Goal: Book appointment/travel/reservation

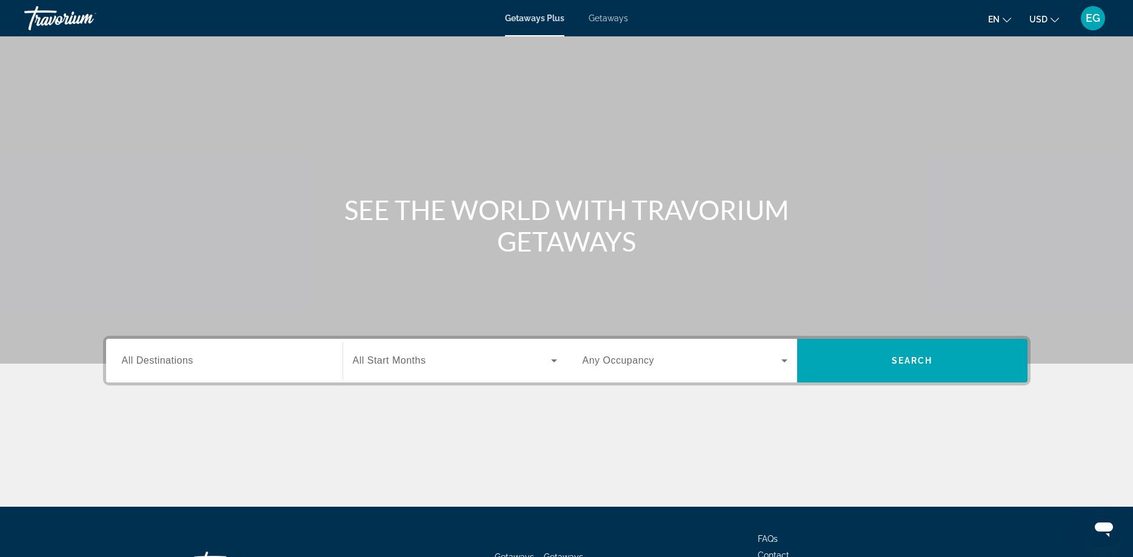
click at [261, 358] on input "Destination All Destinations" at bounding box center [224, 361] width 205 height 15
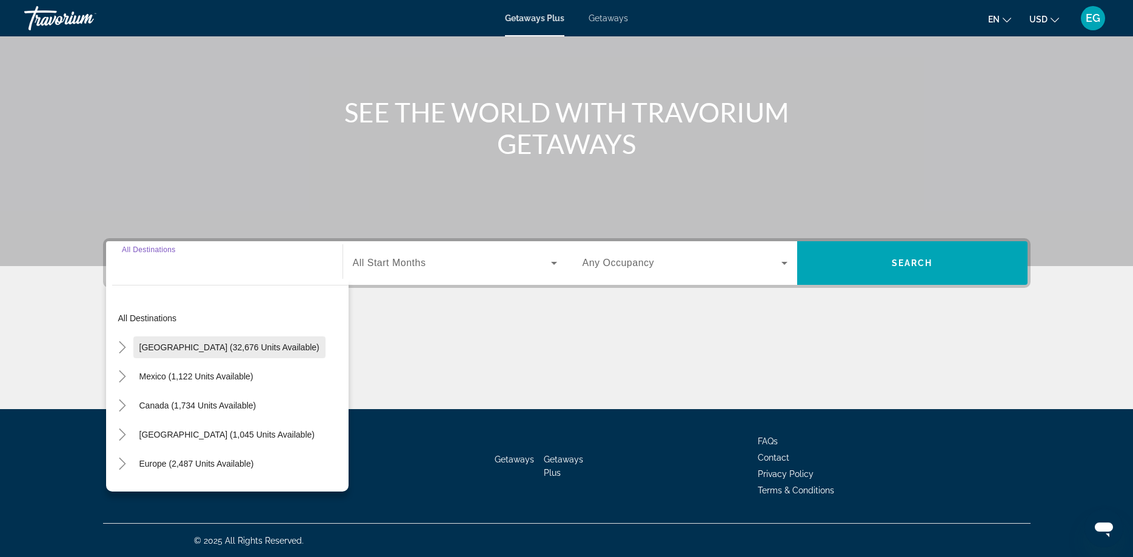
scroll to position [98, 0]
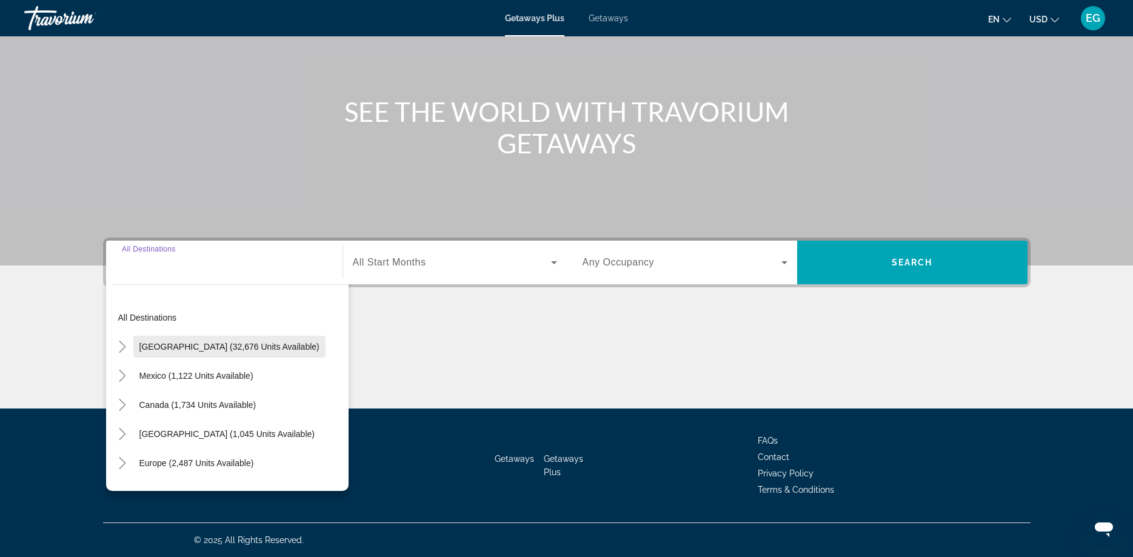
click at [196, 351] on span "[GEOGRAPHIC_DATA] (32,676 units available)" at bounding box center [229, 347] width 180 height 10
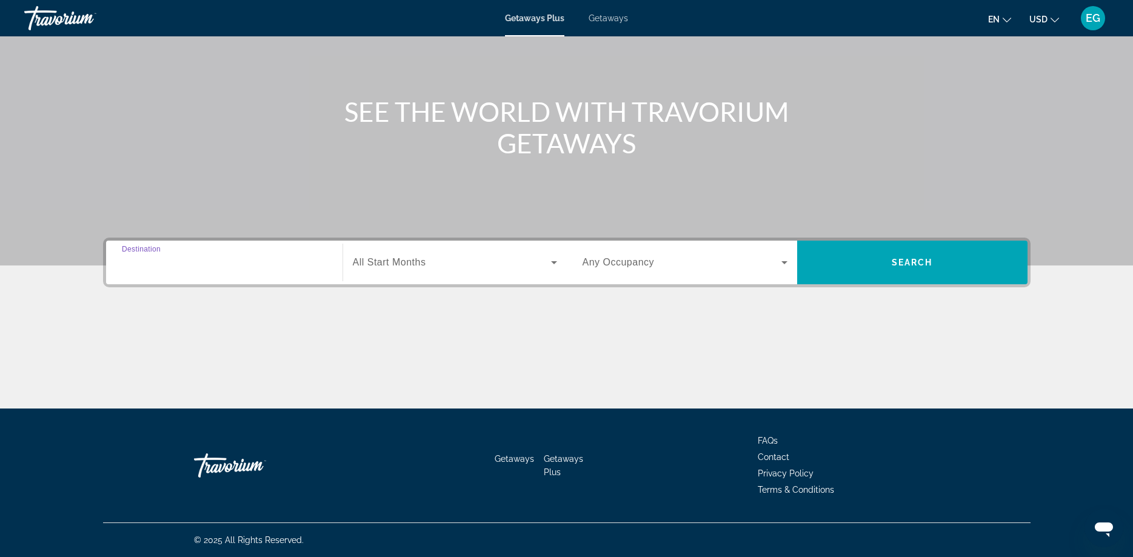
type input "**********"
click at [553, 265] on icon "Search widget" at bounding box center [554, 262] width 15 height 15
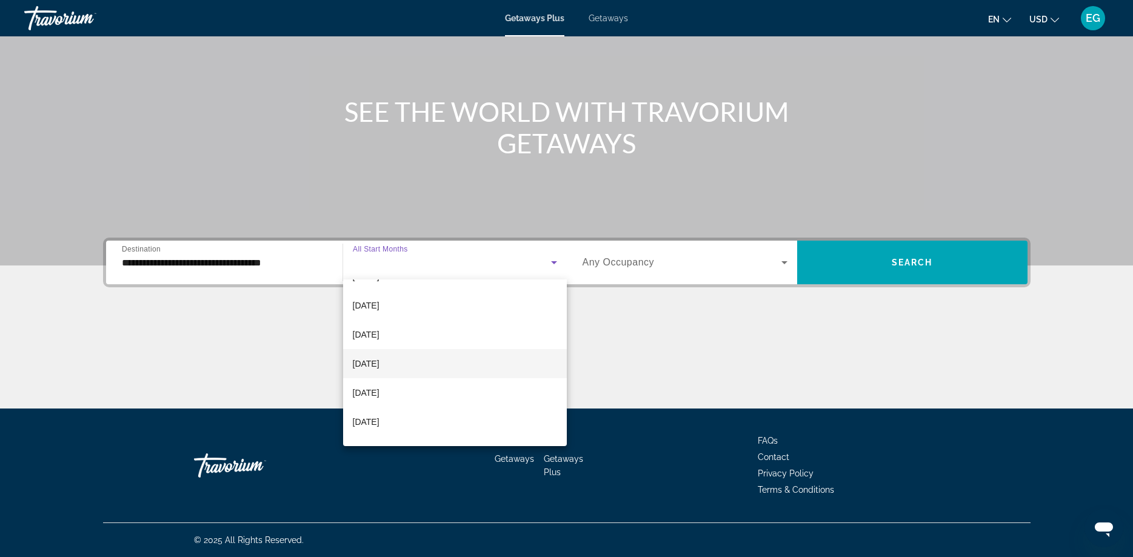
scroll to position [80, 0]
click at [380, 366] on span "[DATE]" at bounding box center [366, 364] width 27 height 15
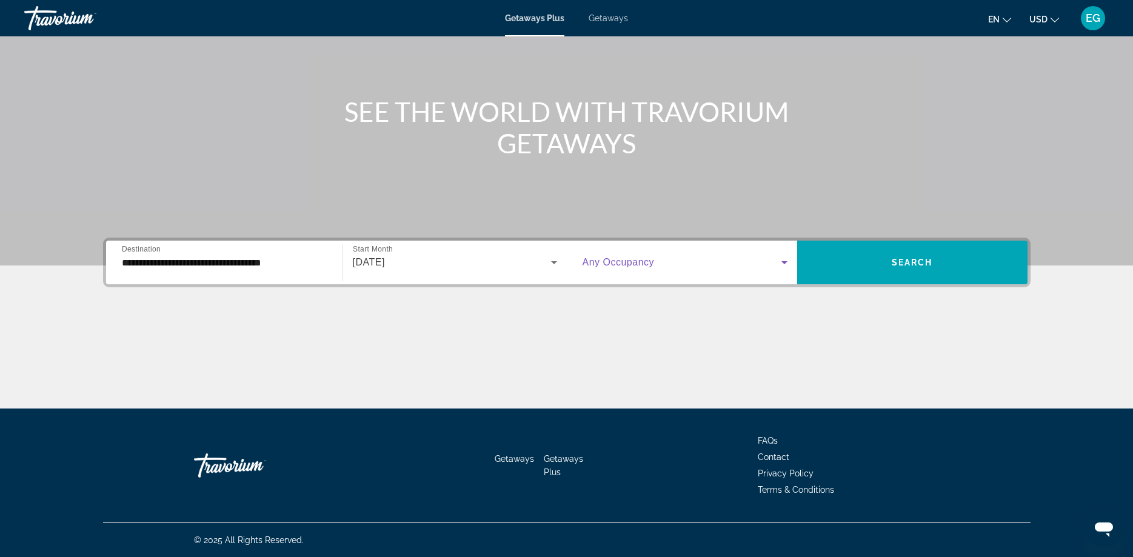
click at [779, 259] on icon "Search widget" at bounding box center [784, 262] width 15 height 15
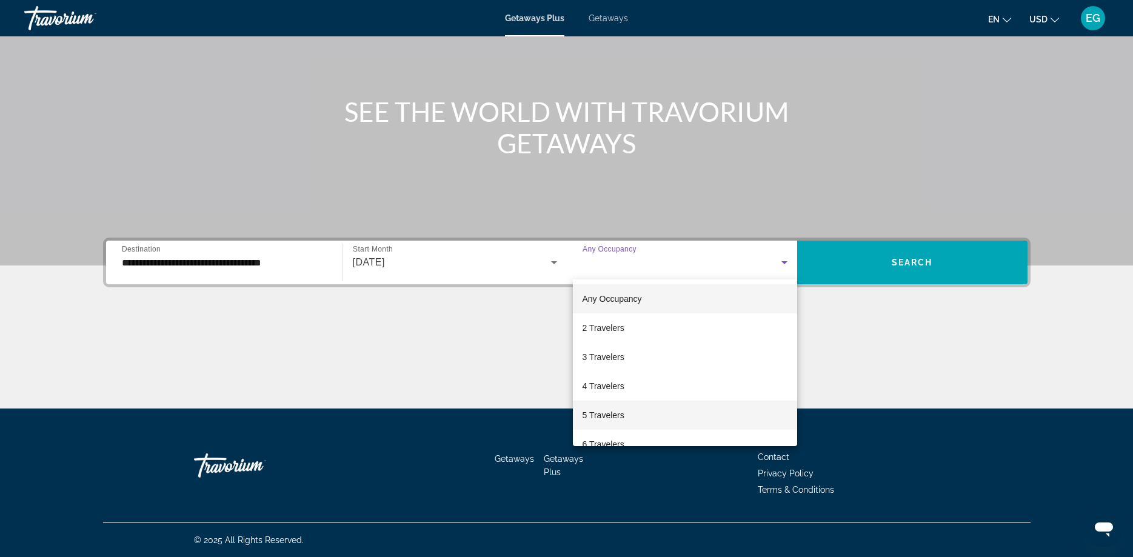
click at [634, 417] on mat-option "5 Travelers" at bounding box center [685, 415] width 224 height 29
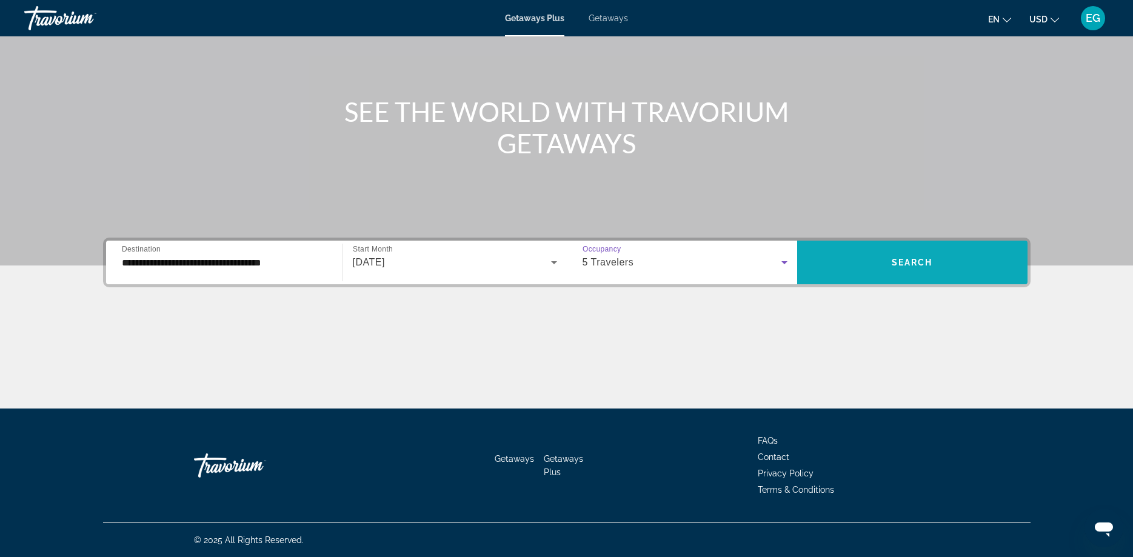
click at [911, 259] on span "Search" at bounding box center [912, 263] width 41 height 10
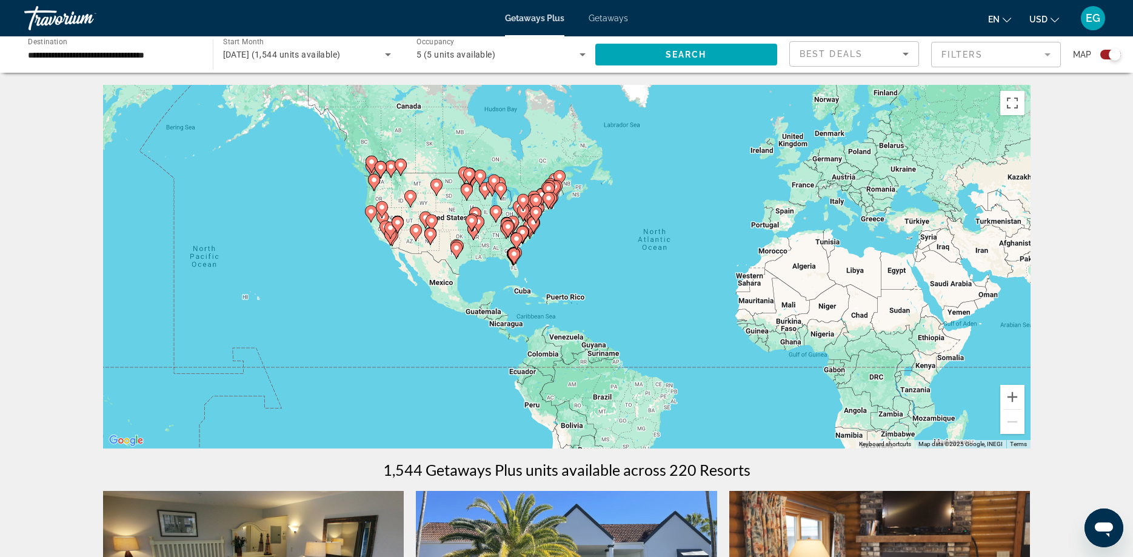
drag, startPoint x: 466, startPoint y: 276, endPoint x: 594, endPoint y: 267, distance: 127.7
click at [594, 267] on div "To activate drag with keyboard, press Alt + Enter. Once in keyboard drag state,…" at bounding box center [567, 267] width 928 height 364
click at [387, 50] on icon "Search widget" at bounding box center [388, 54] width 15 height 15
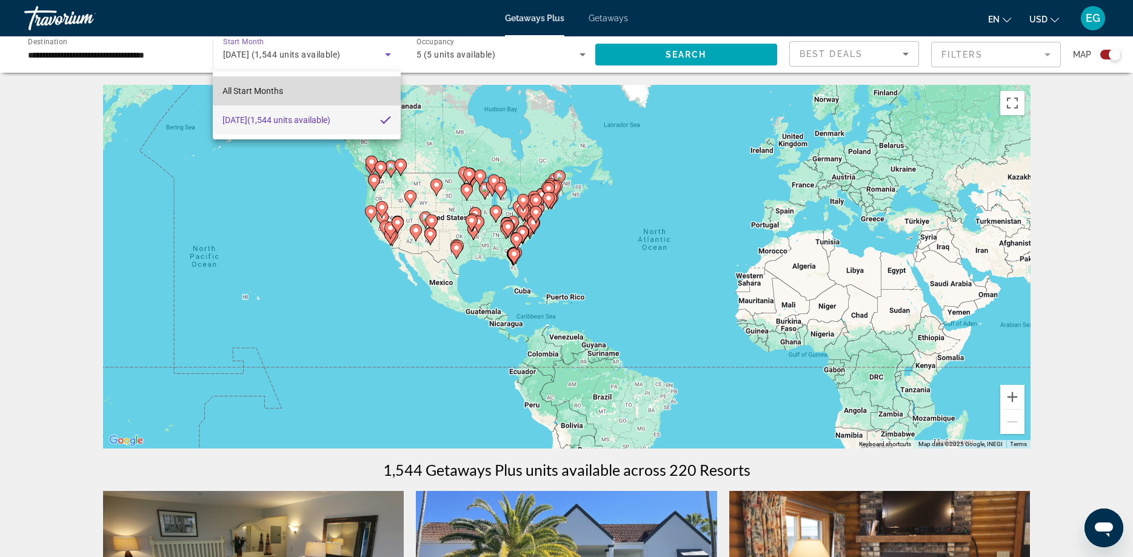
click at [282, 90] on span "All Start Months" at bounding box center [253, 91] width 61 height 10
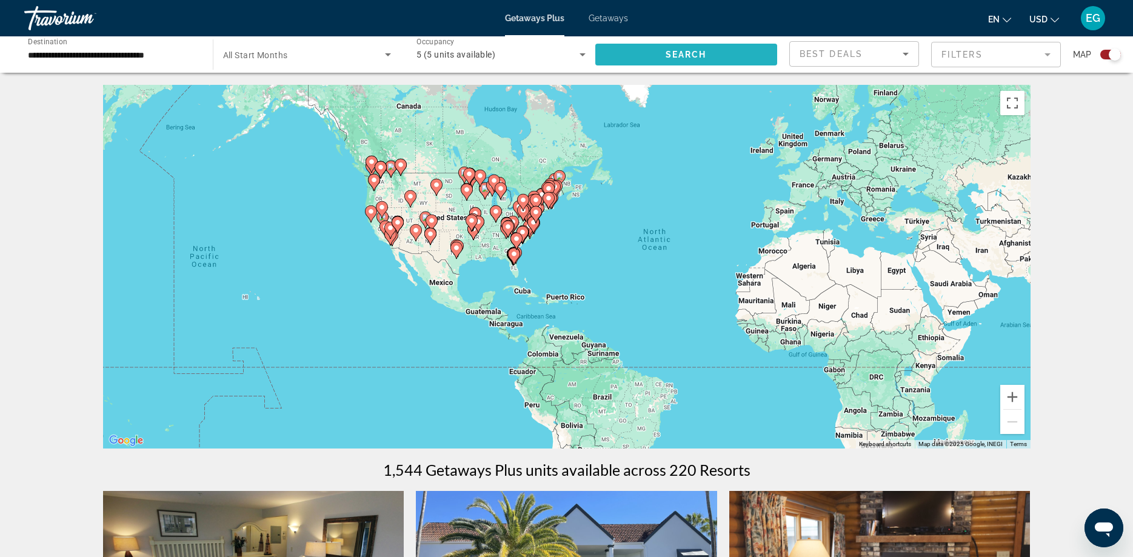
click at [698, 53] on span "Search" at bounding box center [686, 55] width 41 height 10
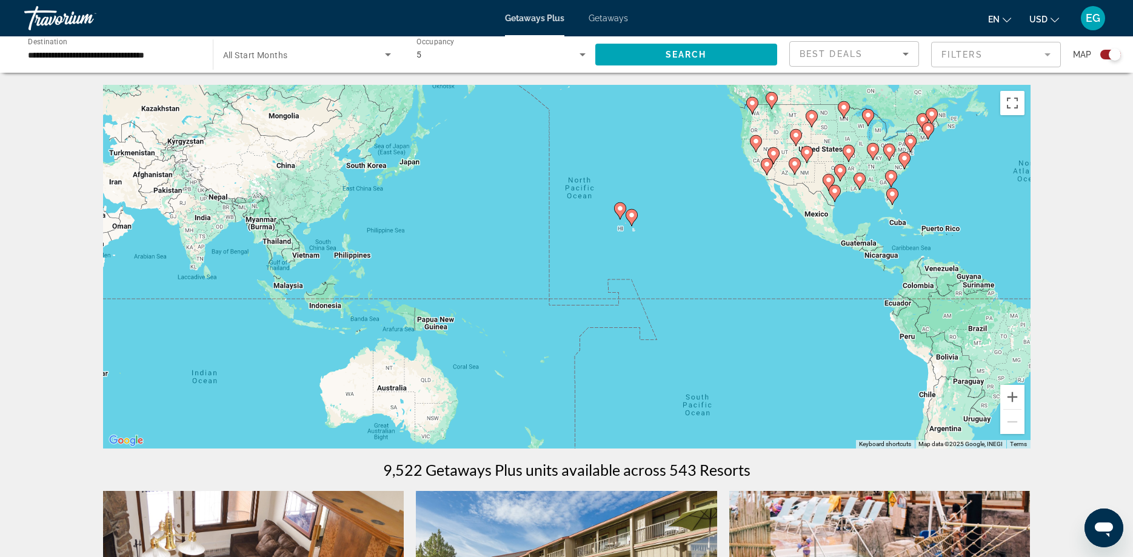
drag, startPoint x: 282, startPoint y: 293, endPoint x: 663, endPoint y: 225, distance: 386.9
click at [663, 225] on div "To activate drag with keyboard, press Alt + Enter. Once in keyboard drag state,…" at bounding box center [567, 267] width 928 height 364
click at [1015, 395] on button "Zoom in" at bounding box center [1012, 397] width 24 height 24
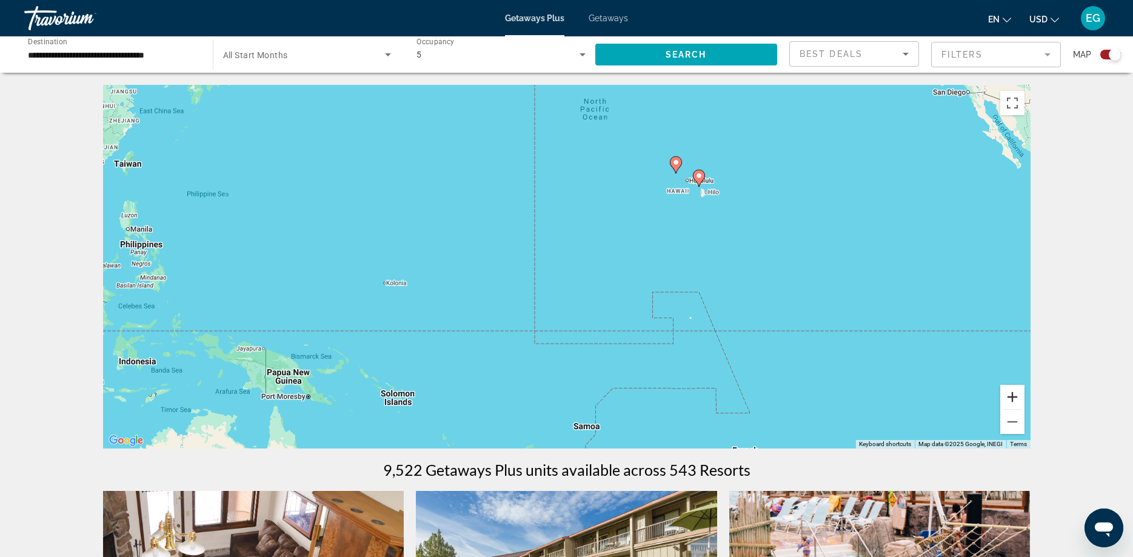
click at [1015, 395] on button "Zoom in" at bounding box center [1012, 397] width 24 height 24
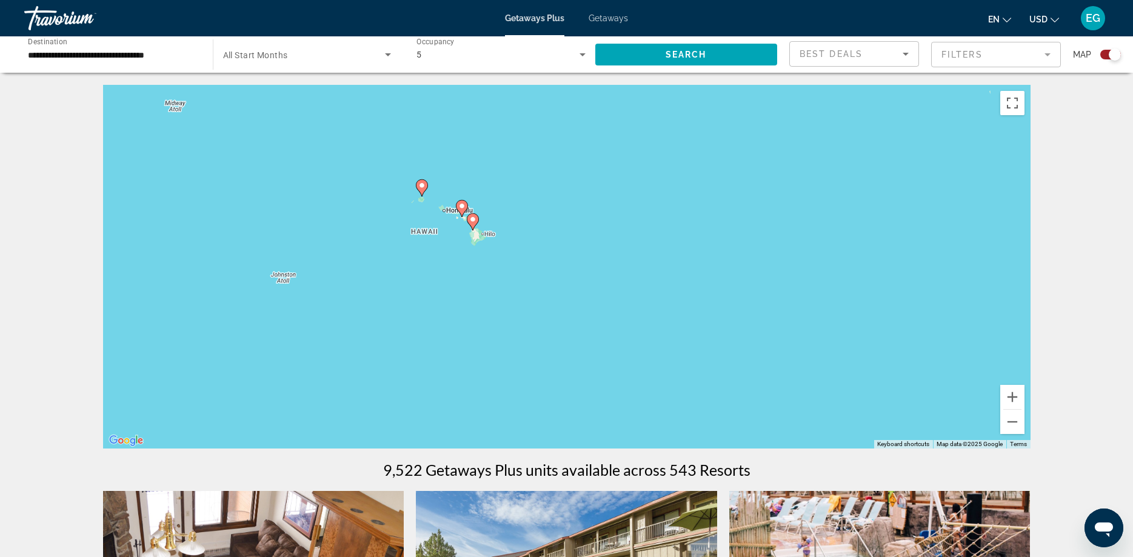
drag, startPoint x: 929, startPoint y: 250, endPoint x: 561, endPoint y: 369, distance: 386.6
click at [561, 369] on div "To activate drag with keyboard, press Alt + Enter. Once in keyboard drag state,…" at bounding box center [567, 267] width 928 height 364
click at [1009, 396] on button "Zoom in" at bounding box center [1012, 397] width 24 height 24
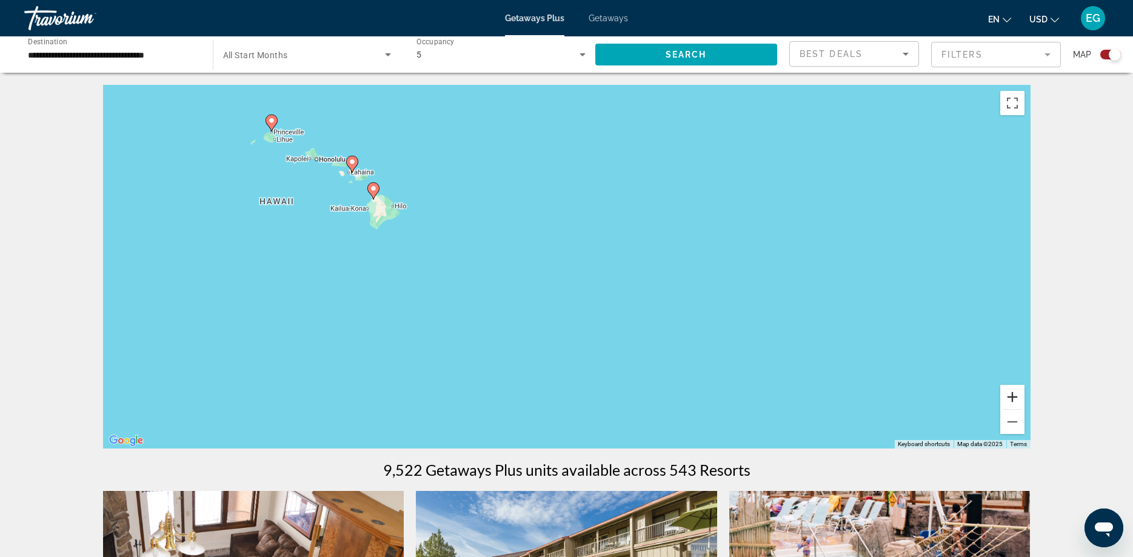
click at [1009, 396] on button "Zoom in" at bounding box center [1012, 397] width 24 height 24
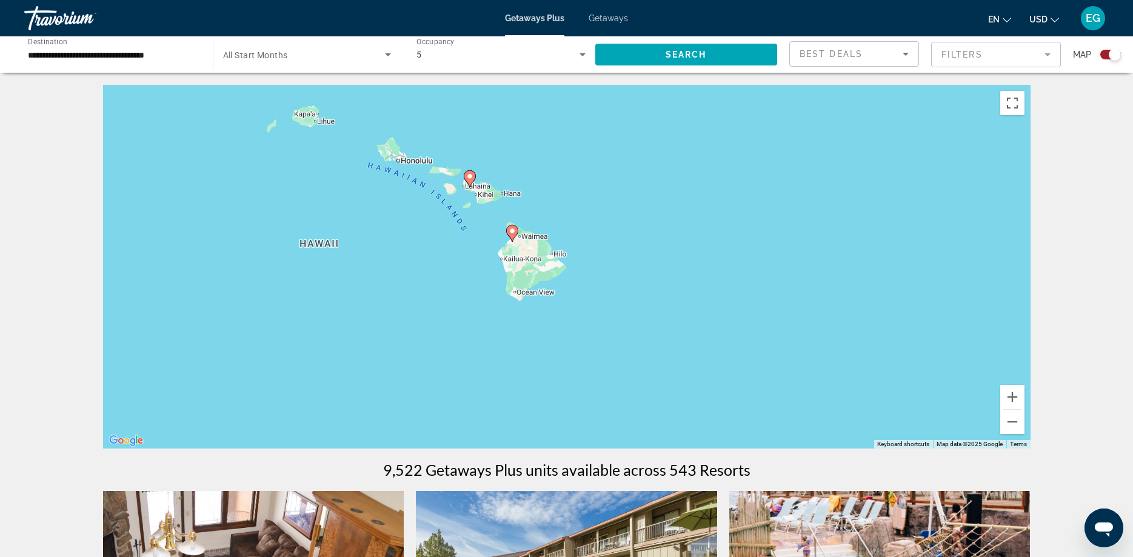
drag, startPoint x: 406, startPoint y: 224, endPoint x: 741, endPoint y: 332, distance: 352.2
click at [741, 332] on div "To activate drag with keyboard, press Alt + Enter. Once in keyboard drag state,…" at bounding box center [567, 267] width 928 height 364
click at [1014, 398] on button "Zoom in" at bounding box center [1012, 397] width 24 height 24
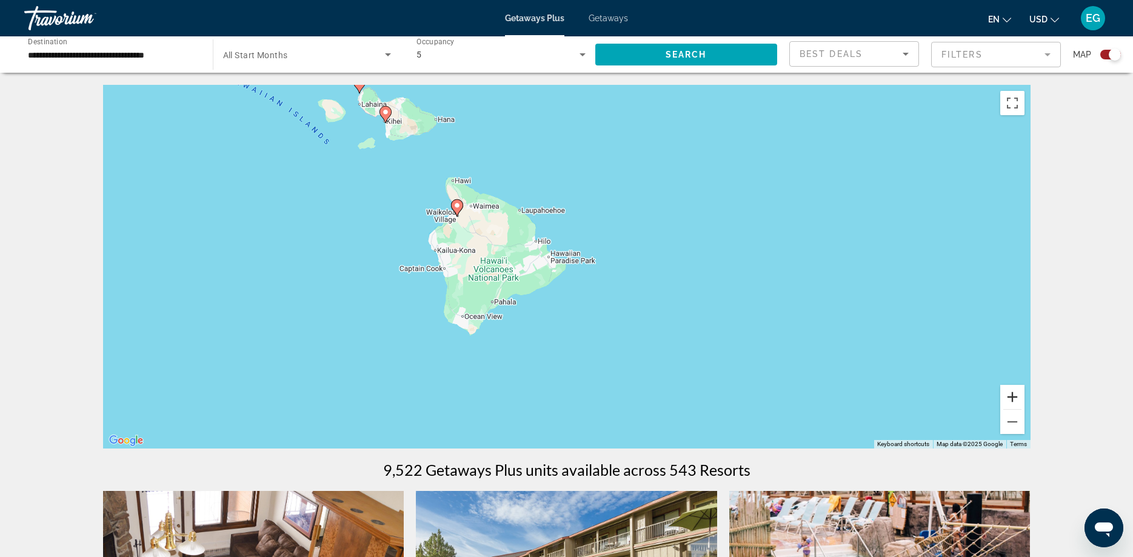
click at [1014, 398] on button "Zoom in" at bounding box center [1012, 397] width 24 height 24
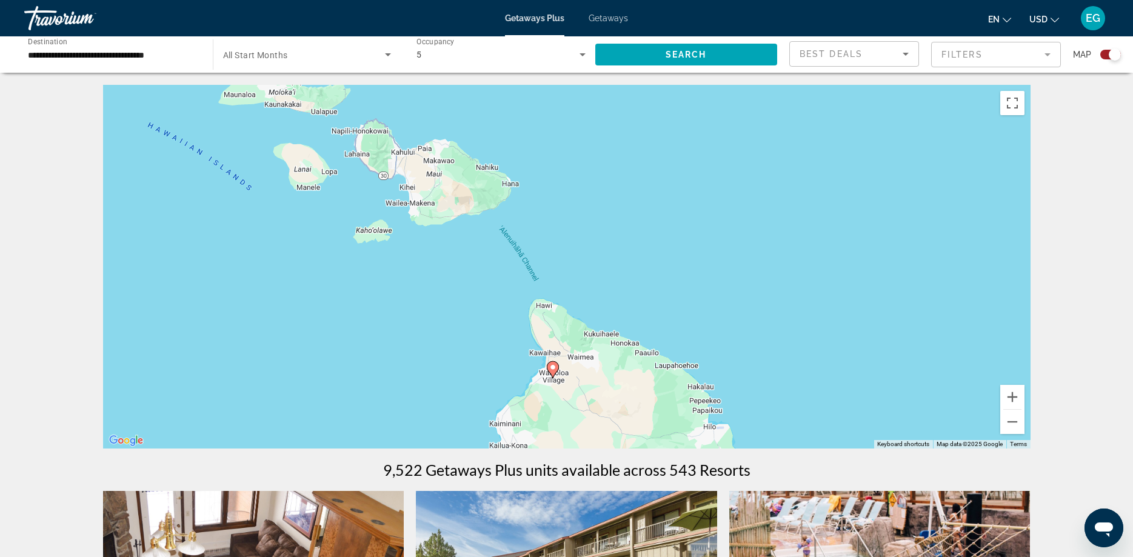
drag, startPoint x: 562, startPoint y: 175, endPoint x: 767, endPoint y: 387, distance: 295.0
click at [767, 387] on div "To activate drag with keyboard, press Alt + Enter. Once in keyboard drag state,…" at bounding box center [567, 267] width 928 height 364
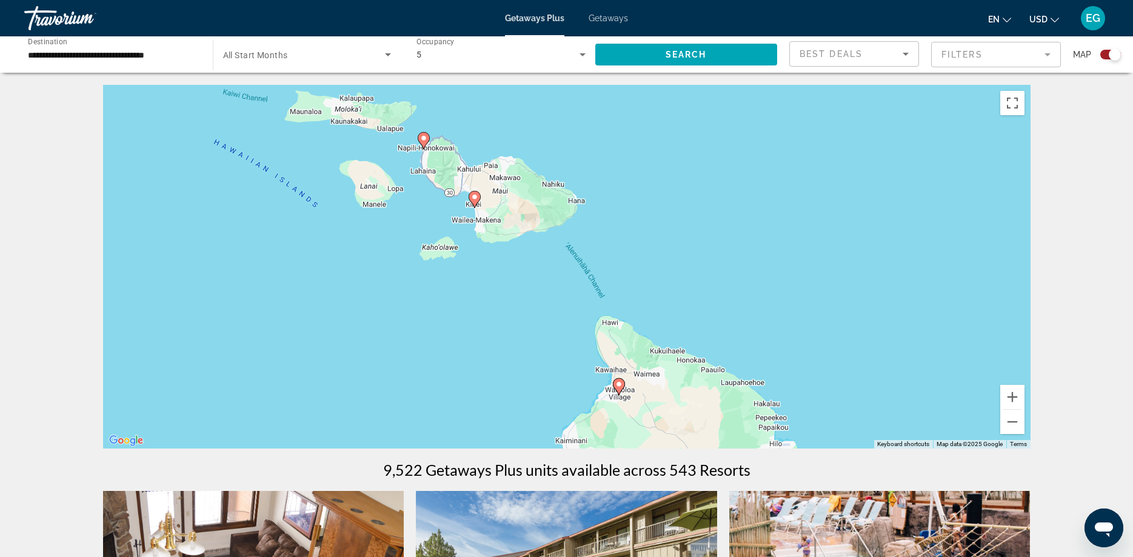
drag, startPoint x: 550, startPoint y: 207, endPoint x: 626, endPoint y: 218, distance: 77.2
click at [626, 218] on div "To activate drag with keyboard, press Alt + Enter. Once in keyboard drag state,…" at bounding box center [567, 267] width 928 height 364
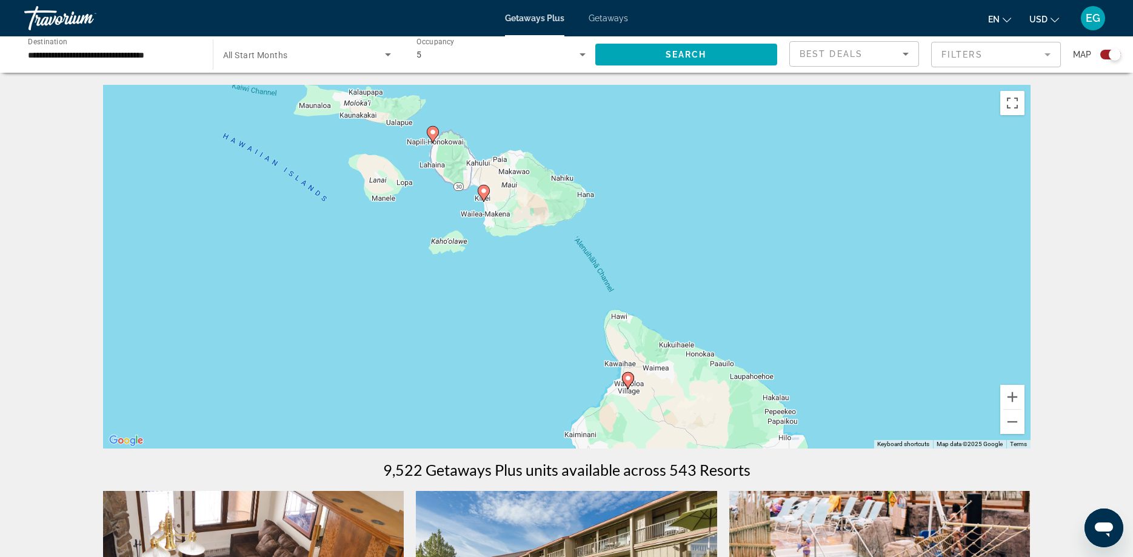
click at [483, 197] on icon "Main content" at bounding box center [483, 194] width 11 height 16
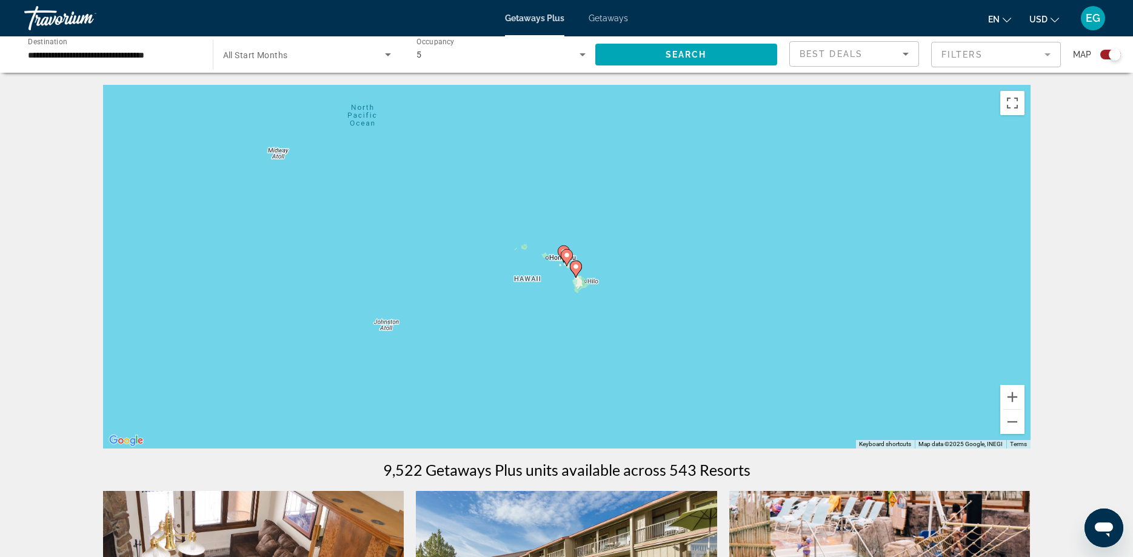
click at [568, 260] on icon "Main content" at bounding box center [566, 258] width 11 height 16
type input "**********"
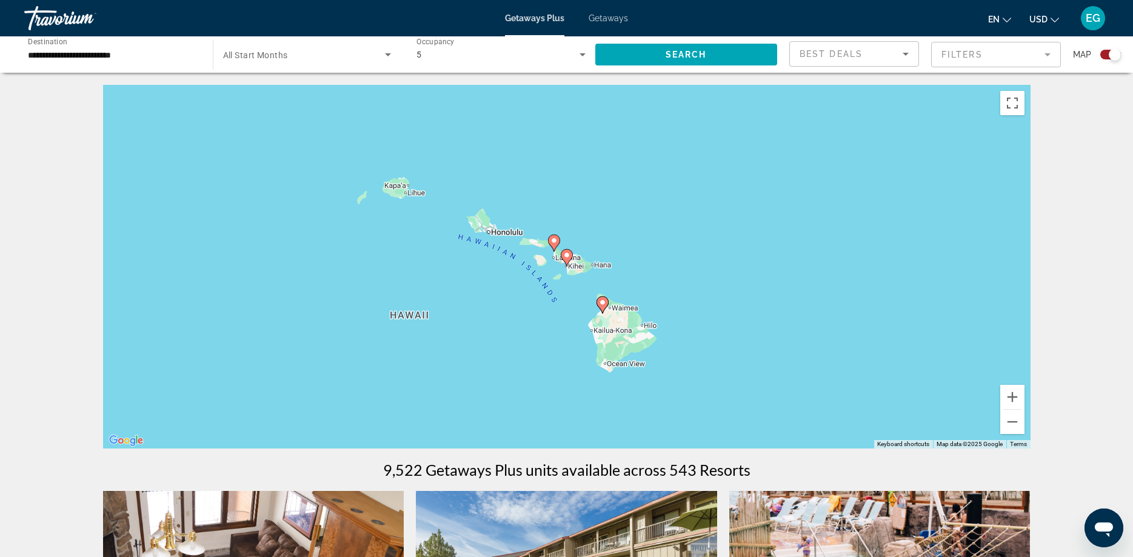
click at [568, 260] on icon "Main content" at bounding box center [566, 258] width 11 height 16
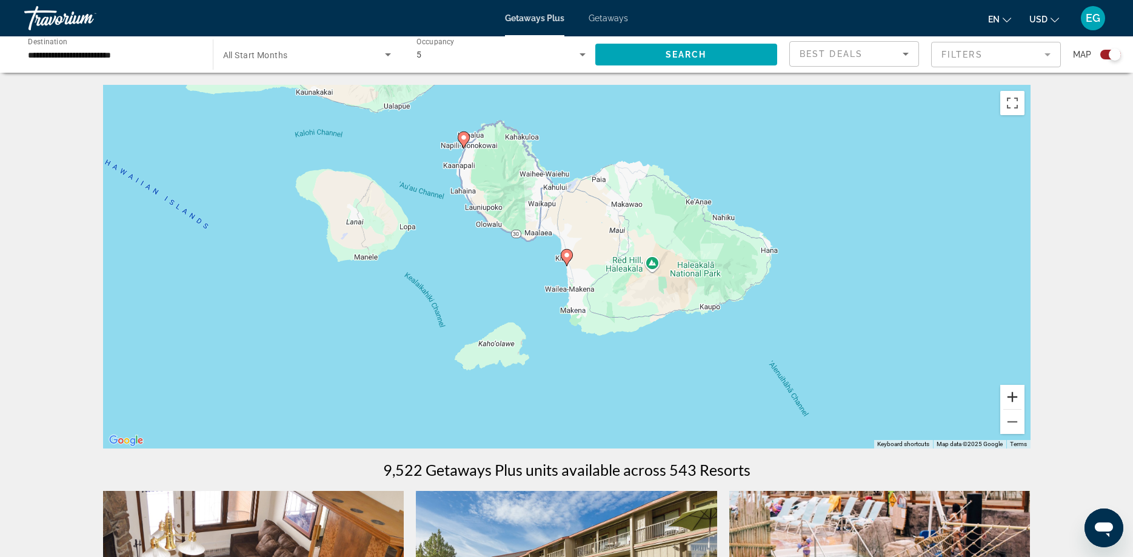
click at [1019, 395] on button "Zoom in" at bounding box center [1012, 397] width 24 height 24
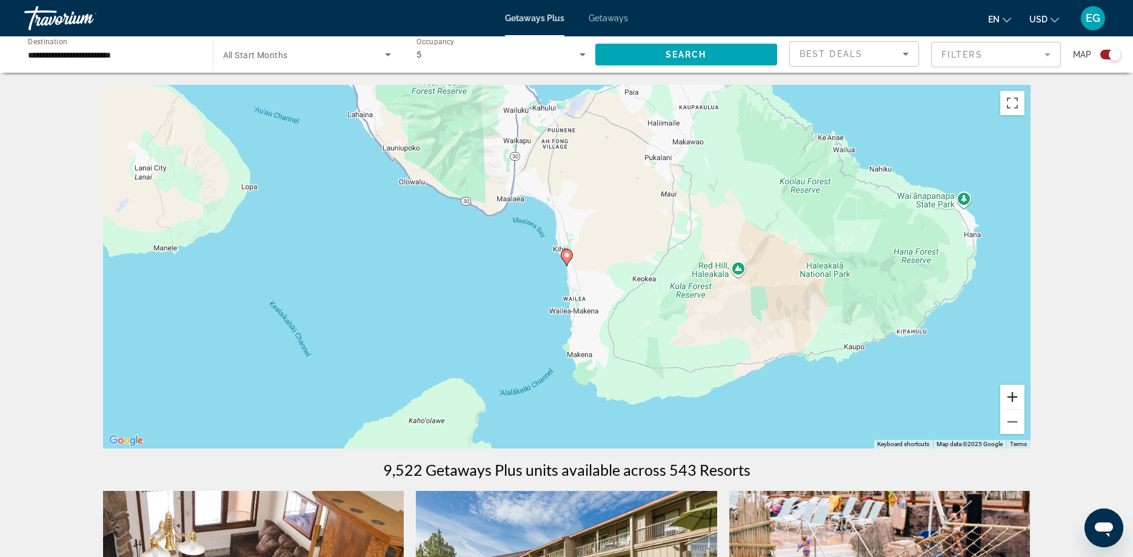
click at [1019, 395] on button "Zoom in" at bounding box center [1012, 397] width 24 height 24
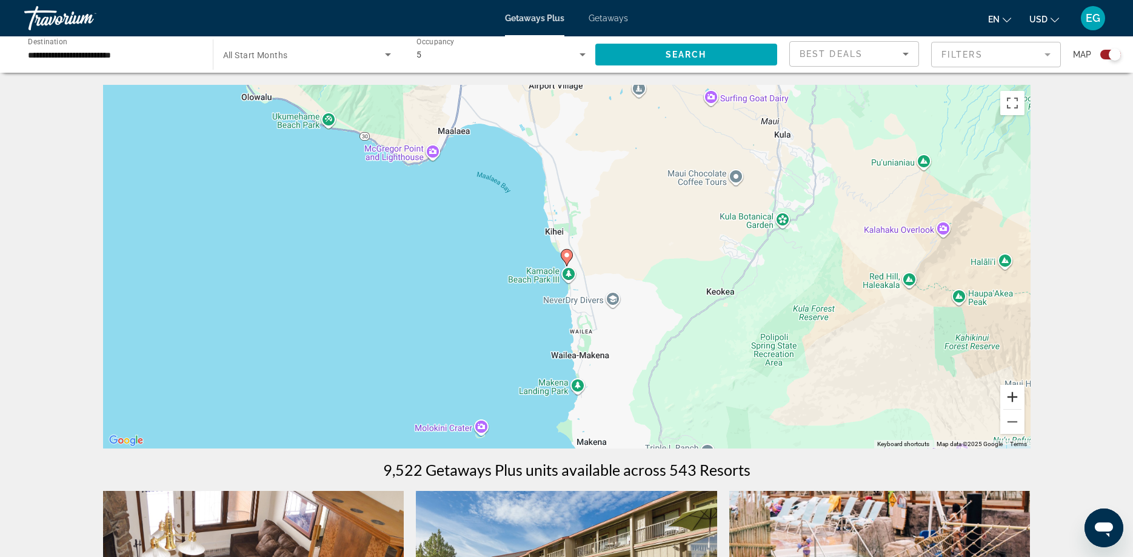
click at [1019, 395] on button "Zoom in" at bounding box center [1012, 397] width 24 height 24
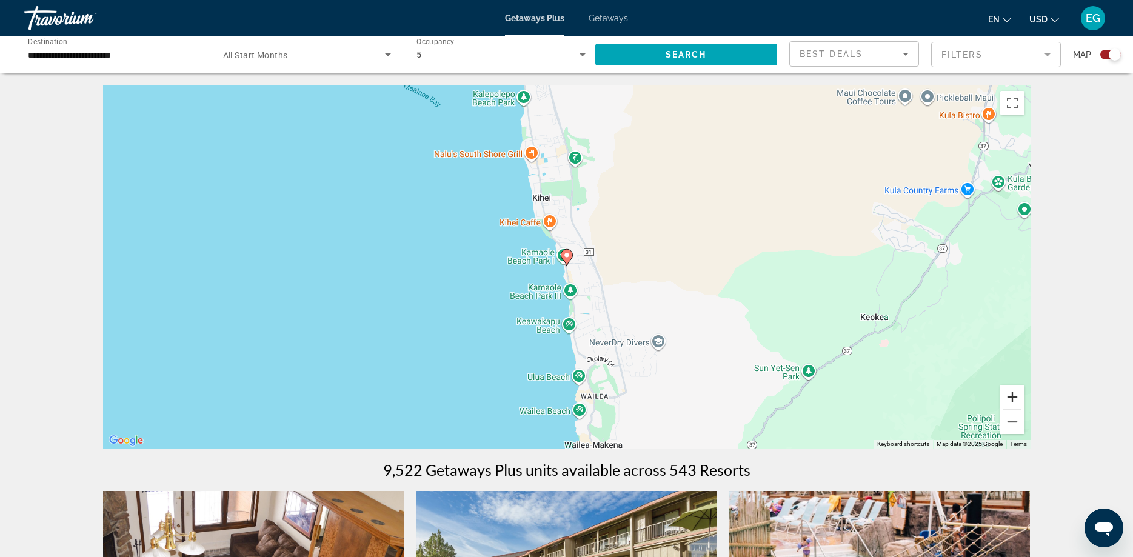
click at [1019, 395] on button "Zoom in" at bounding box center [1012, 397] width 24 height 24
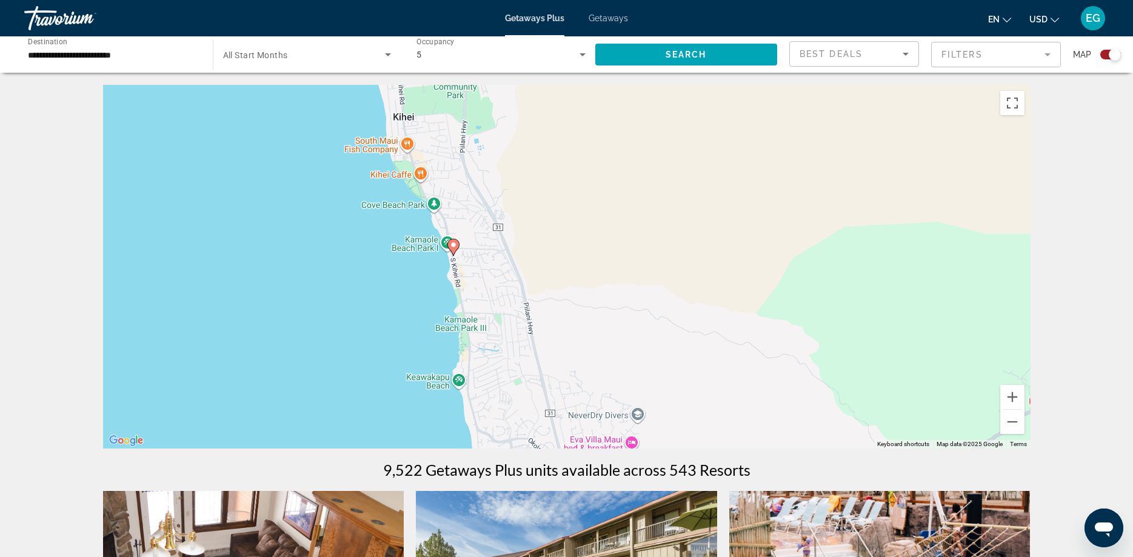
drag, startPoint x: 568, startPoint y: 274, endPoint x: 452, endPoint y: 264, distance: 116.9
click at [452, 264] on div "To activate drag with keyboard, press Alt + Enter. Once in keyboard drag state,…" at bounding box center [567, 267] width 928 height 364
click at [1010, 394] on button "Zoom in" at bounding box center [1012, 397] width 24 height 24
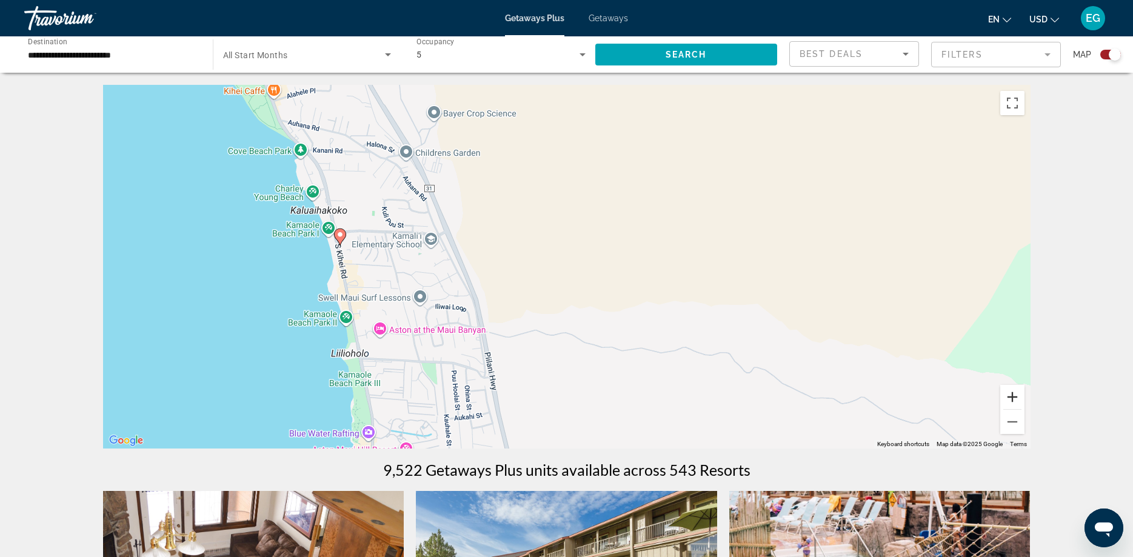
click at [1010, 394] on button "Zoom in" at bounding box center [1012, 397] width 24 height 24
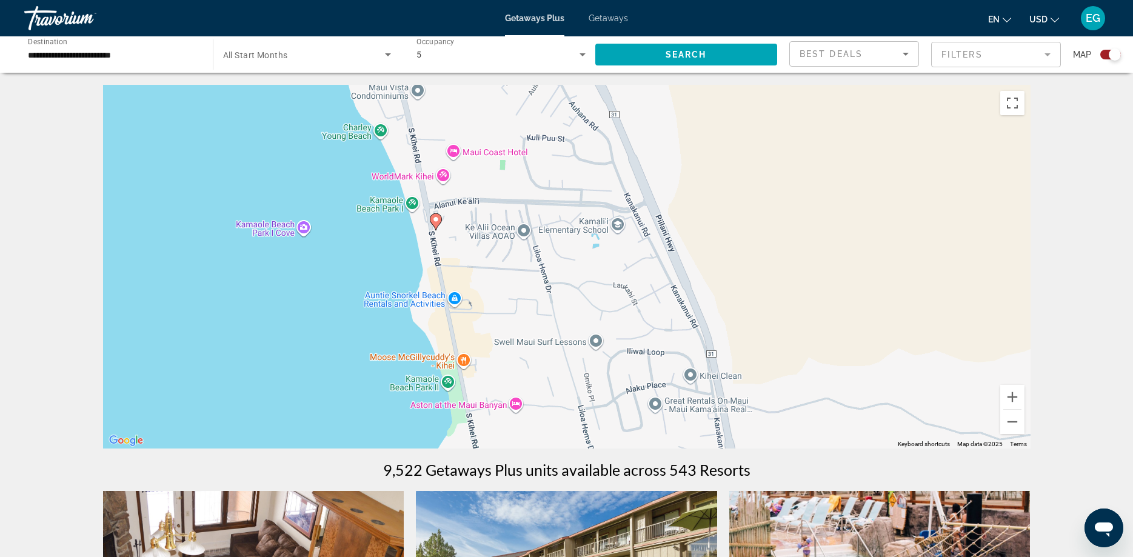
drag, startPoint x: 353, startPoint y: 273, endPoint x: 652, endPoint y: 279, distance: 299.0
click at [652, 279] on div "To activate drag with keyboard, press Alt + Enter. Once in keyboard drag state,…" at bounding box center [567, 267] width 928 height 364
click at [1013, 398] on button "Zoom in" at bounding box center [1012, 397] width 24 height 24
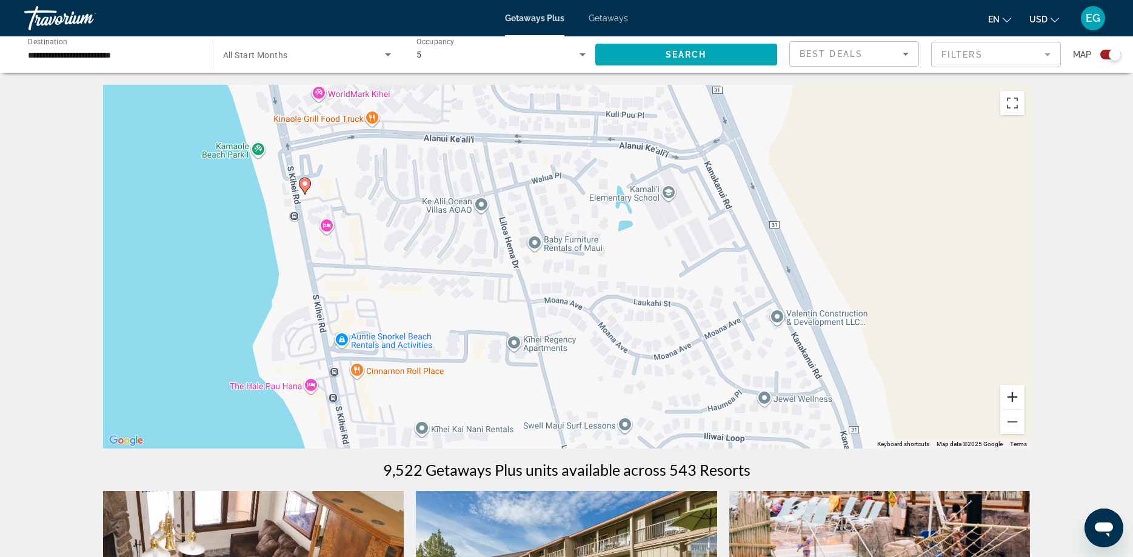
click at [1013, 398] on button "Zoom in" at bounding box center [1012, 397] width 24 height 24
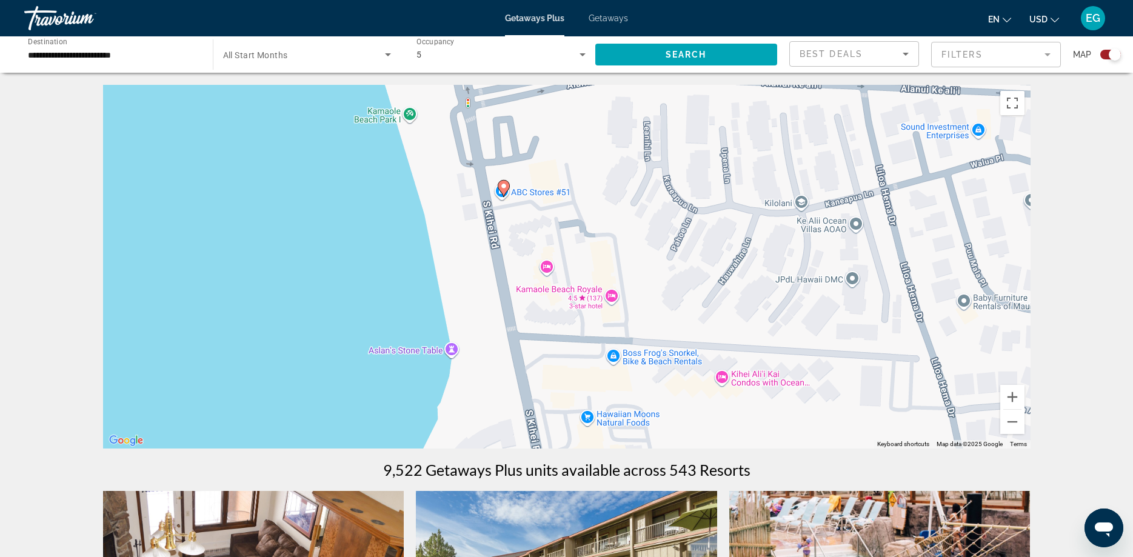
drag, startPoint x: 380, startPoint y: 314, endPoint x: 791, endPoint y: 380, distance: 416.3
click at [791, 380] on div "To activate drag with keyboard, press Alt + Enter. Once in keyboard drag state,…" at bounding box center [567, 267] width 928 height 364
click at [385, 53] on icon "Search widget" at bounding box center [388, 54] width 6 height 3
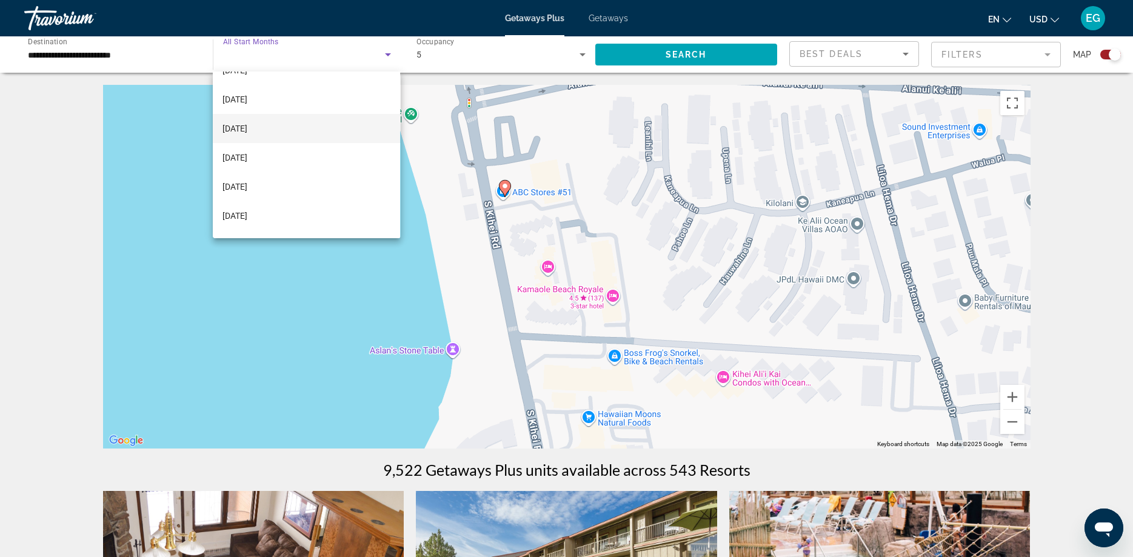
scroll to position [80, 0]
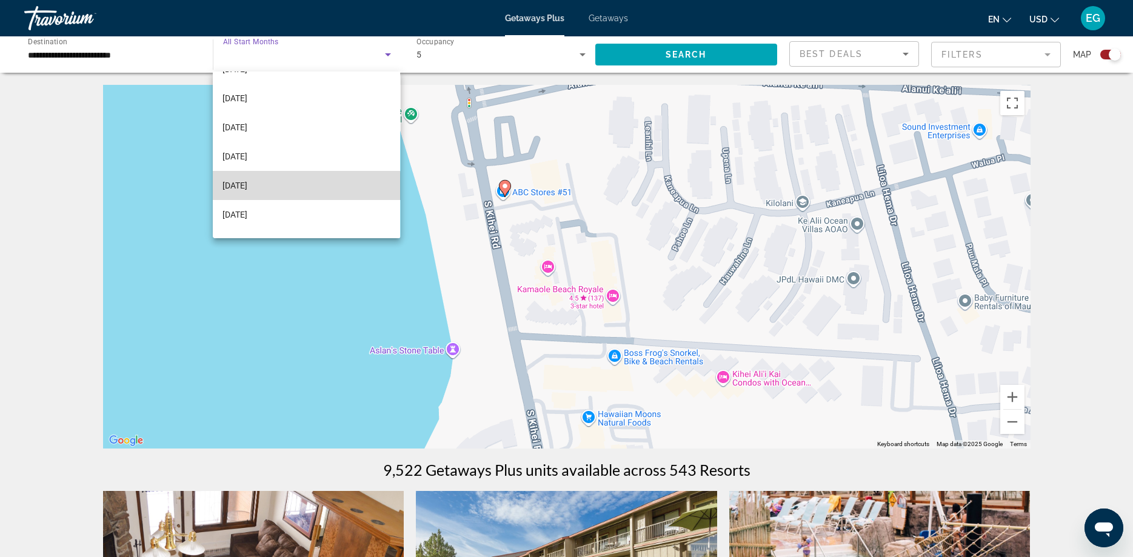
click at [287, 189] on mat-option "[DATE]" at bounding box center [306, 185] width 187 height 29
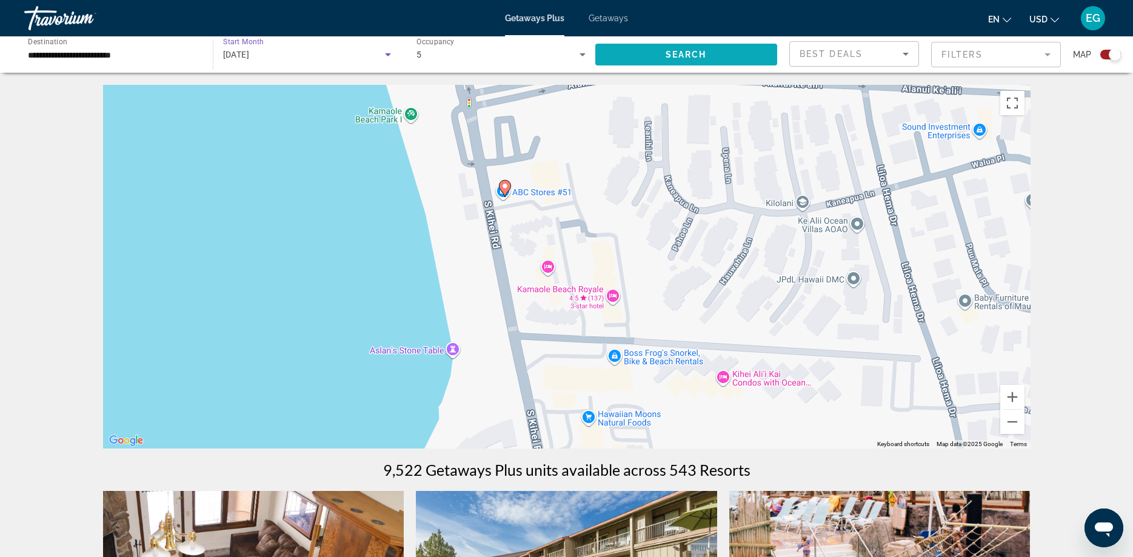
click at [704, 47] on span "Search widget" at bounding box center [686, 54] width 182 height 29
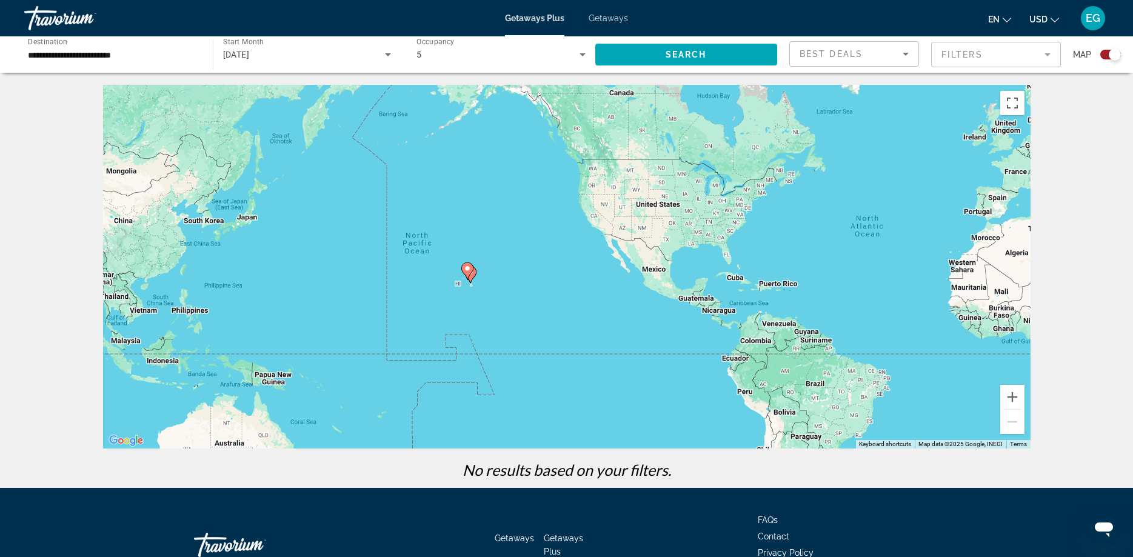
drag, startPoint x: 287, startPoint y: 199, endPoint x: 626, endPoint y: 178, distance: 340.2
click at [626, 178] on div "To activate drag with keyboard, press Alt + Enter. Once in keyboard drag state,…" at bounding box center [567, 267] width 928 height 364
click at [389, 53] on icon "Search widget" at bounding box center [388, 54] width 6 height 3
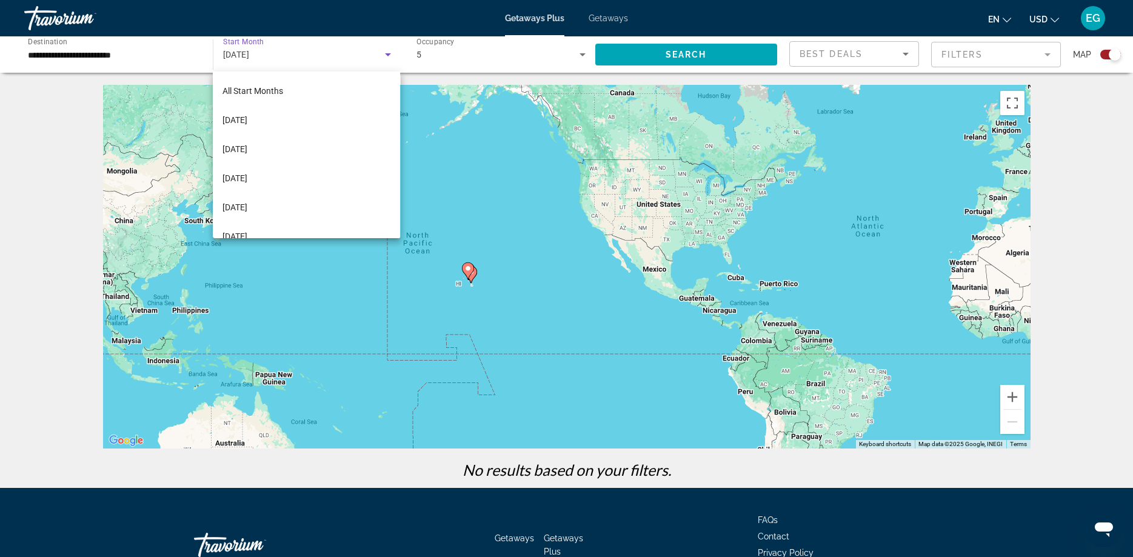
scroll to position [41, 0]
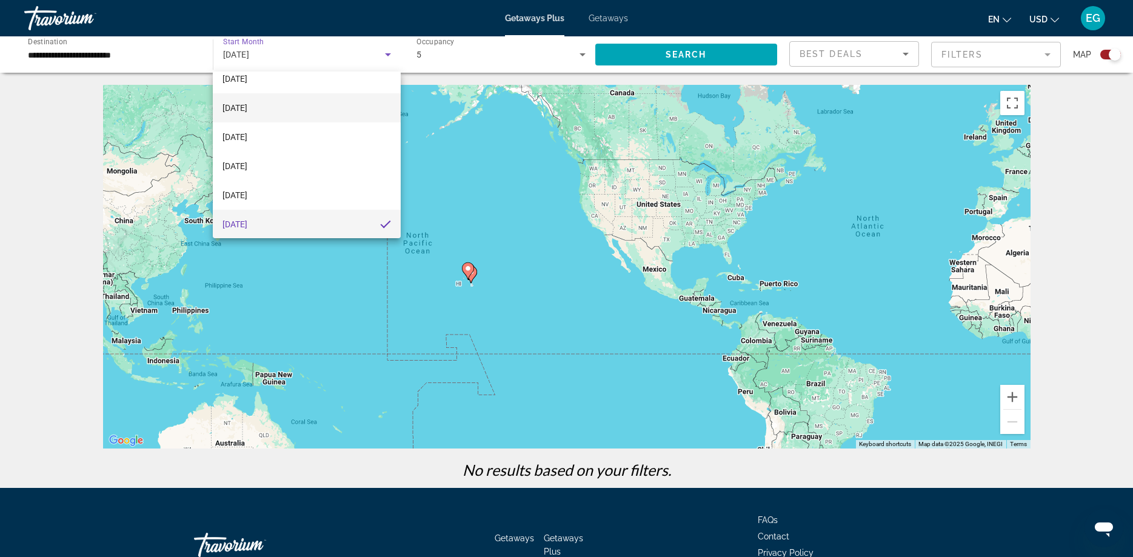
click at [274, 107] on mat-option "[DATE]" at bounding box center [306, 107] width 187 height 29
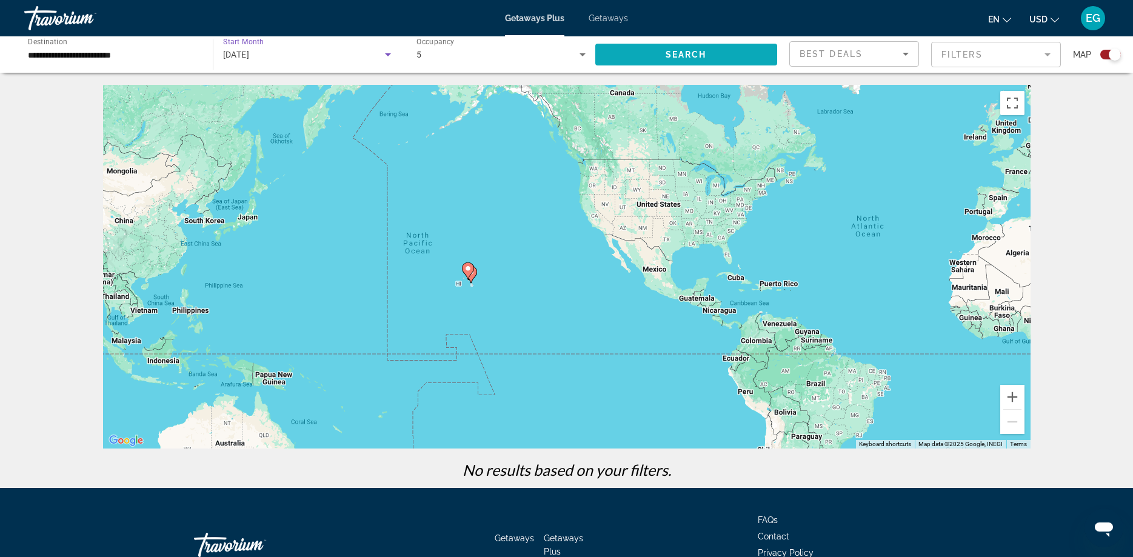
click at [682, 53] on span "Search" at bounding box center [686, 55] width 41 height 10
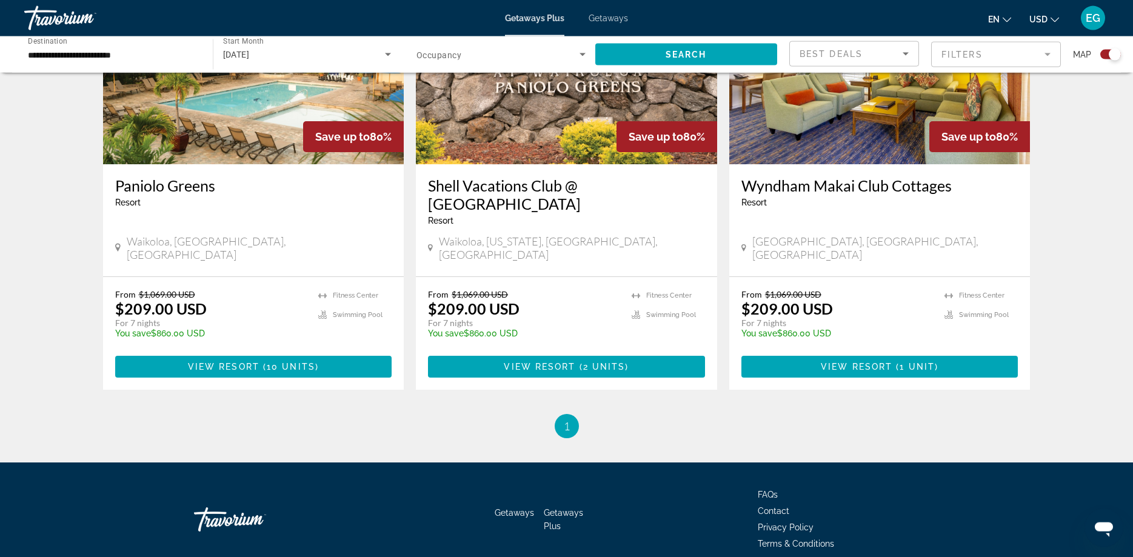
scroll to position [543, 0]
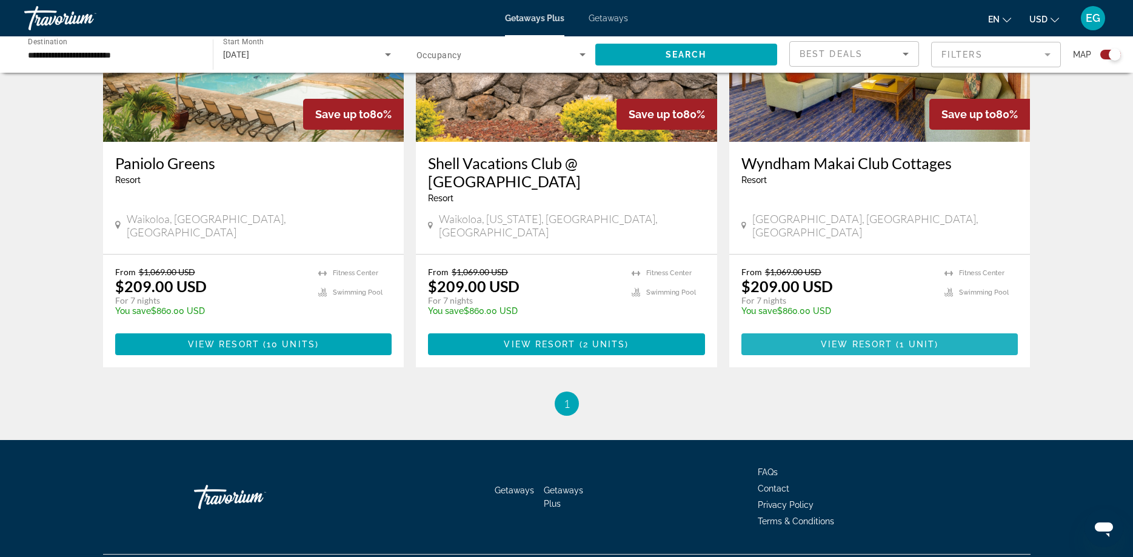
click at [879, 340] on span "View Resort" at bounding box center [857, 345] width 72 height 10
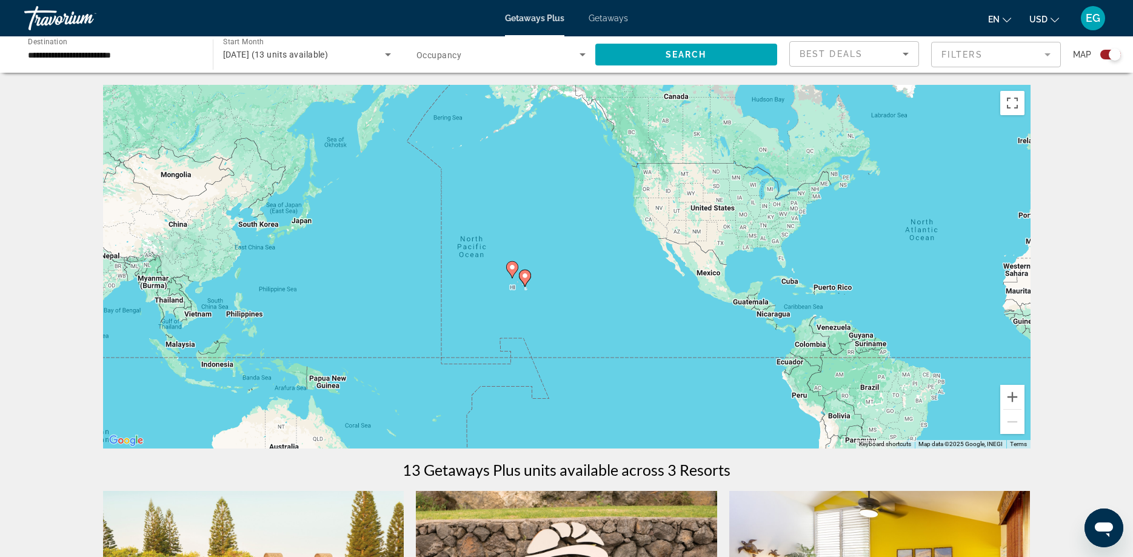
drag, startPoint x: 306, startPoint y: 189, endPoint x: 694, endPoint y: 171, distance: 388.5
click at [694, 171] on div "To activate drag with keyboard, press Alt + Enter. Once in keyboard drag state,…" at bounding box center [567, 267] width 928 height 364
click at [387, 55] on icon "Search widget" at bounding box center [388, 54] width 6 height 3
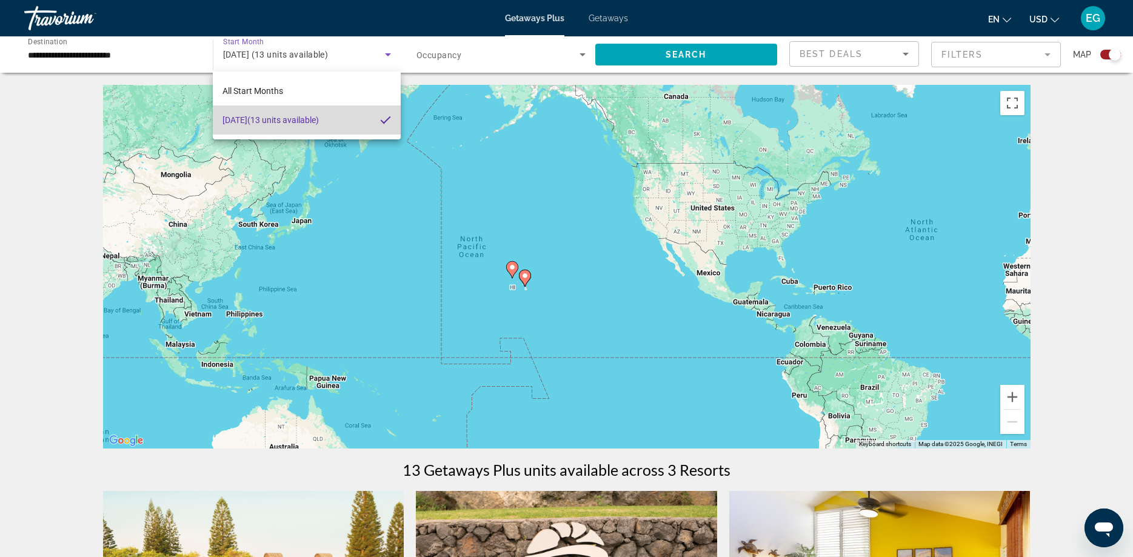
click at [362, 115] on mat-option "[DATE] (13 units available)" at bounding box center [306, 119] width 187 height 29
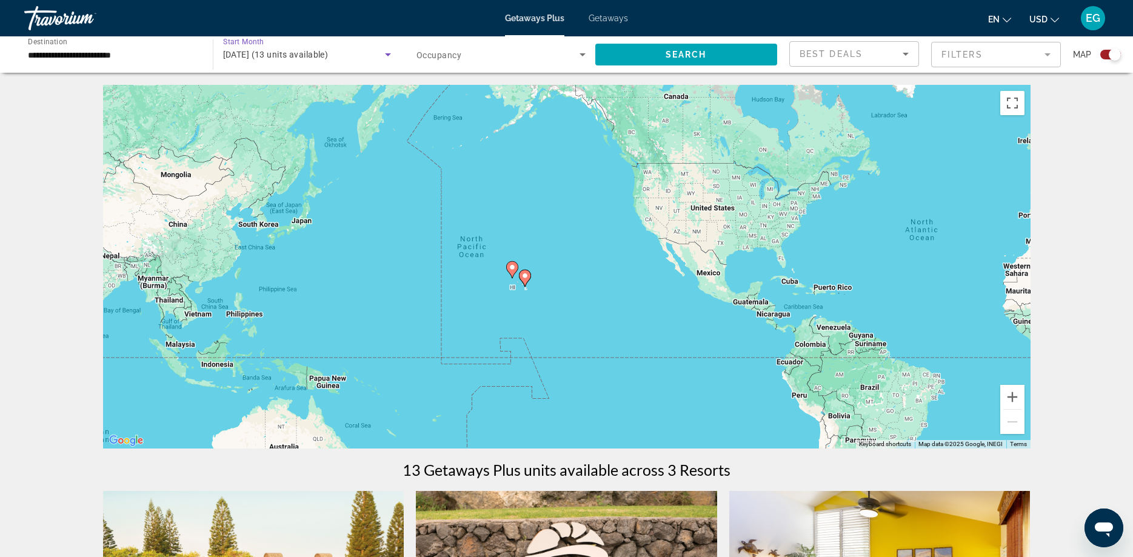
click at [247, 39] on span "Start Month" at bounding box center [243, 42] width 41 height 8
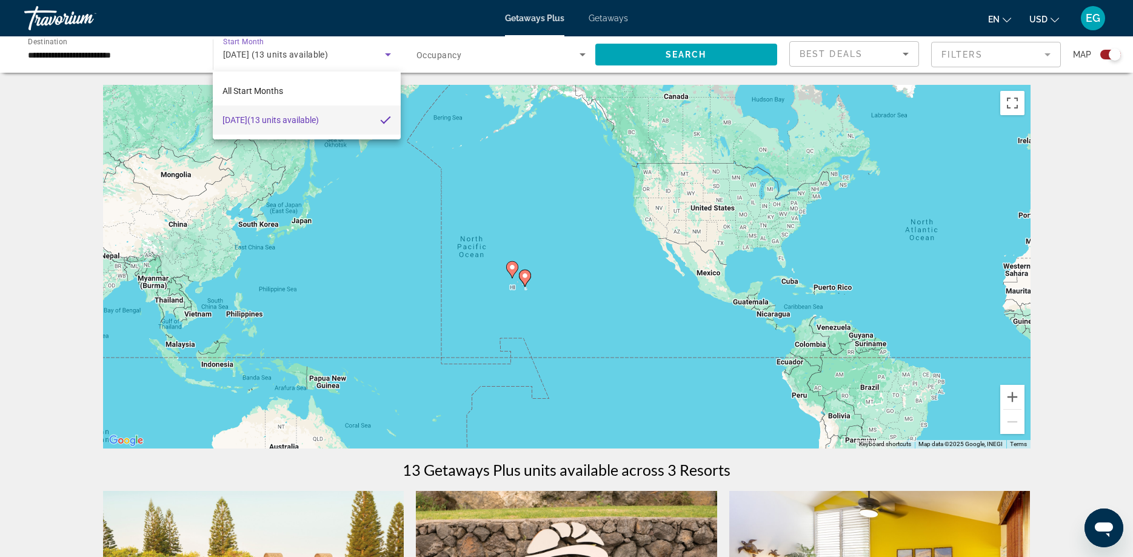
click at [247, 39] on div at bounding box center [566, 278] width 1133 height 557
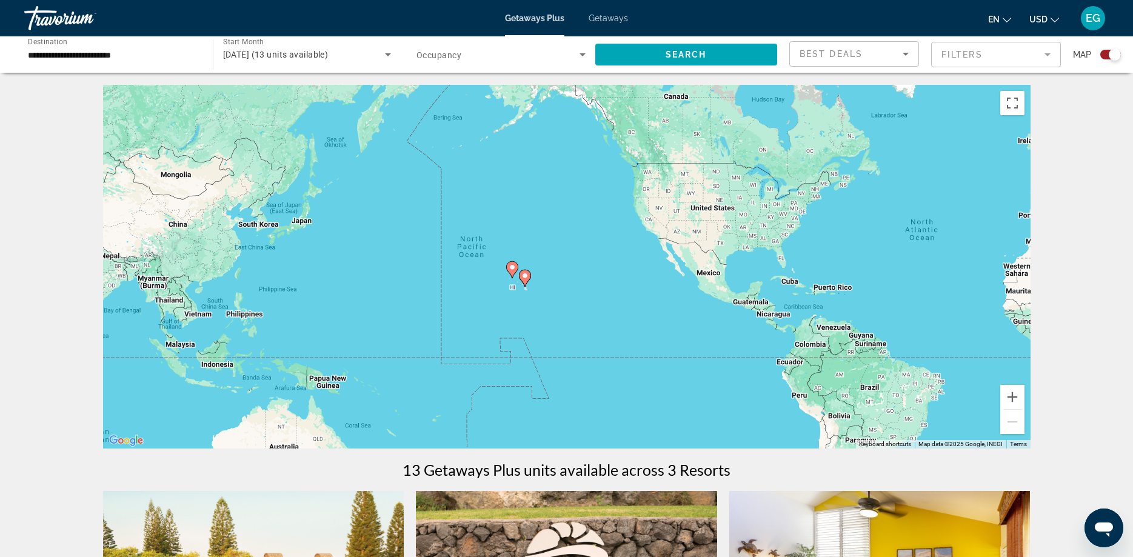
click at [247, 39] on span "Start Month" at bounding box center [243, 42] width 41 height 8
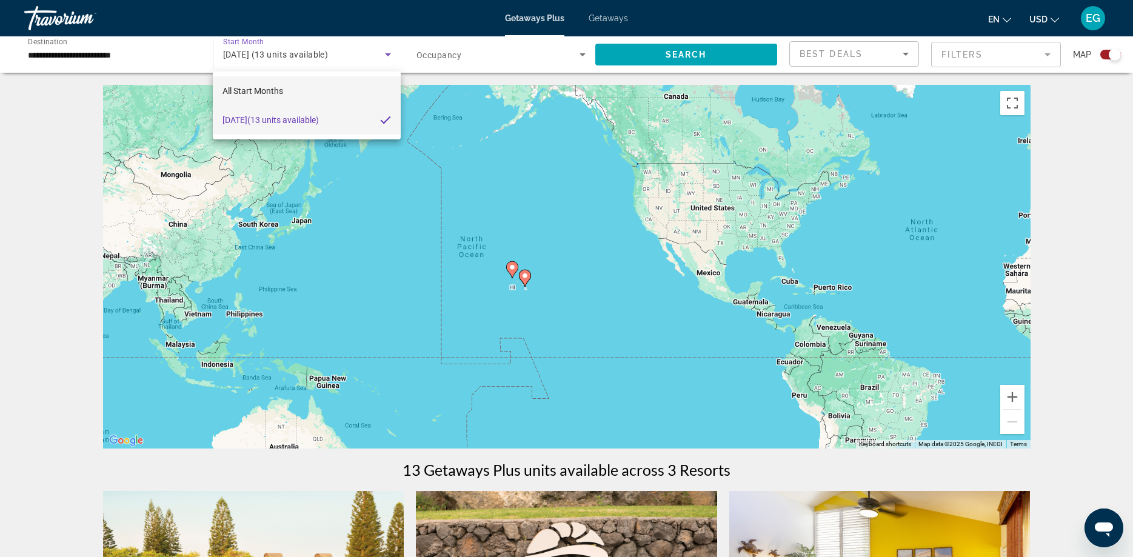
click at [261, 84] on span "All Start Months" at bounding box center [253, 91] width 61 height 15
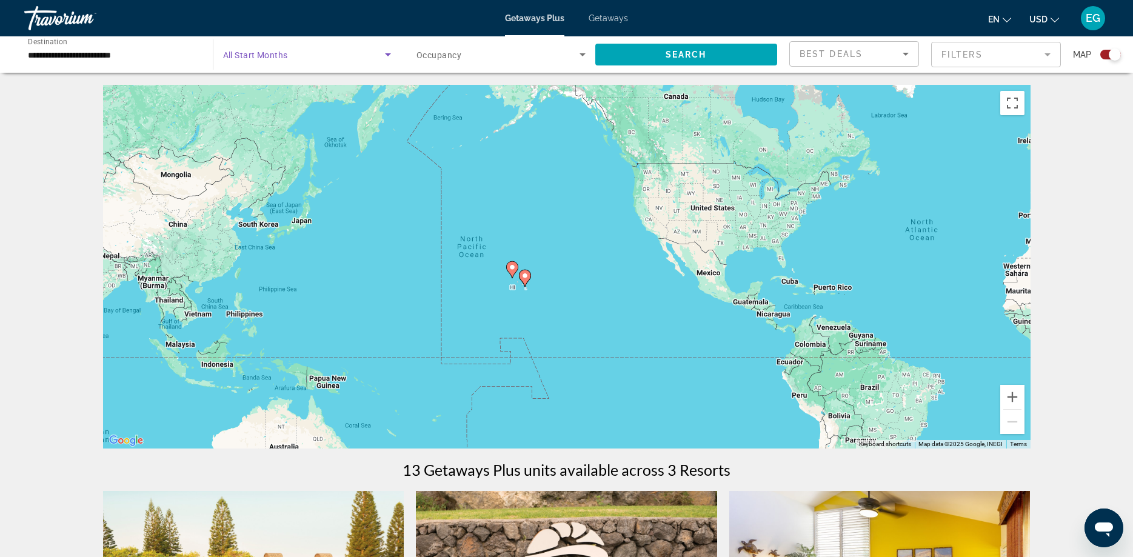
click at [379, 56] on span "Search widget" at bounding box center [304, 54] width 162 height 15
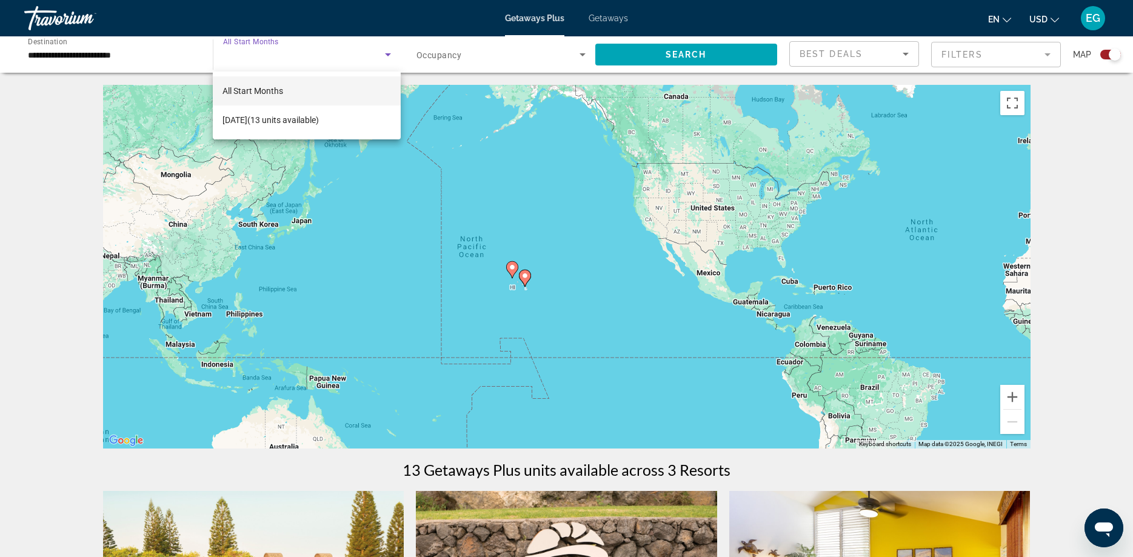
click at [660, 53] on div at bounding box center [566, 278] width 1133 height 557
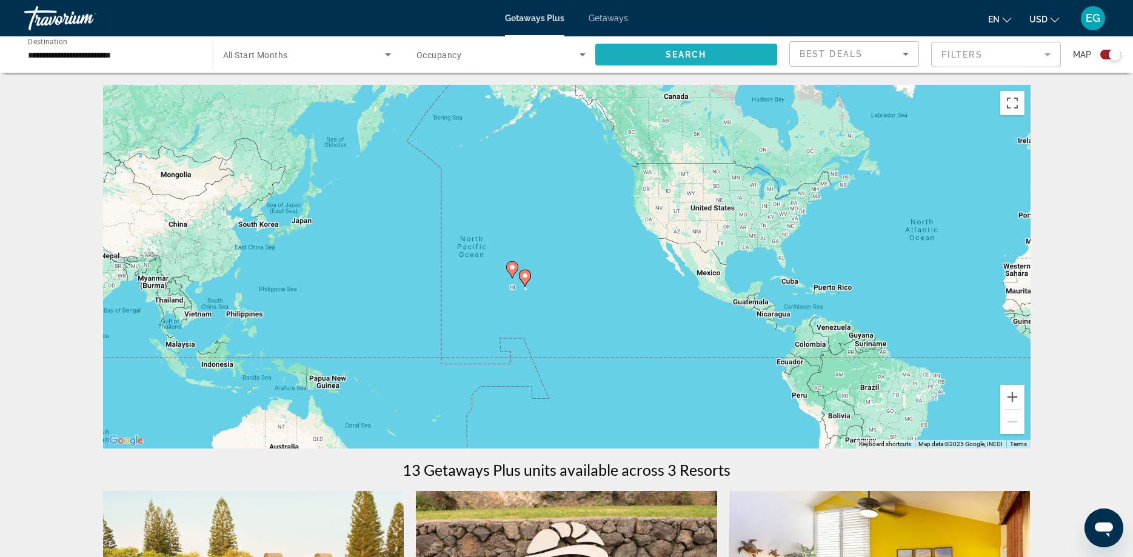
click at [660, 53] on span "Search widget" at bounding box center [686, 54] width 182 height 29
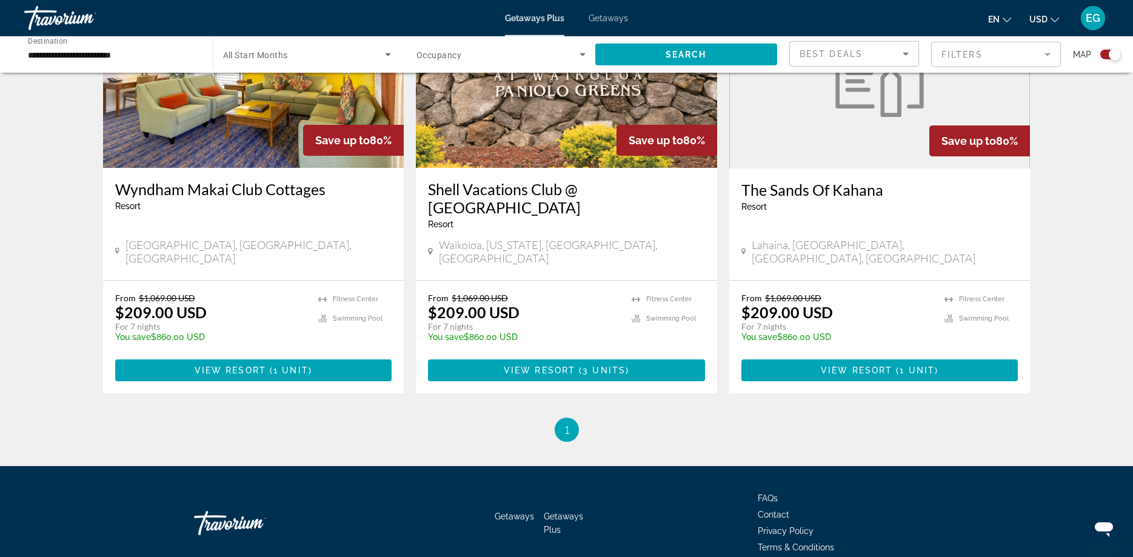
scroll to position [956, 0]
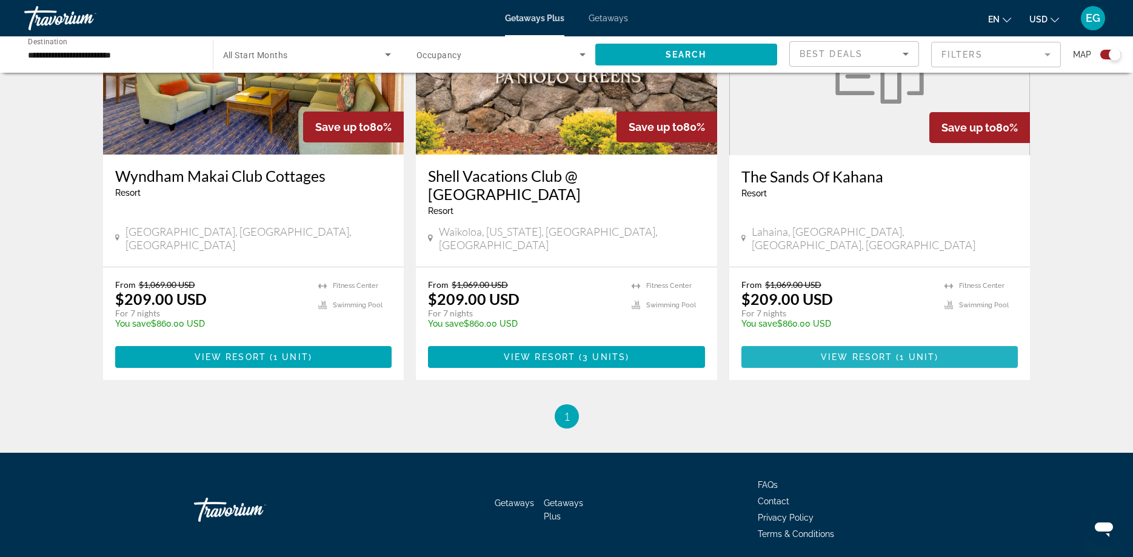
click at [879, 343] on span "Main content" at bounding box center [880, 357] width 277 height 29
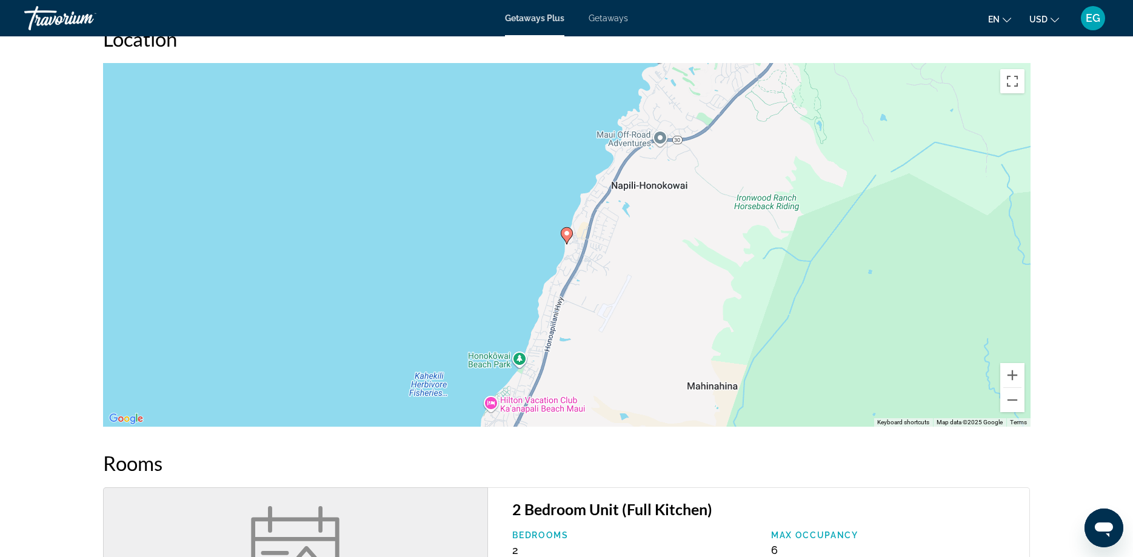
scroll to position [1484, 0]
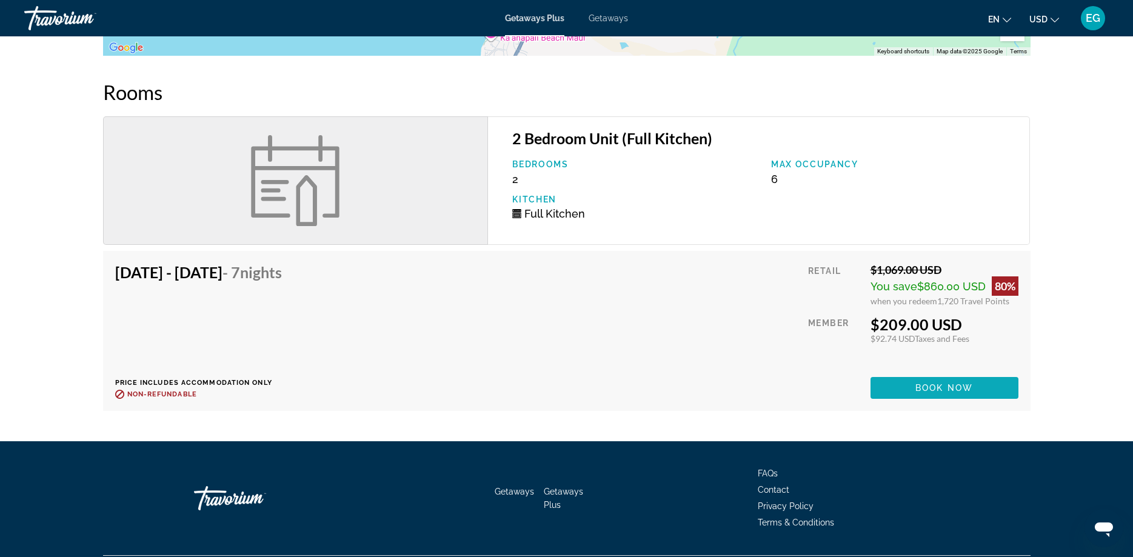
click at [964, 391] on span "Book now" at bounding box center [945, 388] width 58 height 10
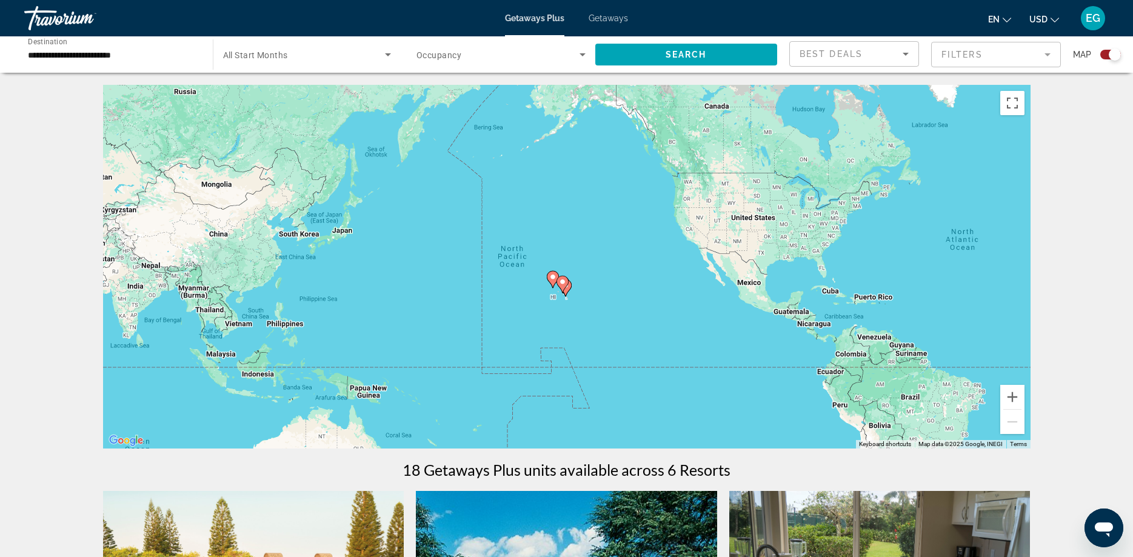
drag, startPoint x: 438, startPoint y: 272, endPoint x: 772, endPoint y: 264, distance: 334.8
click at [772, 264] on div "To activate drag with keyboard, press Alt + Enter. Once in keyboard drag state,…" at bounding box center [567, 267] width 928 height 364
click at [304, 56] on span "Search widget" at bounding box center [304, 54] width 162 height 15
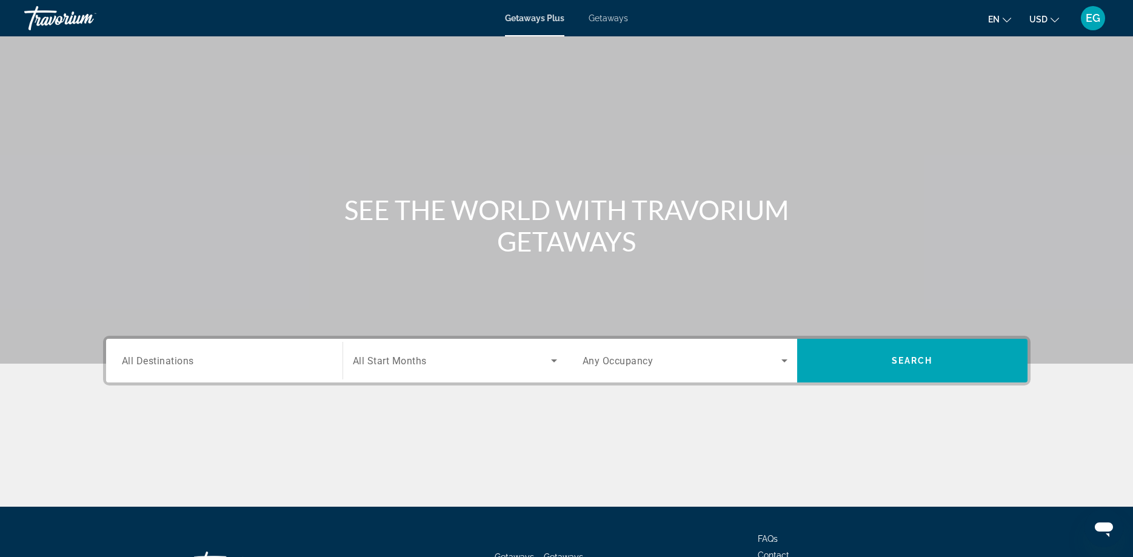
click at [250, 360] on input "Destination All Destinations" at bounding box center [224, 361] width 205 height 15
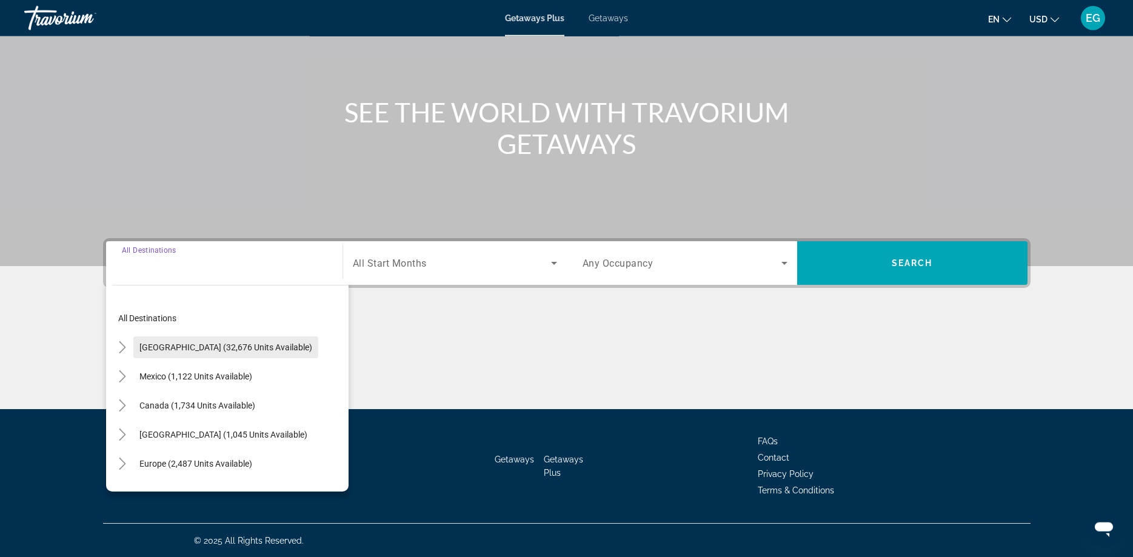
scroll to position [98, 0]
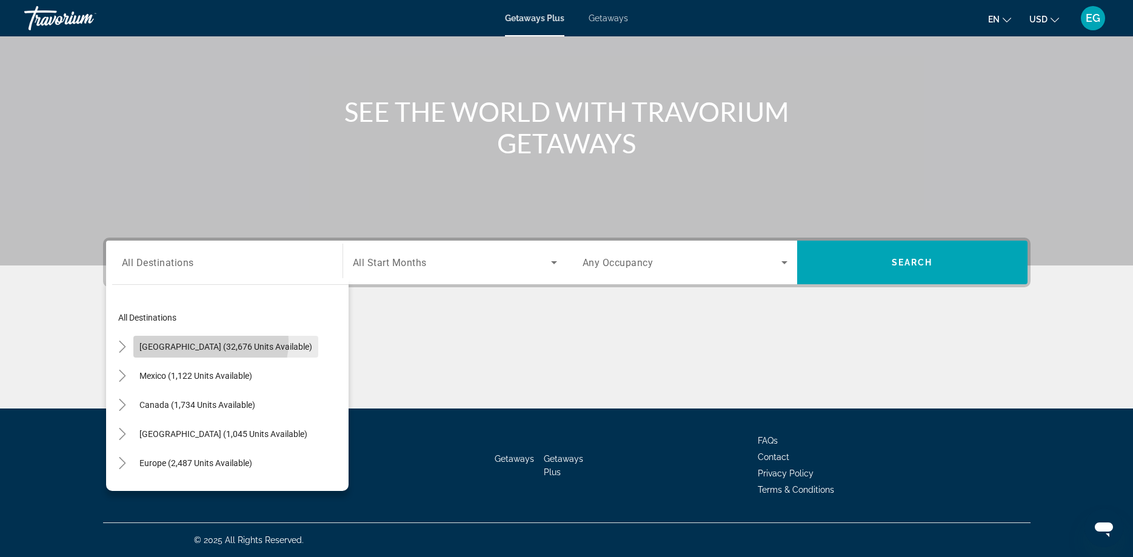
click at [187, 341] on span "Search widget" at bounding box center [225, 346] width 185 height 29
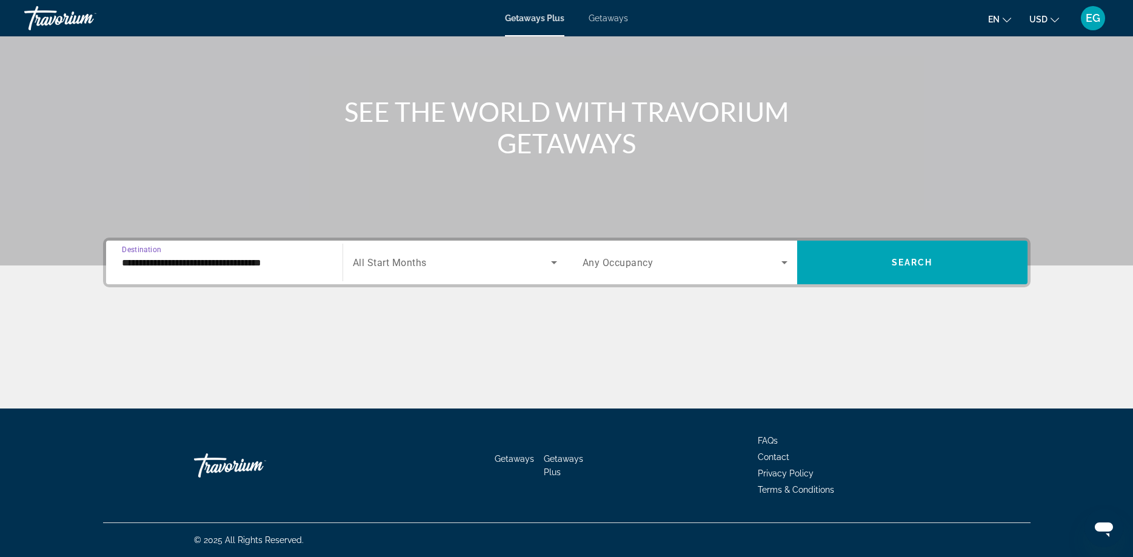
click at [210, 266] on input "**********" at bounding box center [224, 263] width 205 height 15
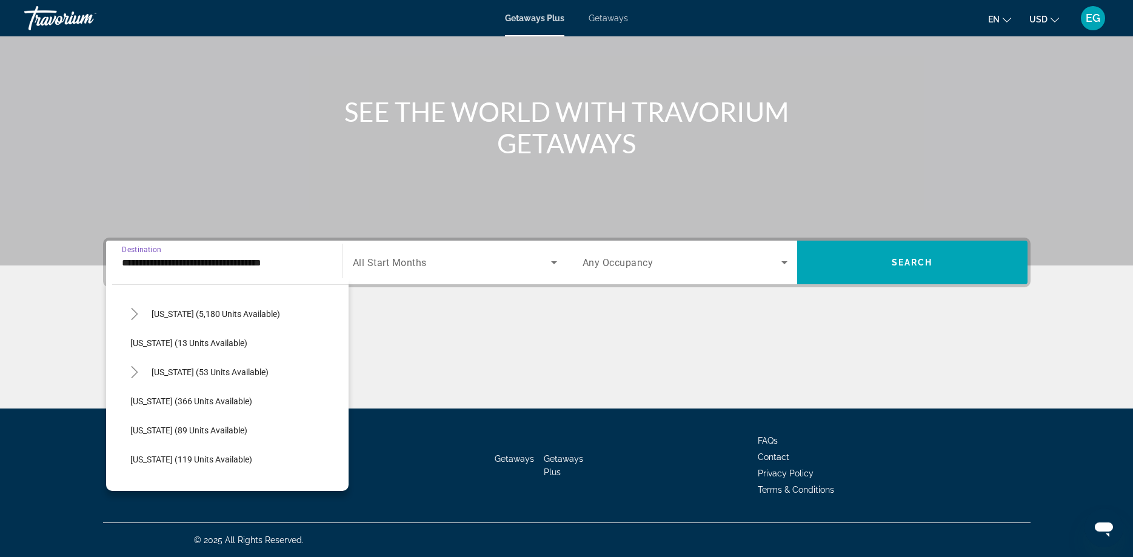
scroll to position [207, 0]
click at [177, 346] on span "[US_STATE] (53 units available)" at bounding box center [210, 343] width 117 height 10
type input "**********"
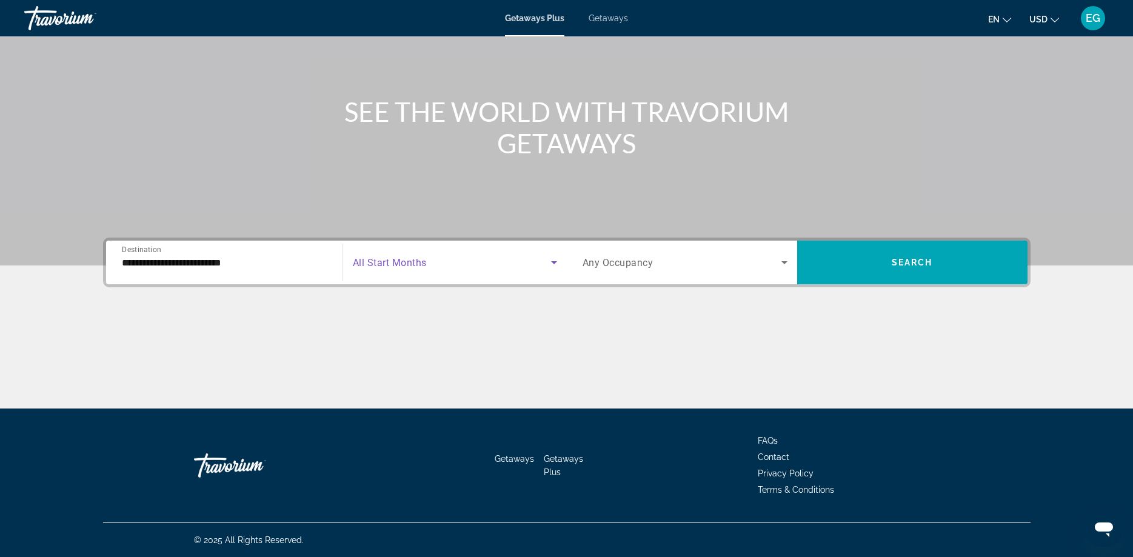
click at [554, 259] on icon "Search widget" at bounding box center [554, 262] width 15 height 15
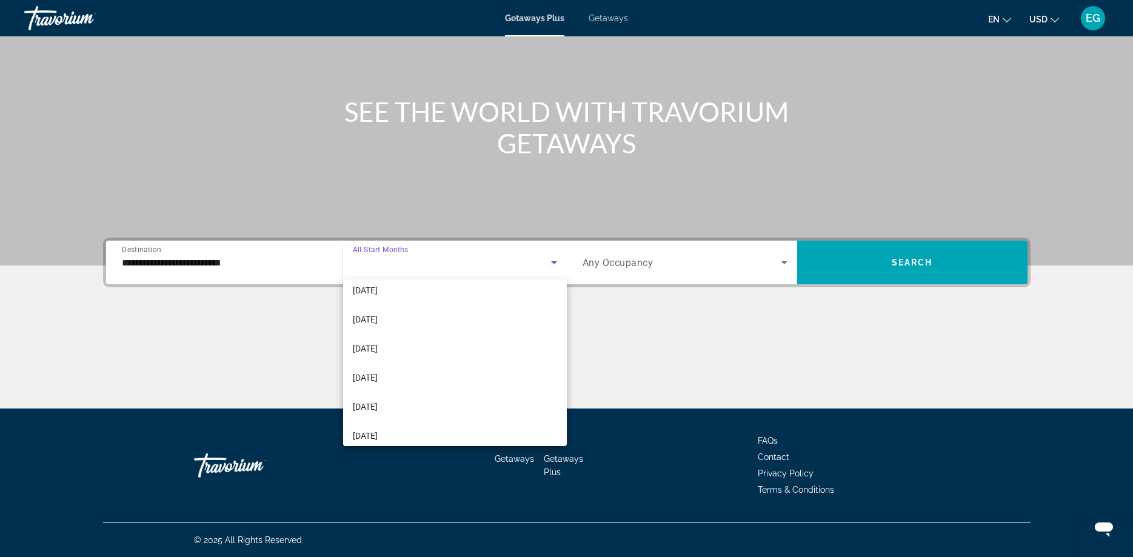
scroll to position [80, 0]
click at [410, 365] on mat-option "[DATE]" at bounding box center [455, 364] width 224 height 29
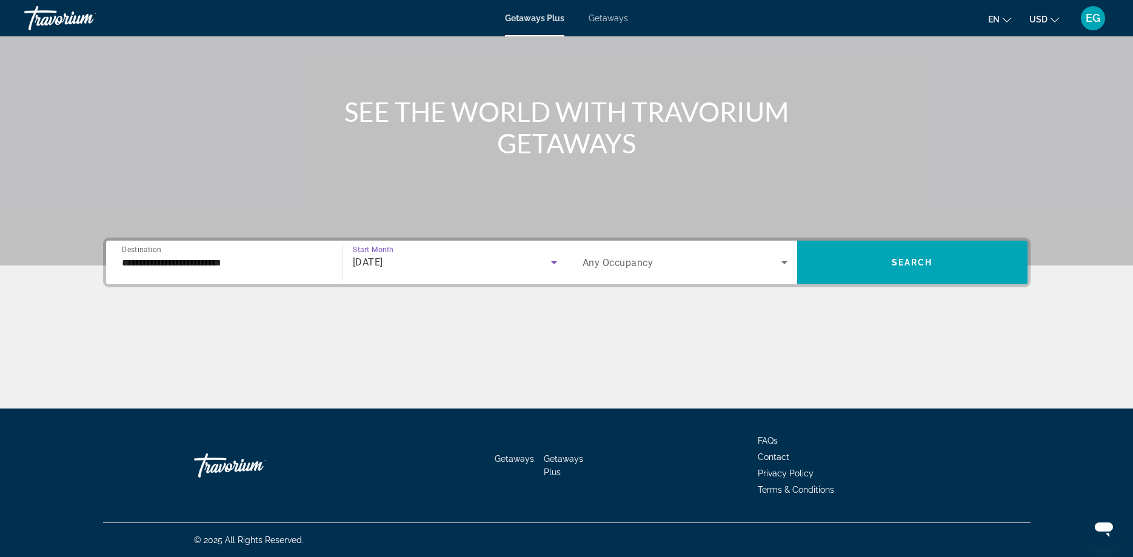
click at [765, 260] on span "Search widget" at bounding box center [682, 262] width 199 height 15
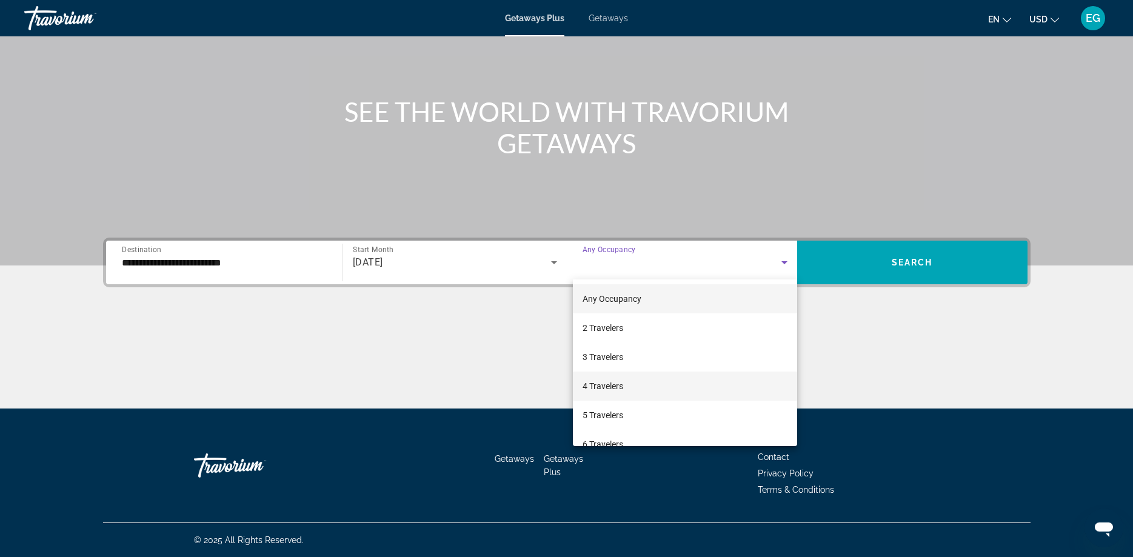
click at [646, 385] on mat-option "4 Travelers" at bounding box center [685, 386] width 224 height 29
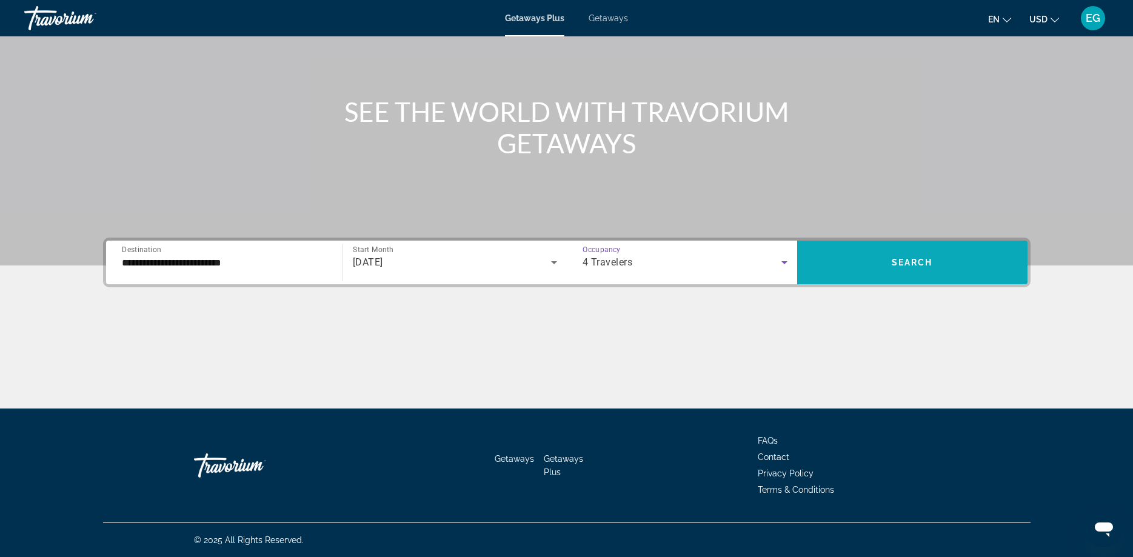
click at [942, 256] on span "Search widget" at bounding box center [912, 262] width 230 height 29
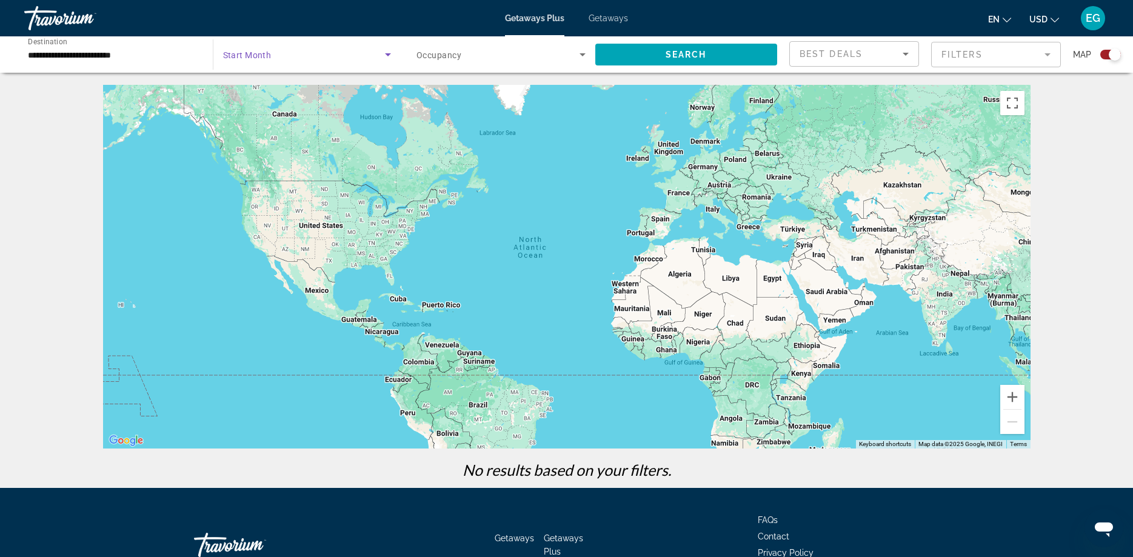
click at [378, 59] on span "Search widget" at bounding box center [304, 54] width 162 height 15
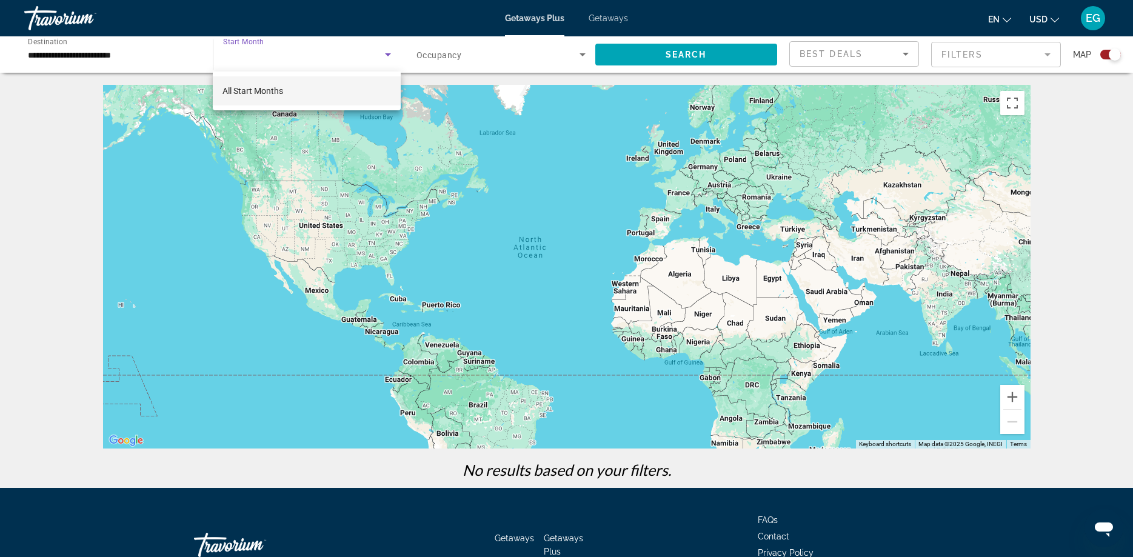
click at [66, 53] on div at bounding box center [566, 278] width 1133 height 557
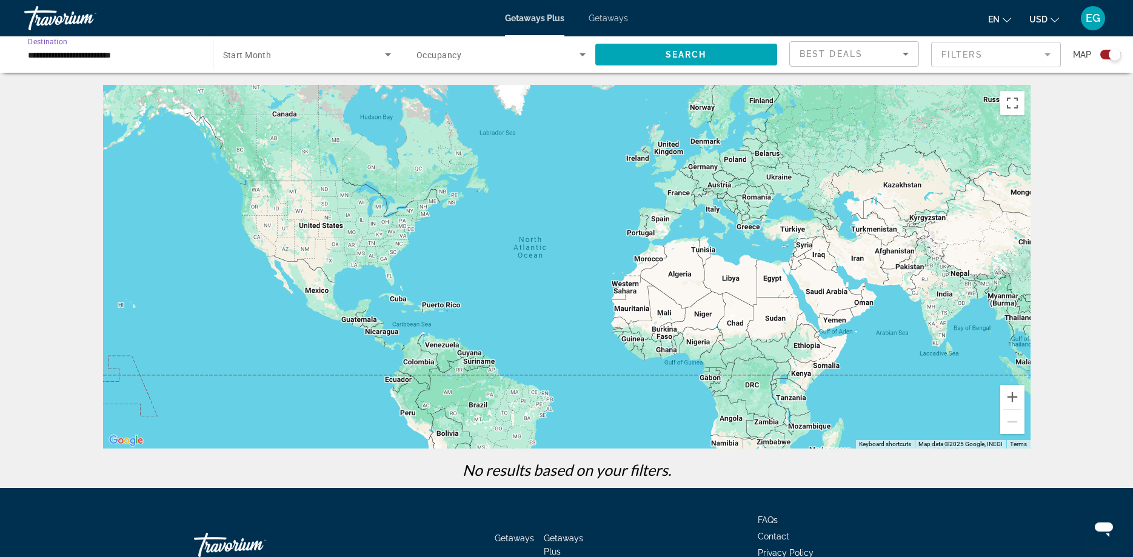
click at [66, 53] on input "**********" at bounding box center [112, 55] width 169 height 15
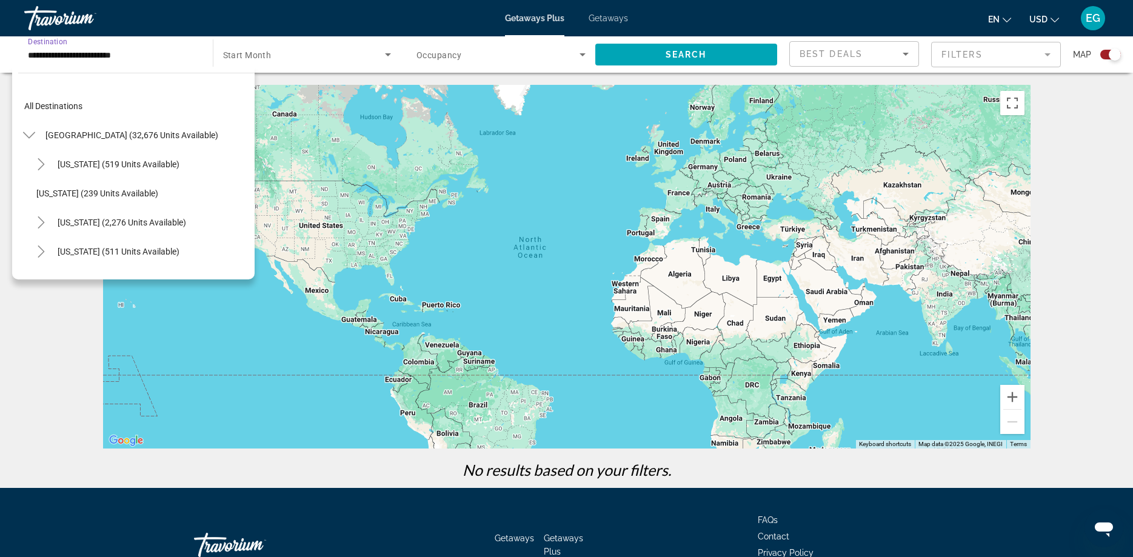
scroll to position [159, 0]
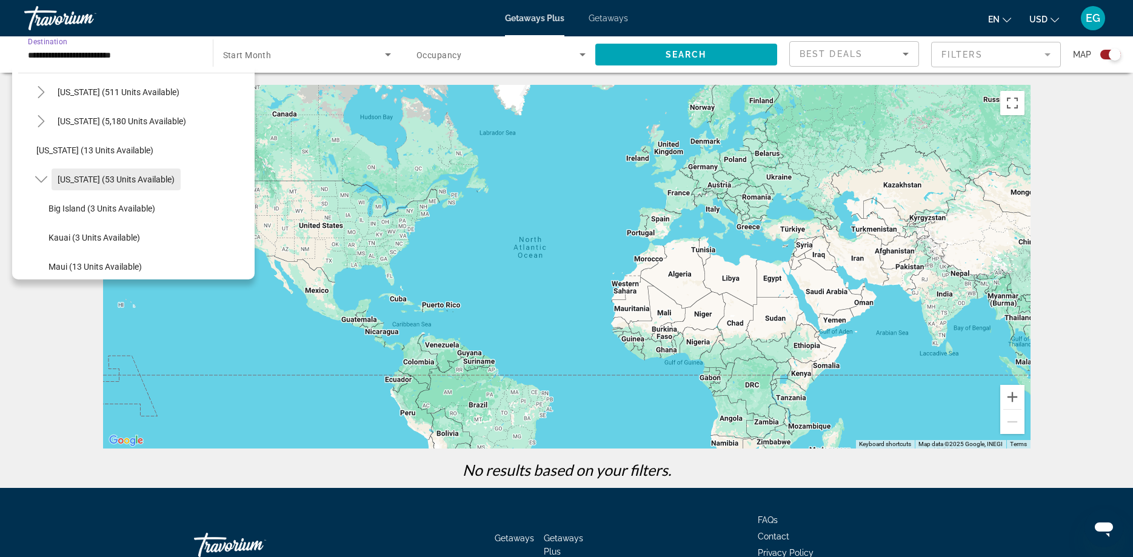
click at [99, 181] on span "[US_STATE] (53 units available)" at bounding box center [116, 180] width 117 height 10
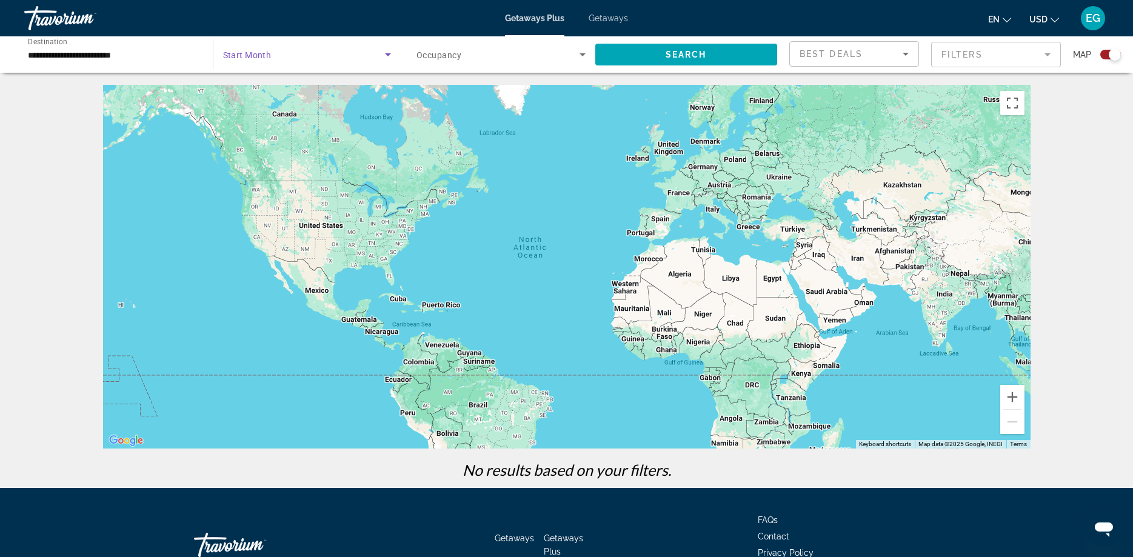
click at [338, 55] on span "Search widget" at bounding box center [304, 54] width 162 height 15
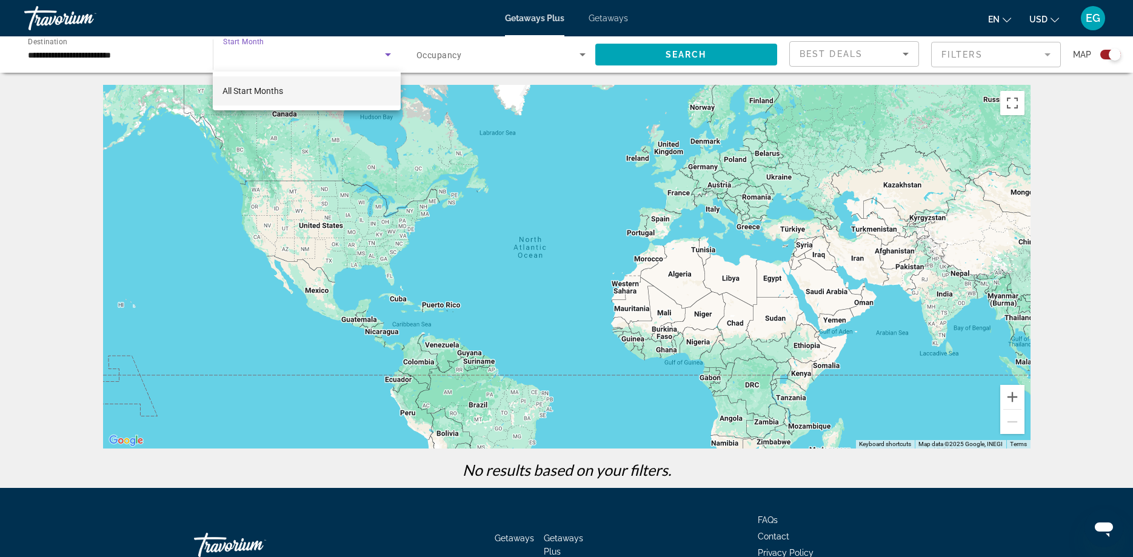
click at [259, 92] on span "All Start Months" at bounding box center [253, 91] width 61 height 10
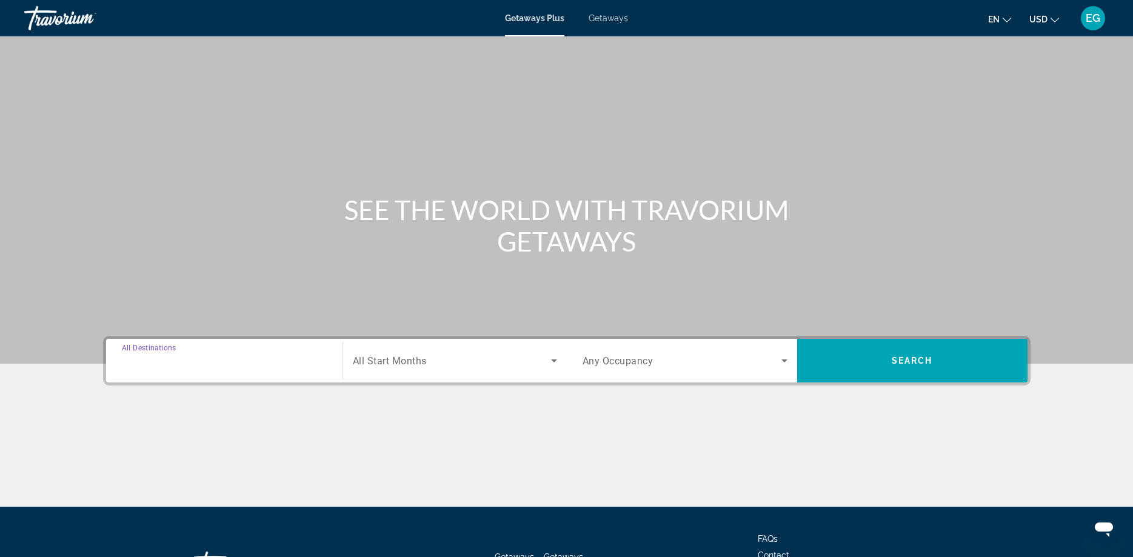
click at [233, 358] on input "Destination All Destinations" at bounding box center [224, 361] width 205 height 15
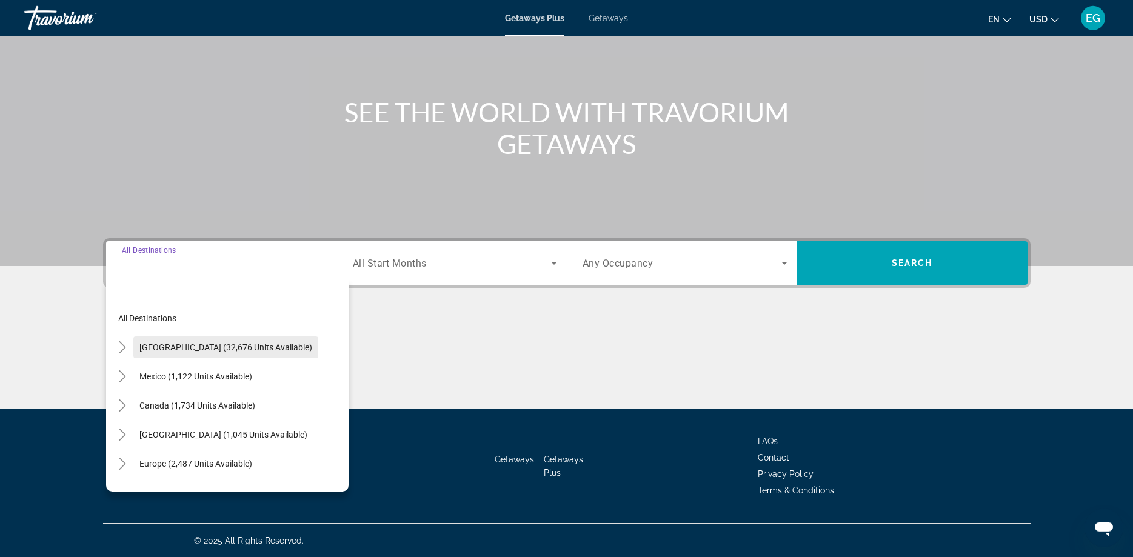
scroll to position [98, 0]
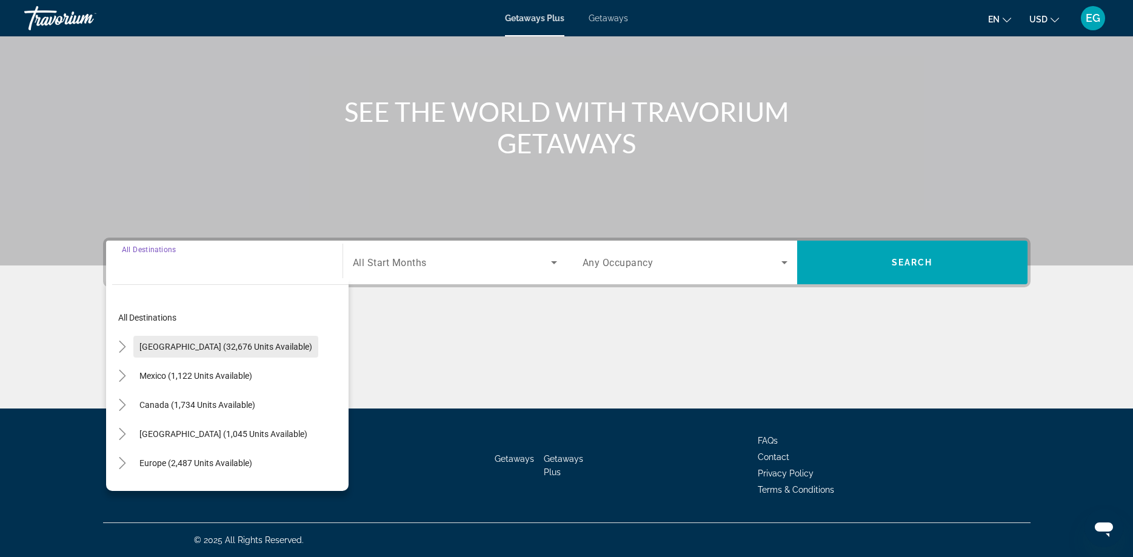
click at [230, 350] on span "[GEOGRAPHIC_DATA] (32,676 units available)" at bounding box center [225, 347] width 173 height 10
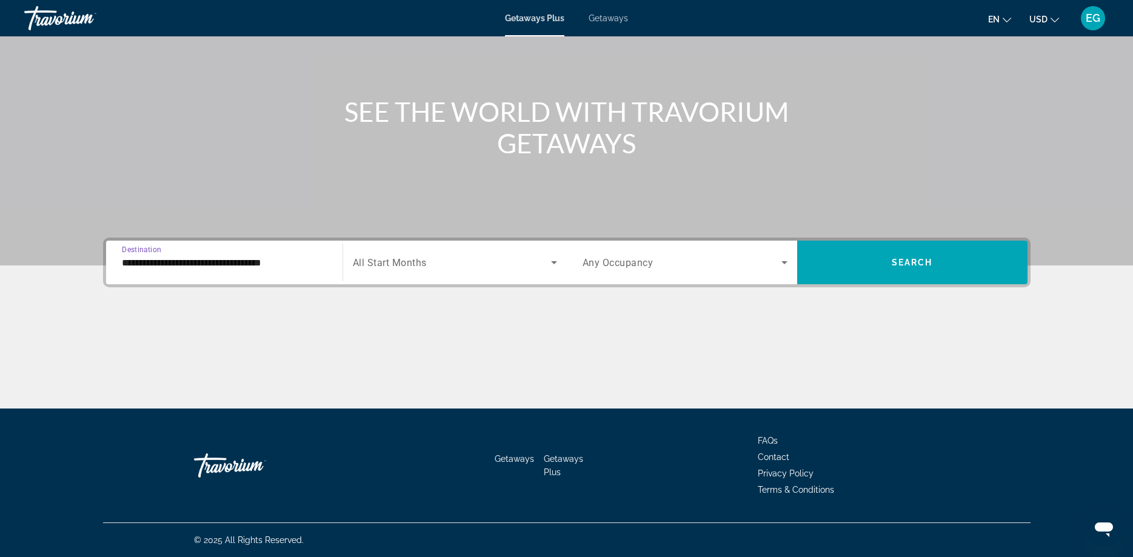
click at [169, 256] on input "**********" at bounding box center [224, 263] width 205 height 15
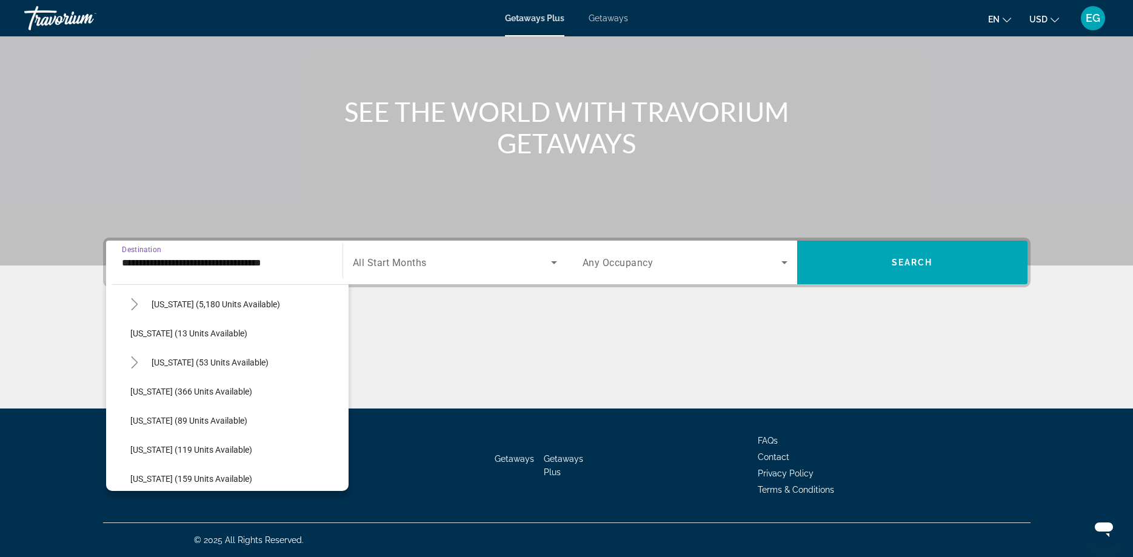
scroll to position [207, 0]
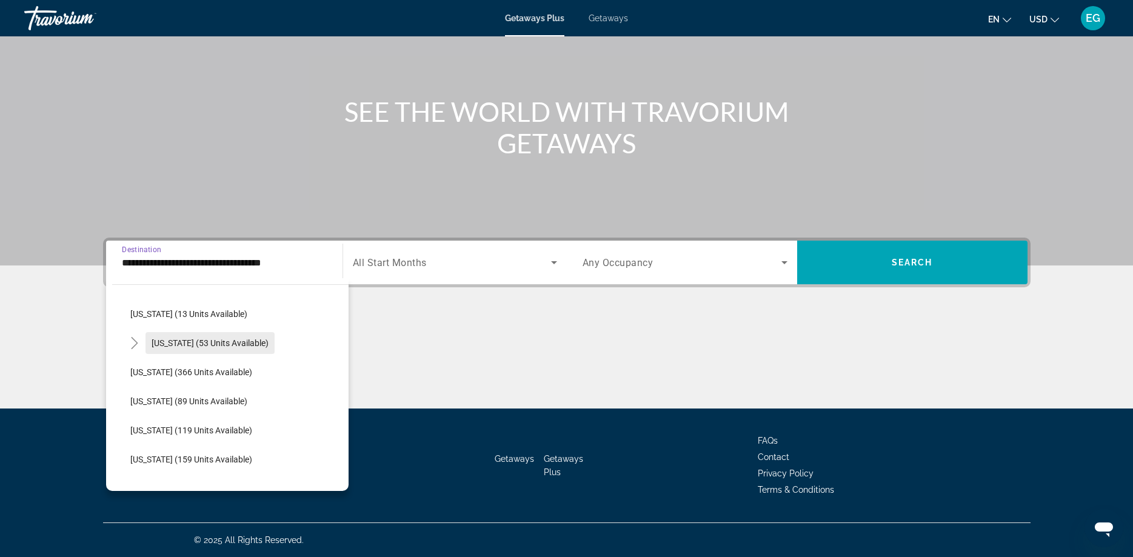
click at [188, 337] on span "Search widget" at bounding box center [210, 343] width 129 height 29
type input "**********"
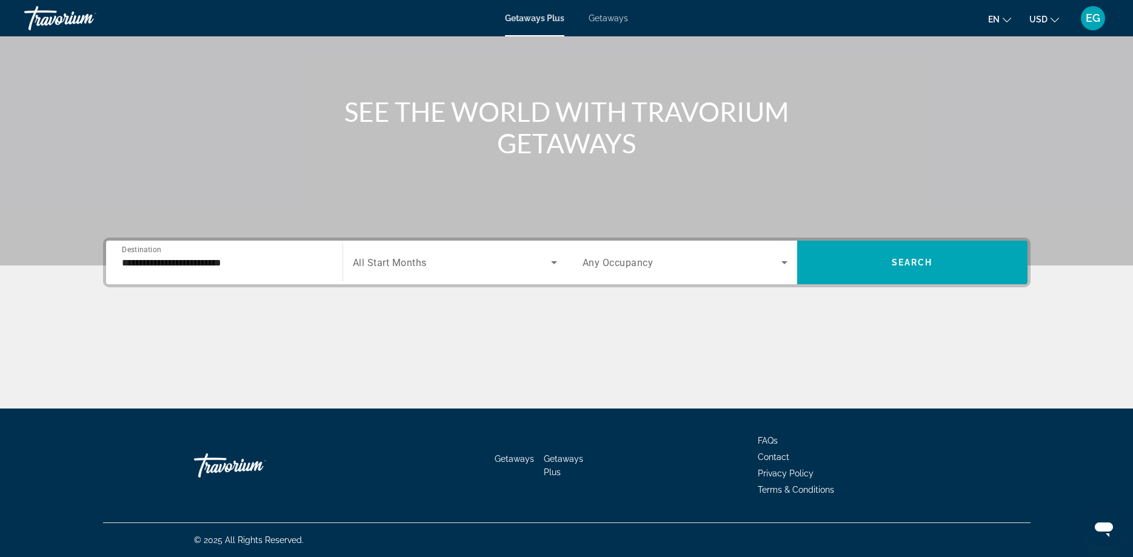
click at [527, 251] on div "Search widget" at bounding box center [455, 263] width 204 height 34
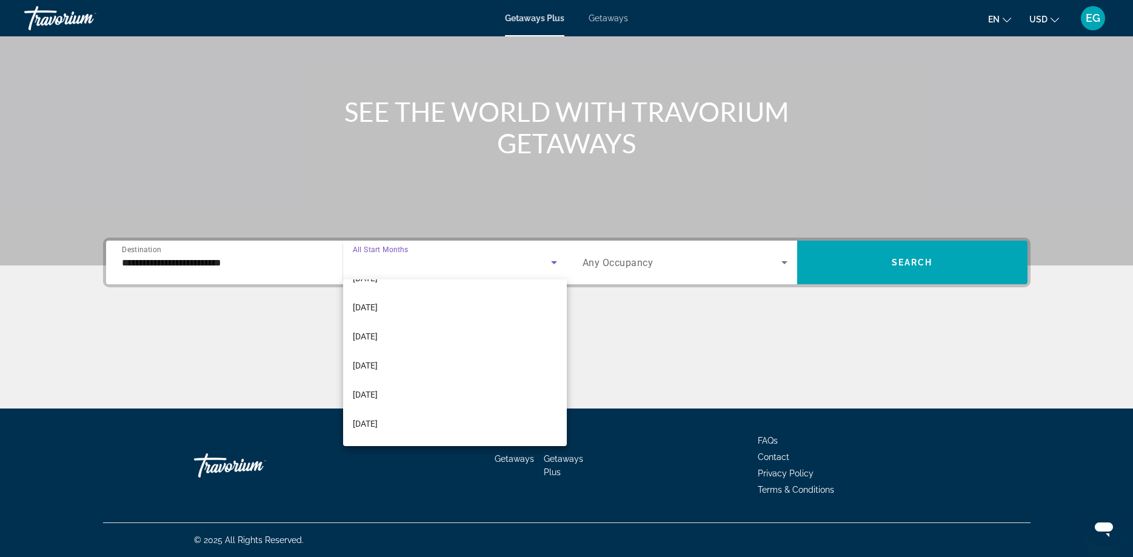
scroll to position [160, 0]
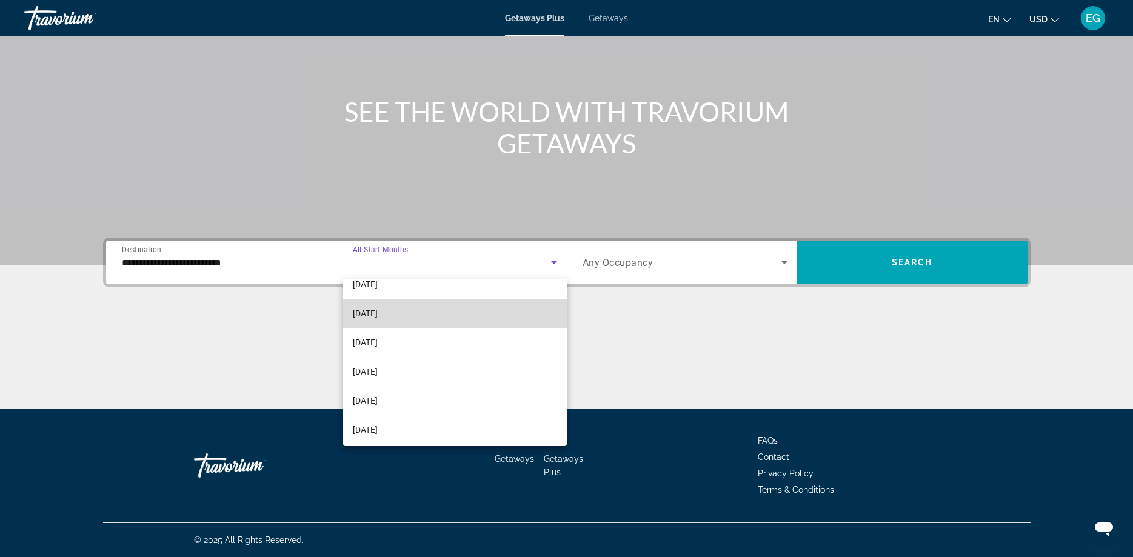
click at [414, 307] on mat-option "[DATE]" at bounding box center [455, 313] width 224 height 29
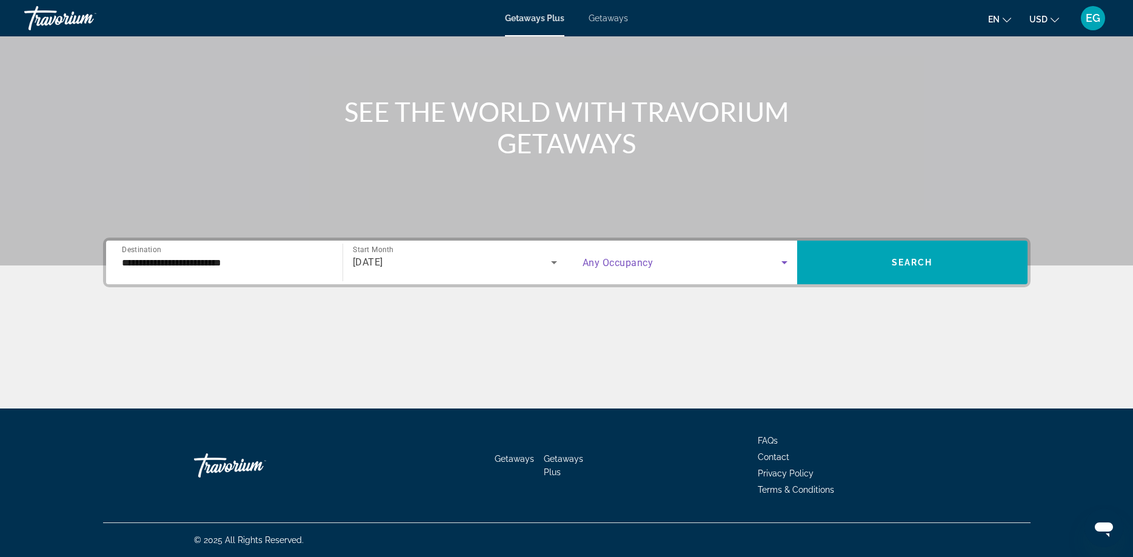
click at [781, 255] on icon "Search widget" at bounding box center [784, 262] width 15 height 15
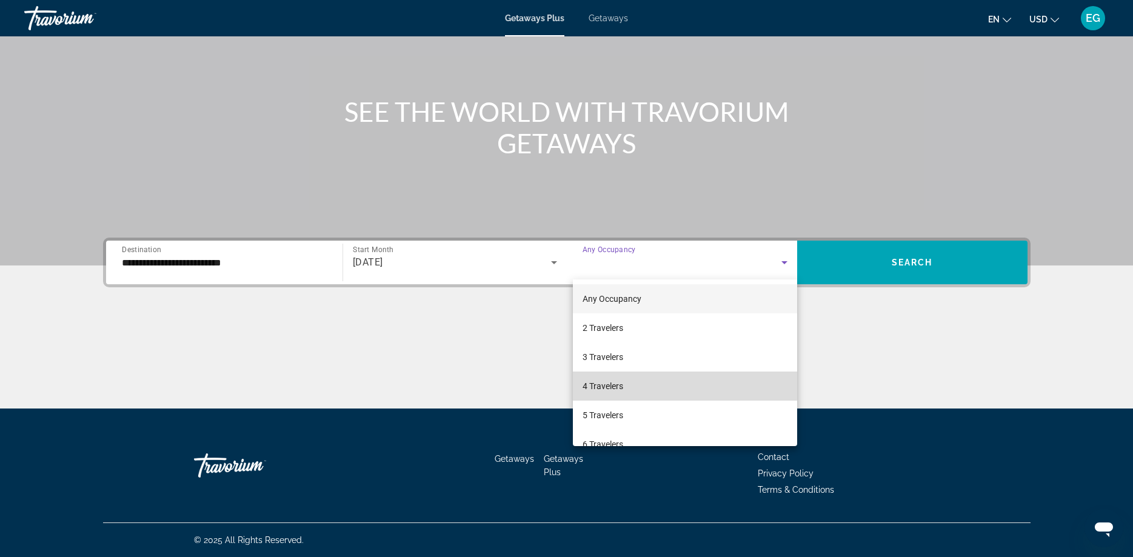
click at [632, 385] on mat-option "4 Travelers" at bounding box center [685, 386] width 224 height 29
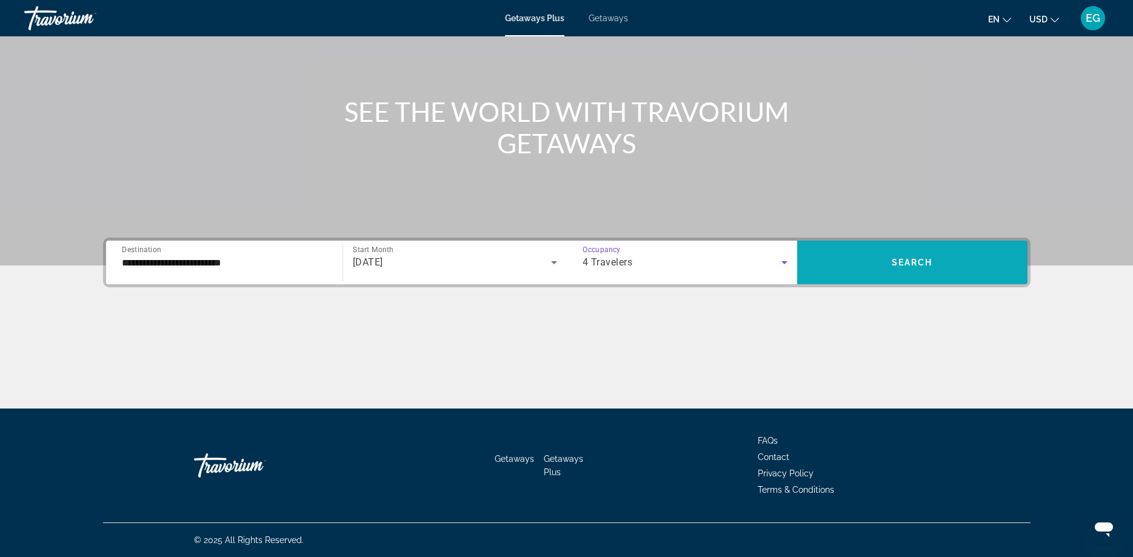
click at [907, 258] on span "Search" at bounding box center [912, 263] width 41 height 10
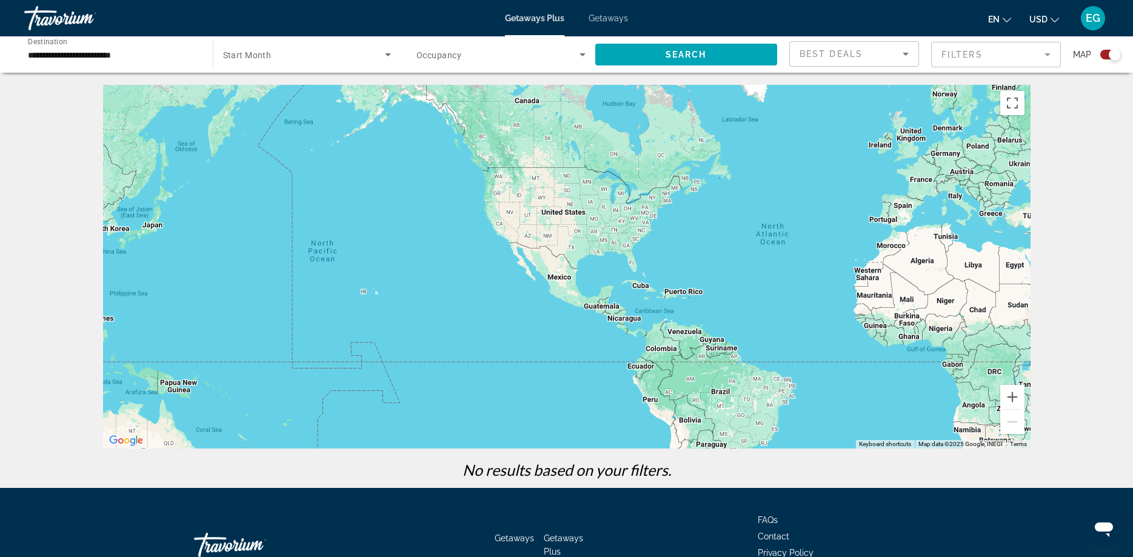
drag, startPoint x: 421, startPoint y: 263, endPoint x: 666, endPoint y: 249, distance: 245.3
click at [666, 249] on div "Main content" at bounding box center [567, 267] width 928 height 364
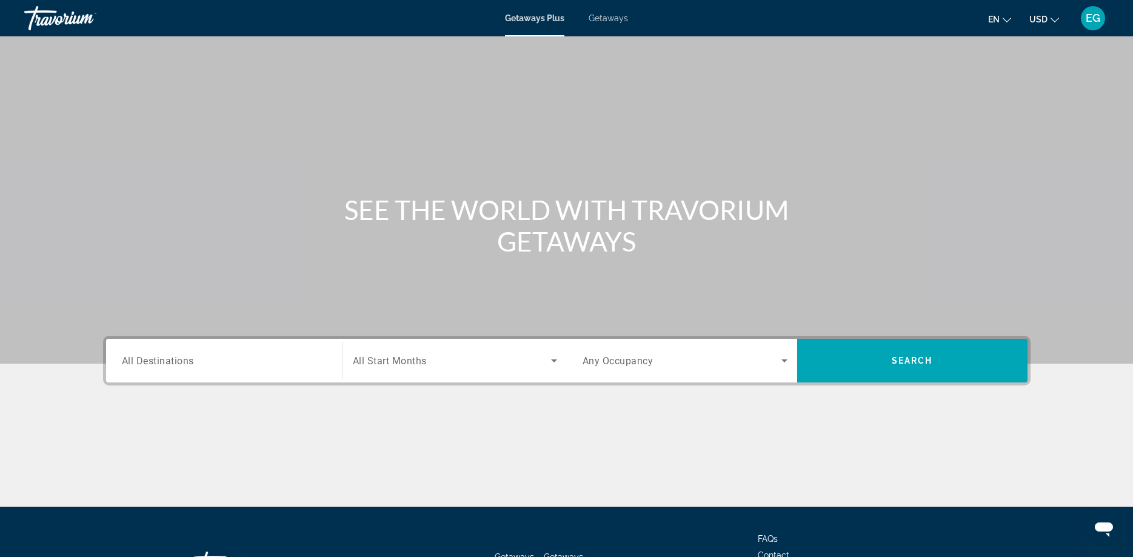
click at [253, 368] on div "Search widget" at bounding box center [224, 361] width 205 height 35
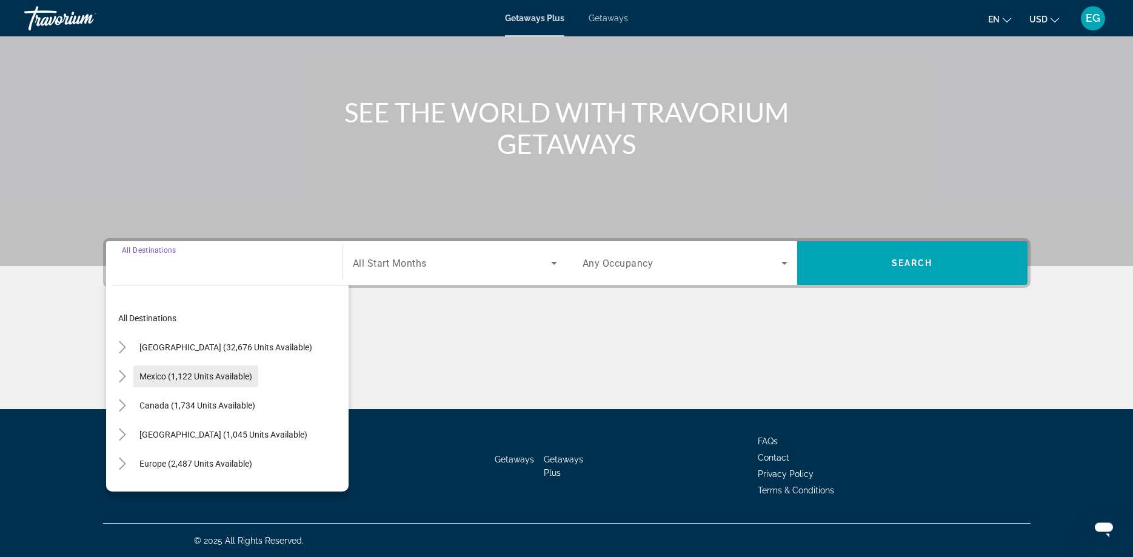
scroll to position [98, 0]
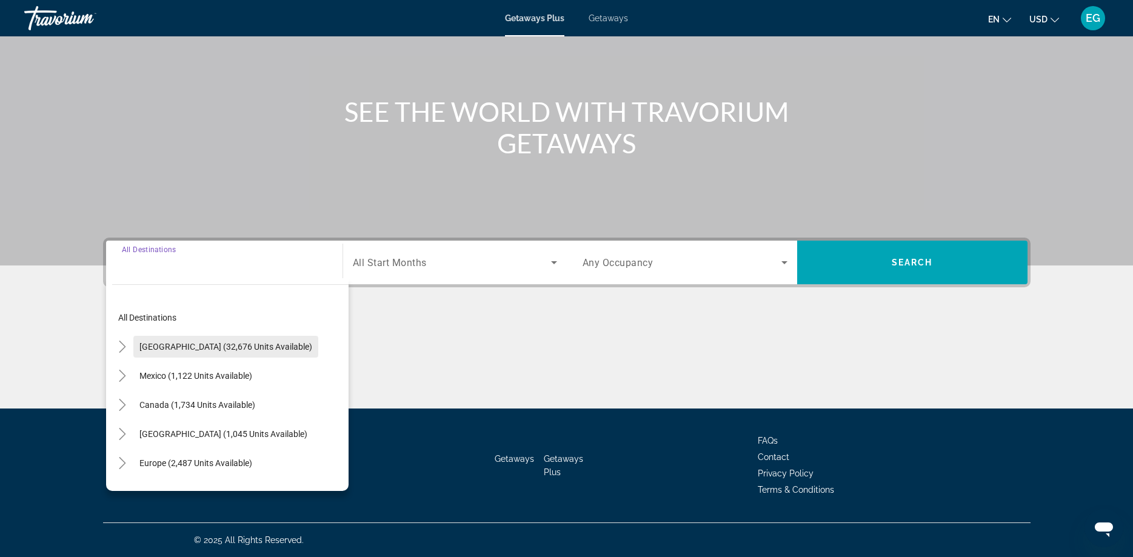
click at [236, 354] on span "Search widget" at bounding box center [225, 346] width 185 height 29
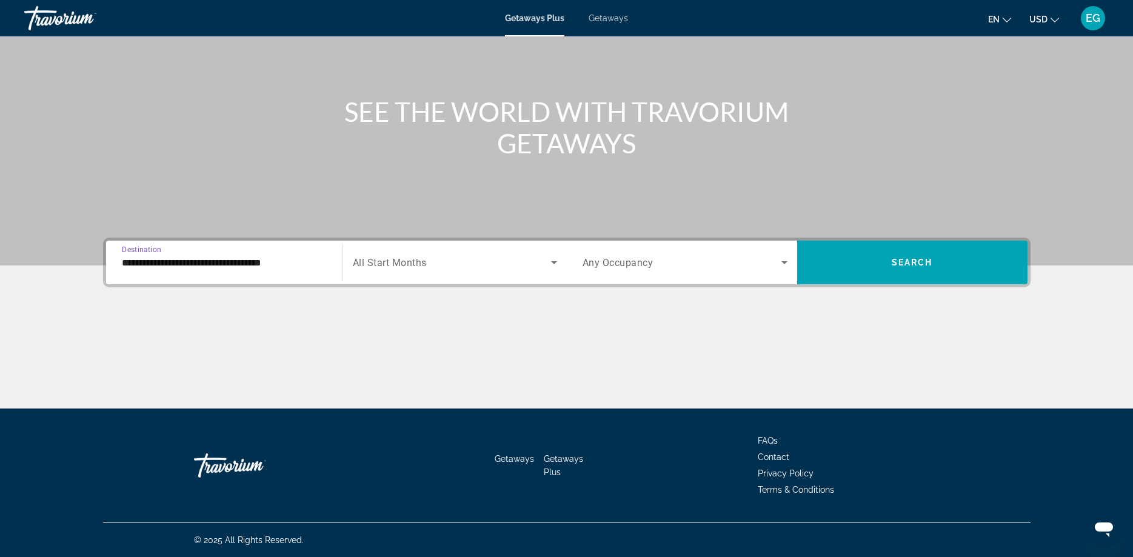
click at [244, 259] on input "**********" at bounding box center [224, 263] width 205 height 15
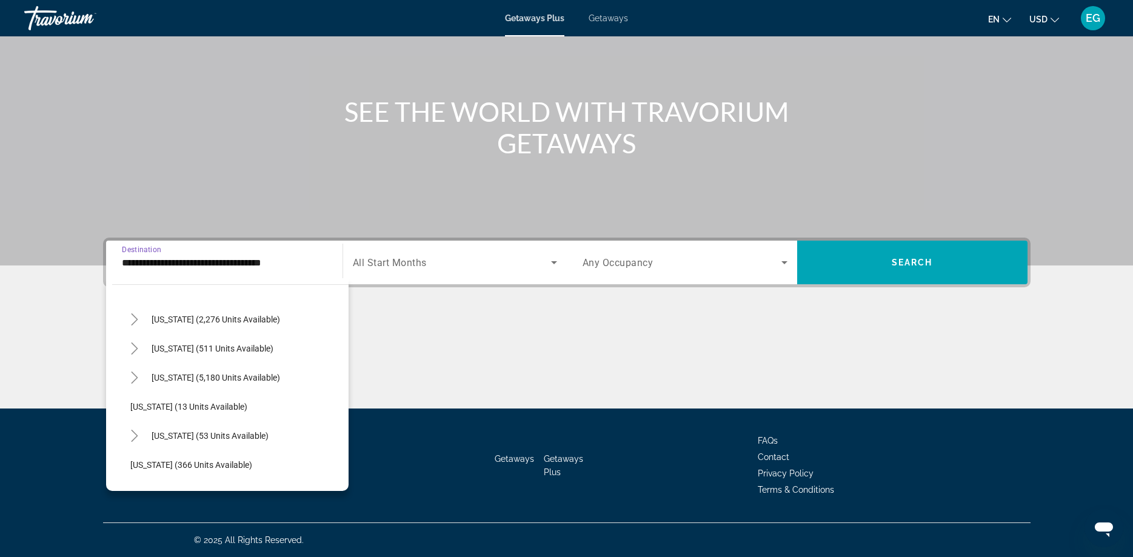
scroll to position [207, 0]
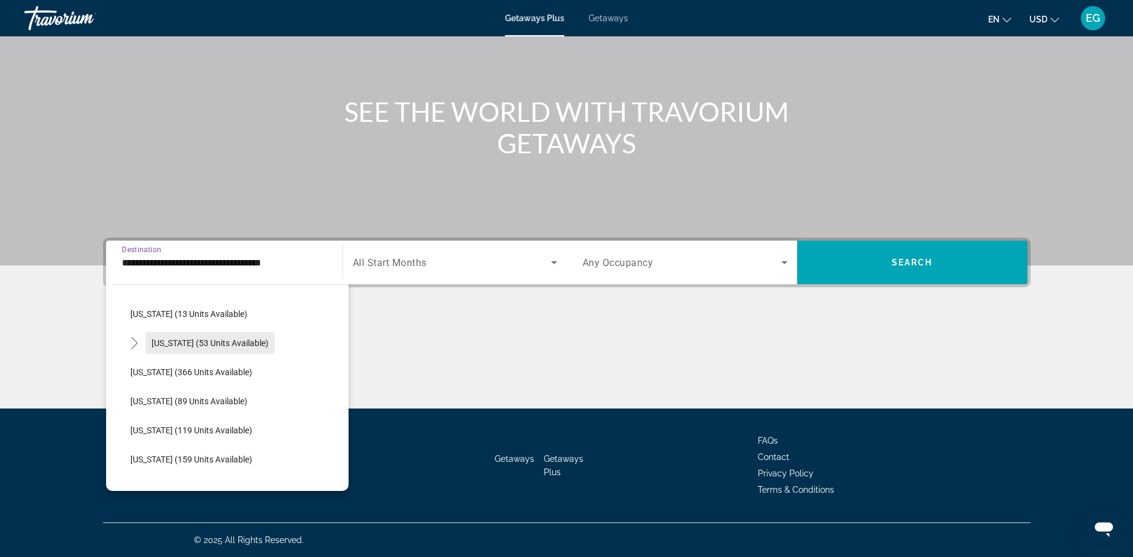
click at [196, 343] on span "[US_STATE] (53 units available)" at bounding box center [210, 343] width 117 height 10
type input "**********"
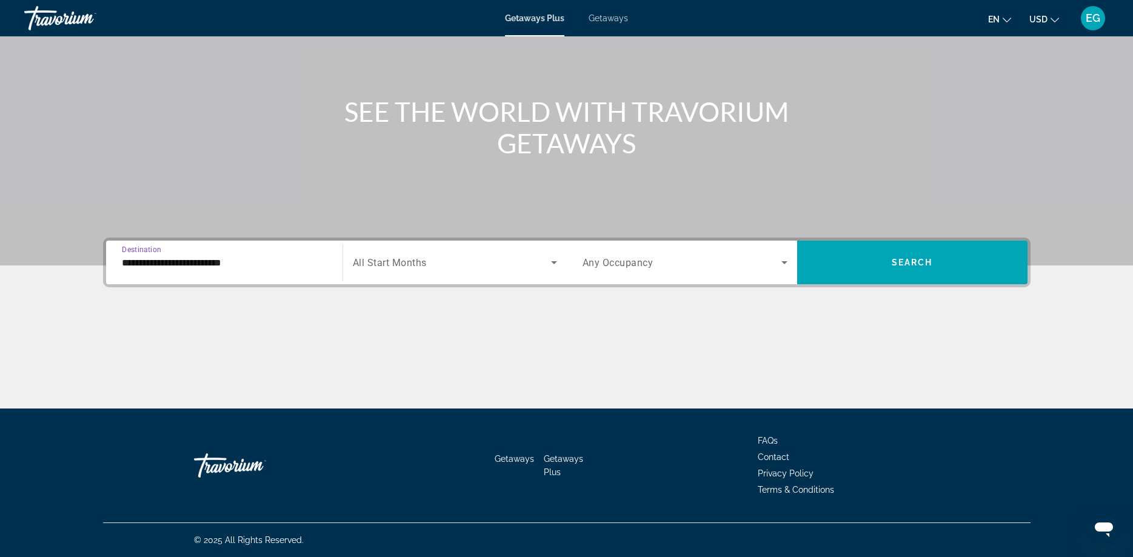
click at [491, 269] on span "Search widget" at bounding box center [452, 262] width 198 height 15
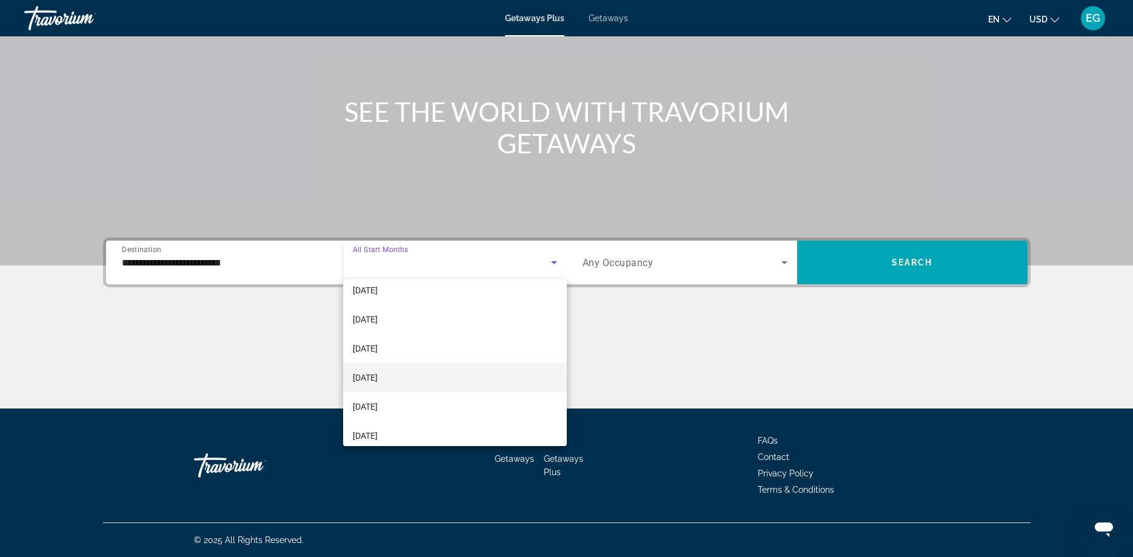
scroll to position [160, 0]
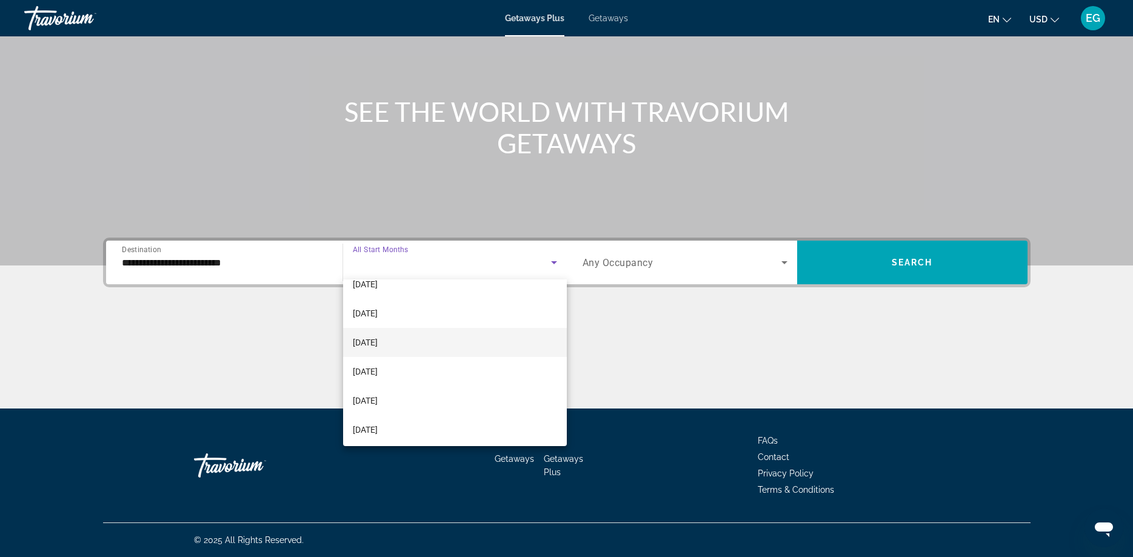
click at [431, 341] on mat-option "[DATE]" at bounding box center [455, 342] width 224 height 29
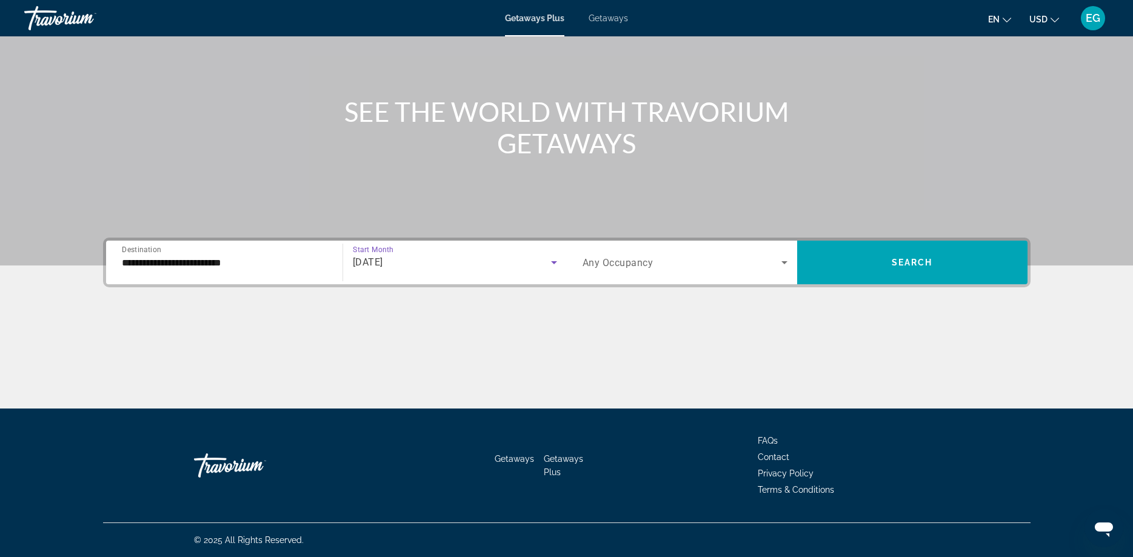
click at [772, 262] on span "Search widget" at bounding box center [682, 262] width 199 height 15
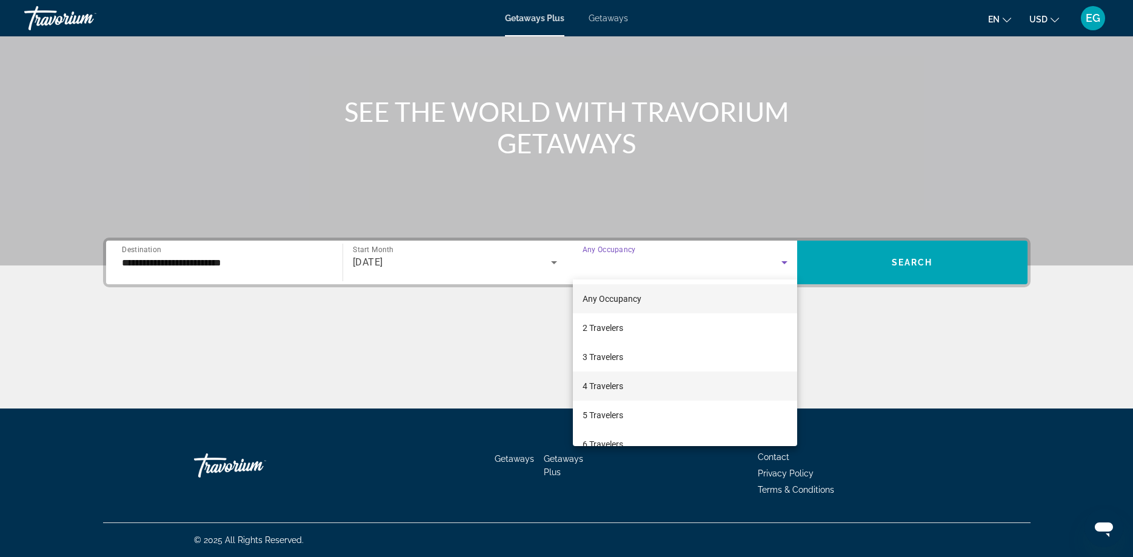
click at [640, 381] on mat-option "4 Travelers" at bounding box center [685, 386] width 224 height 29
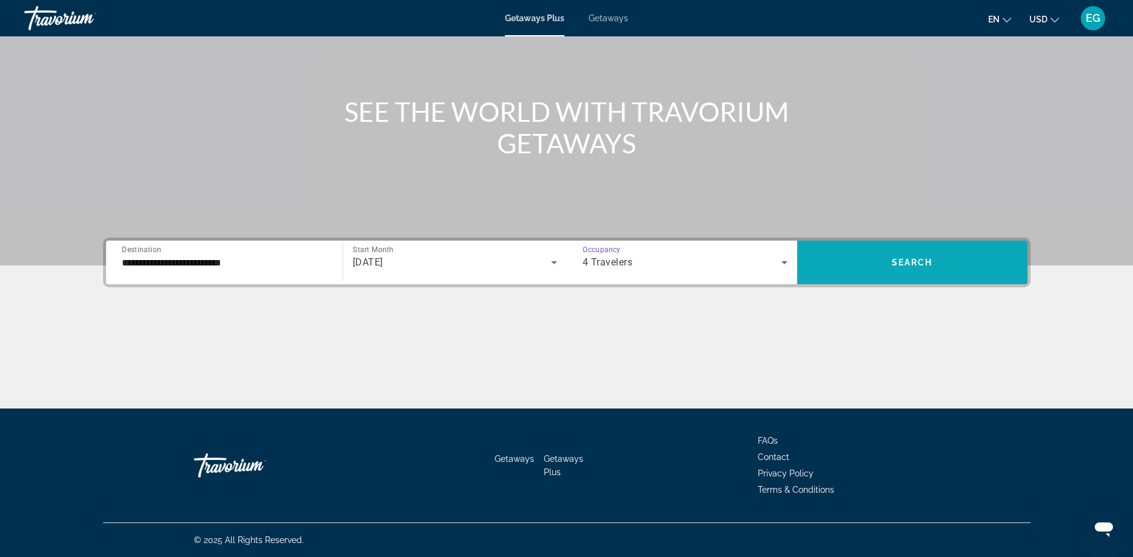
click at [900, 252] on span "Search widget" at bounding box center [912, 262] width 230 height 29
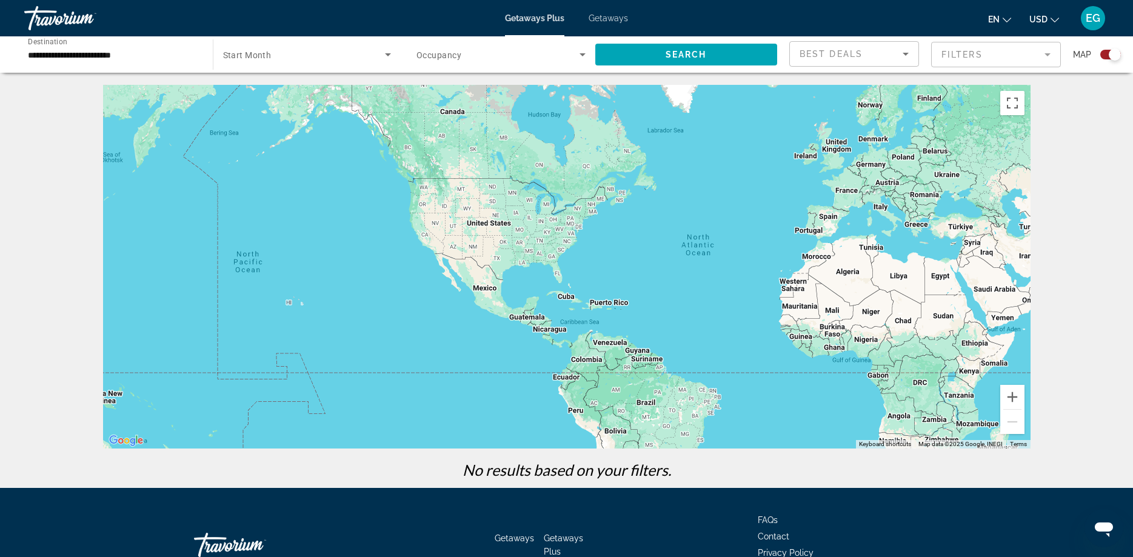
drag, startPoint x: 366, startPoint y: 289, endPoint x: 548, endPoint y: 287, distance: 181.9
click at [548, 287] on div "Main content" at bounding box center [567, 267] width 928 height 364
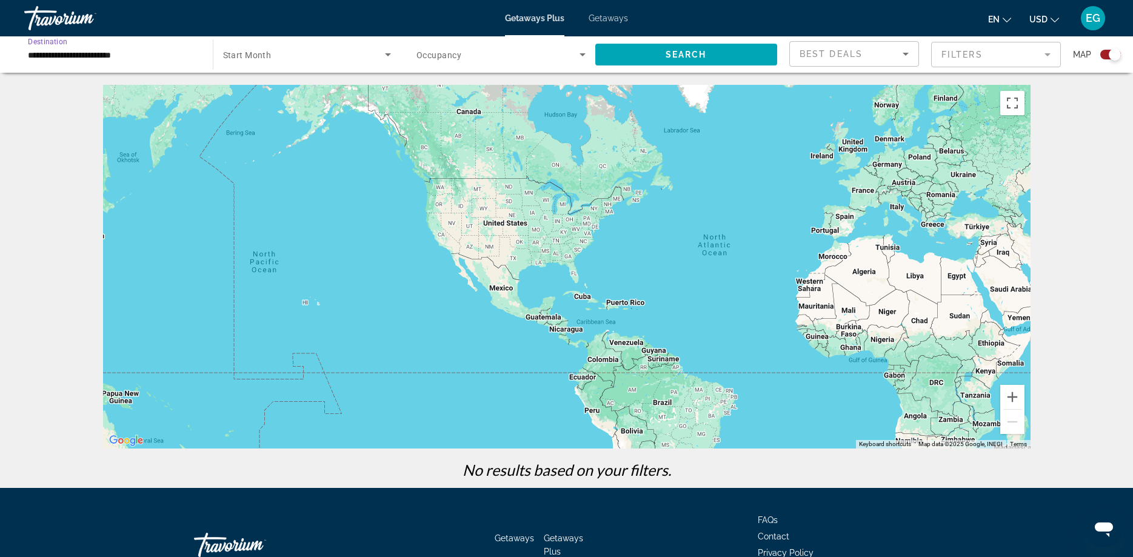
click at [45, 55] on input "**********" at bounding box center [112, 55] width 169 height 15
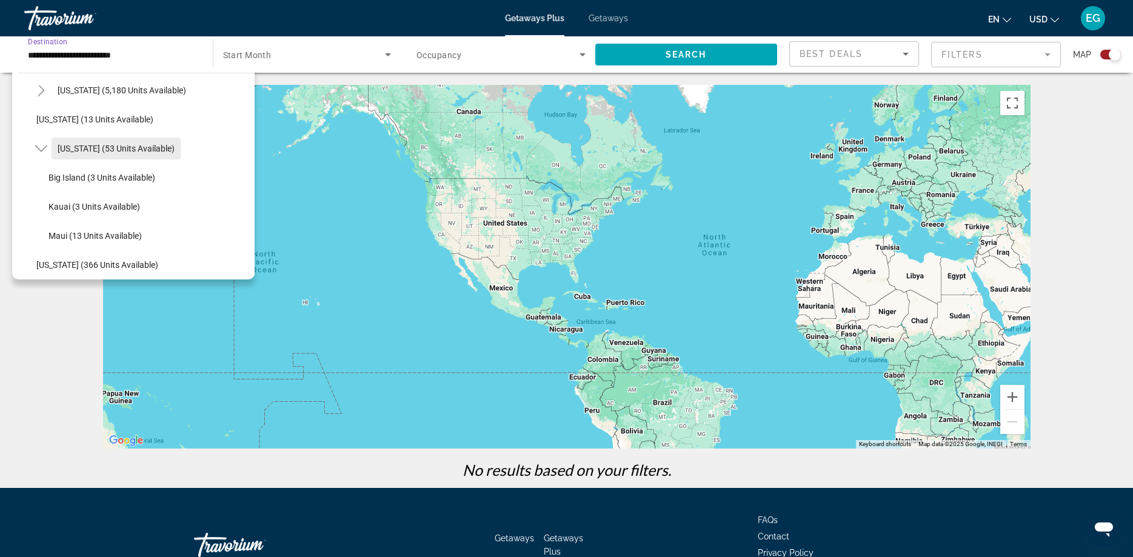
scroll to position [218, 0]
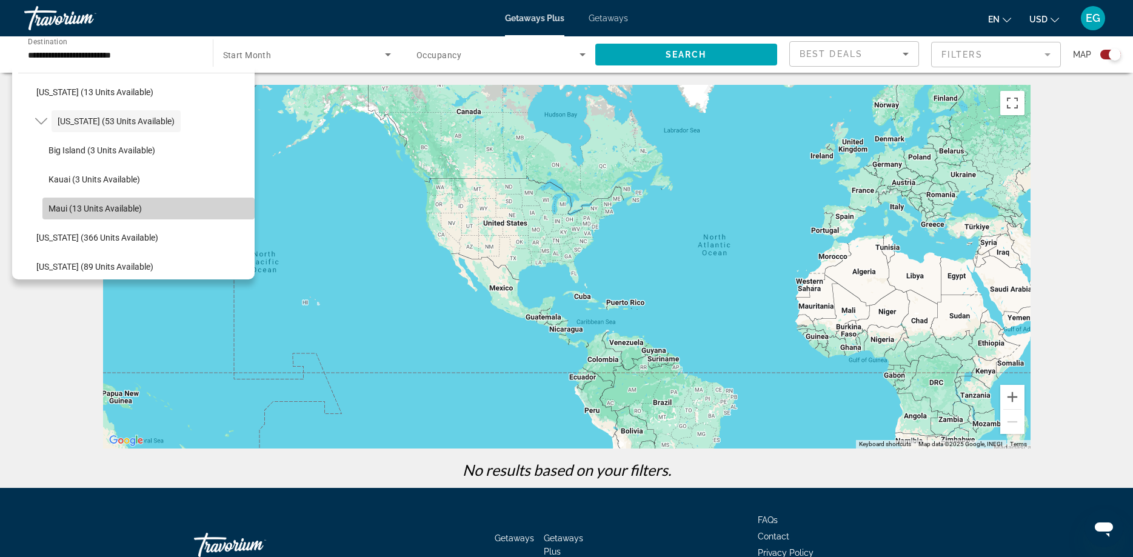
click at [105, 207] on span "Maui (13 units available)" at bounding box center [95, 209] width 93 height 10
type input "**********"
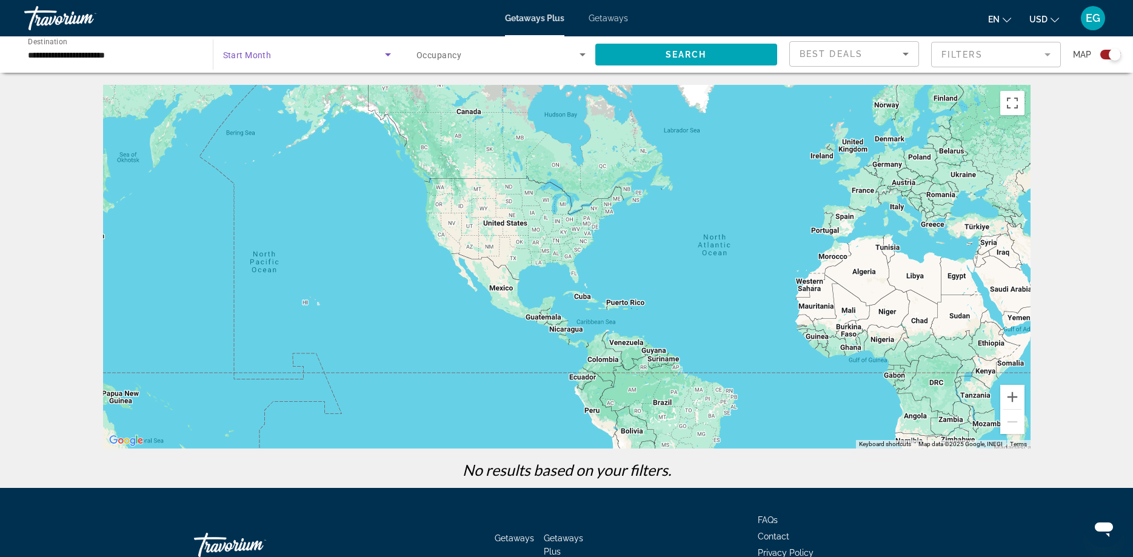
click at [378, 50] on span "Search widget" at bounding box center [304, 54] width 162 height 15
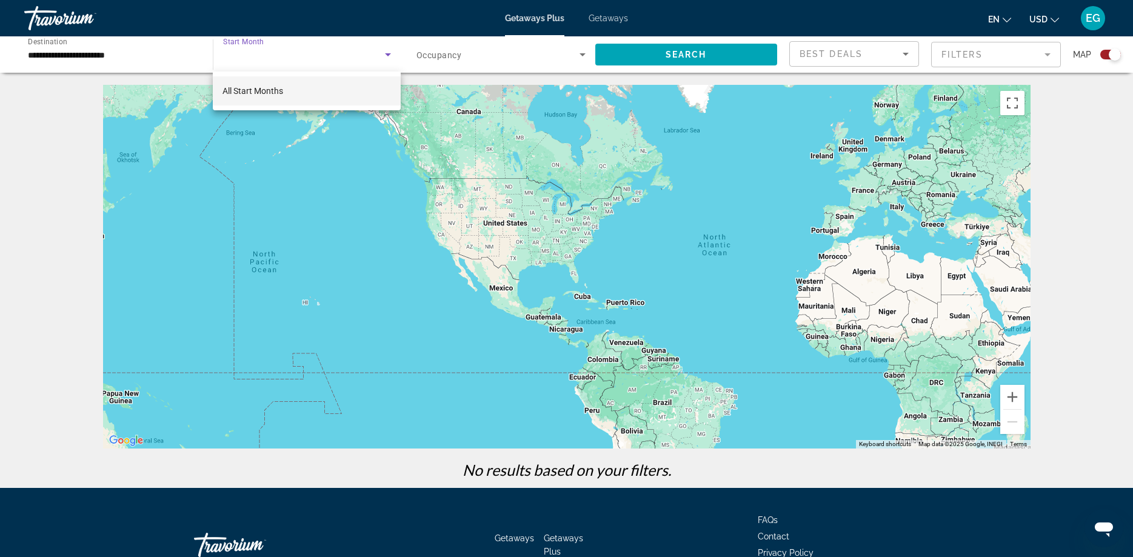
click at [346, 92] on mat-option "All Start Months" at bounding box center [306, 90] width 187 height 29
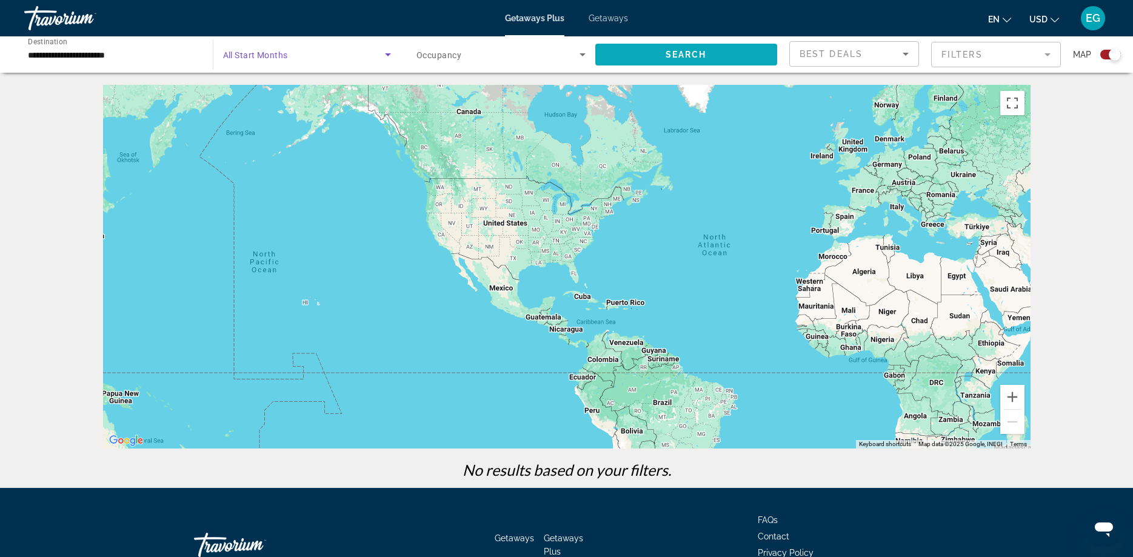
click at [714, 52] on span "Search widget" at bounding box center [686, 54] width 182 height 29
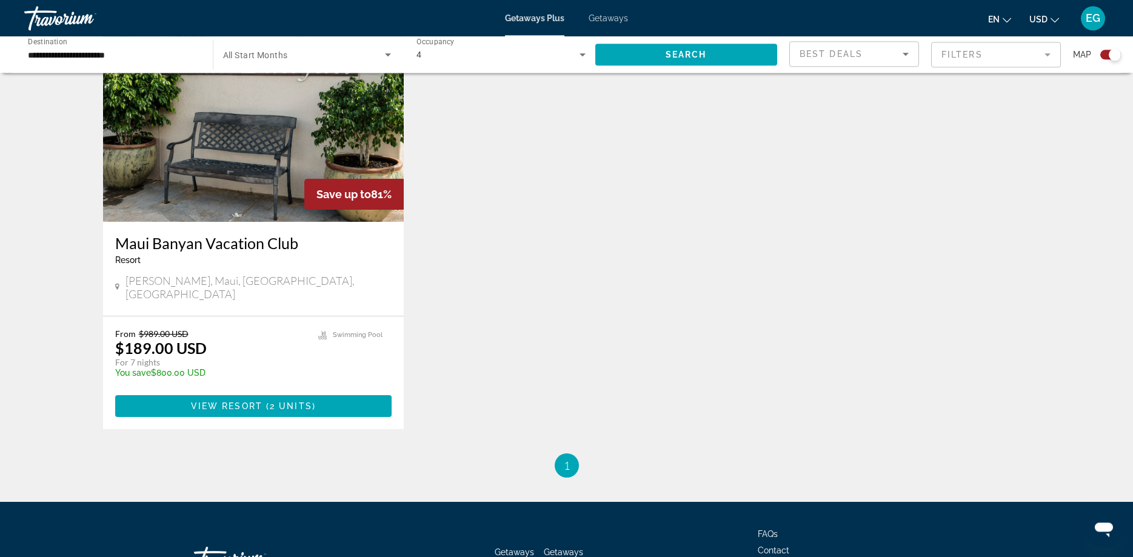
scroll to position [495, 0]
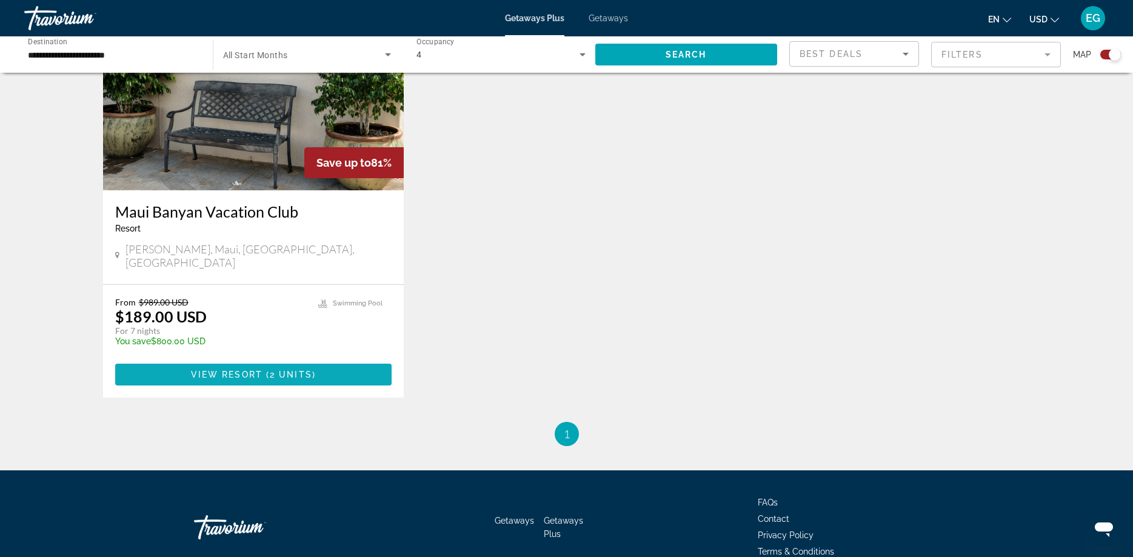
click at [265, 366] on span "Main content" at bounding box center [253, 374] width 277 height 29
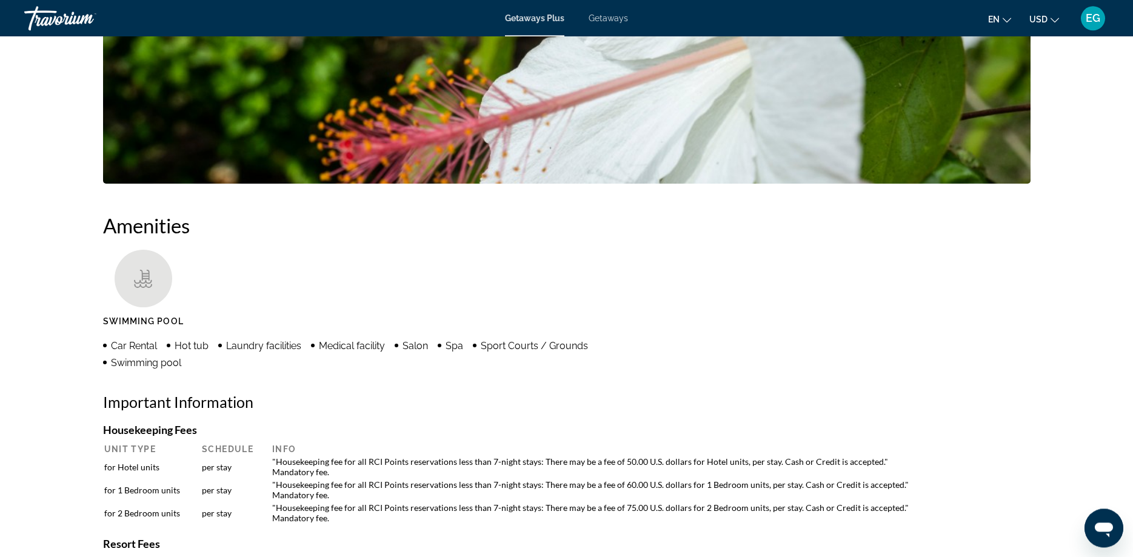
scroll to position [680, 0]
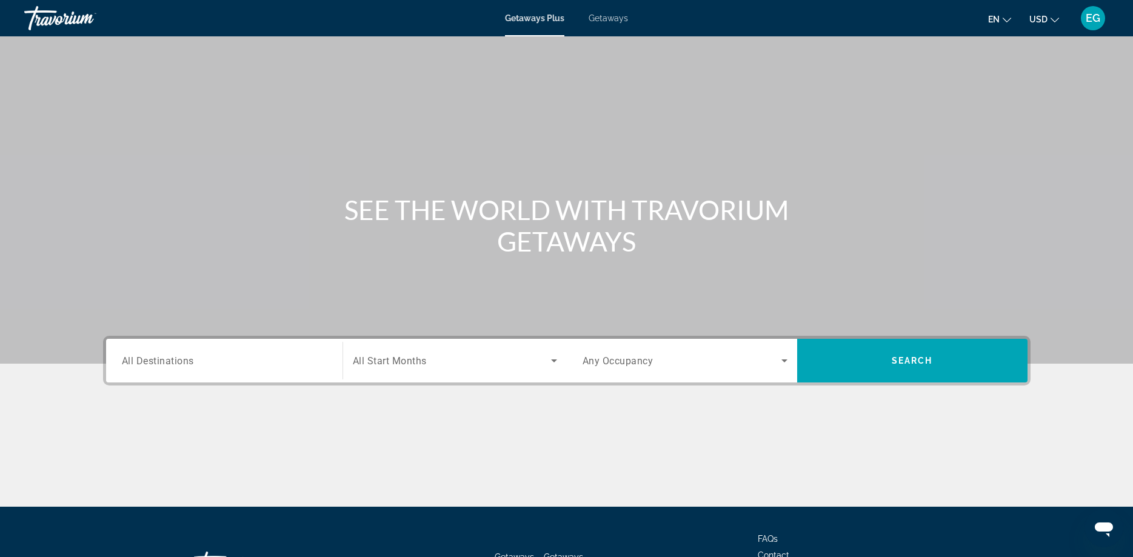
click at [267, 372] on div "Search widget" at bounding box center [224, 361] width 205 height 35
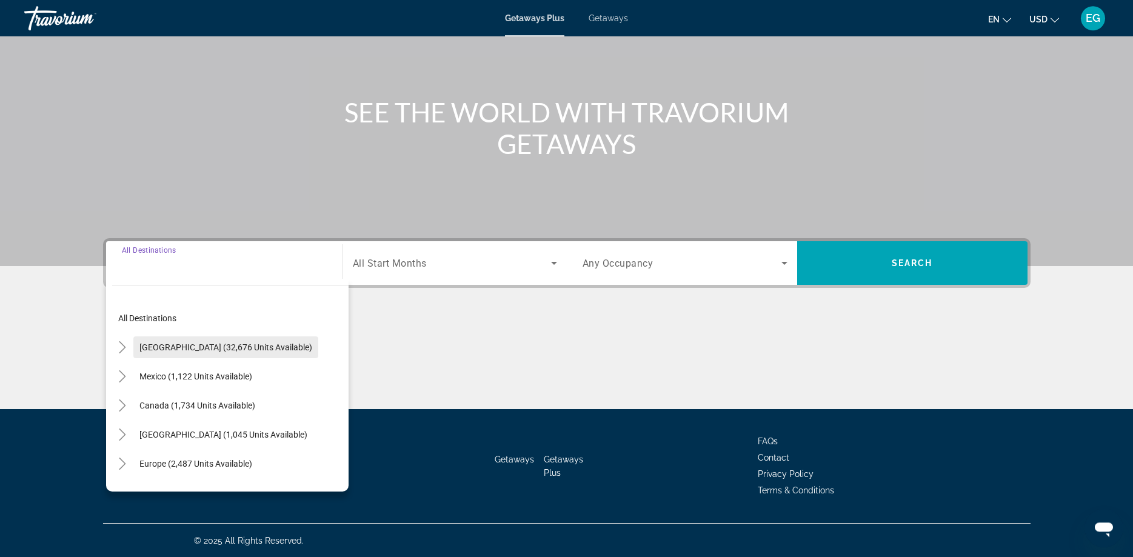
scroll to position [98, 0]
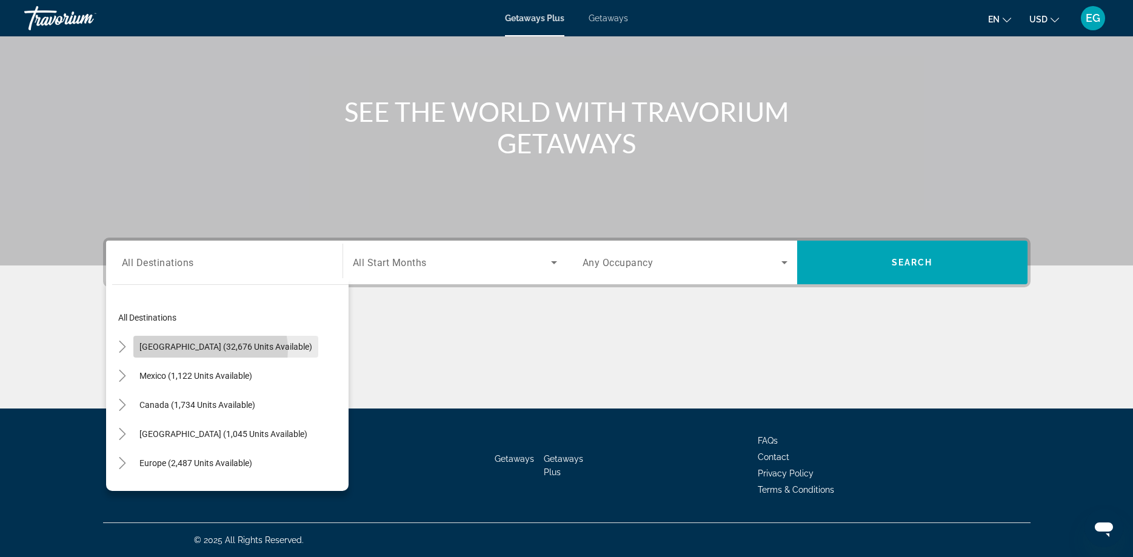
click at [209, 350] on span "[GEOGRAPHIC_DATA] (32,676 units available)" at bounding box center [225, 347] width 173 height 10
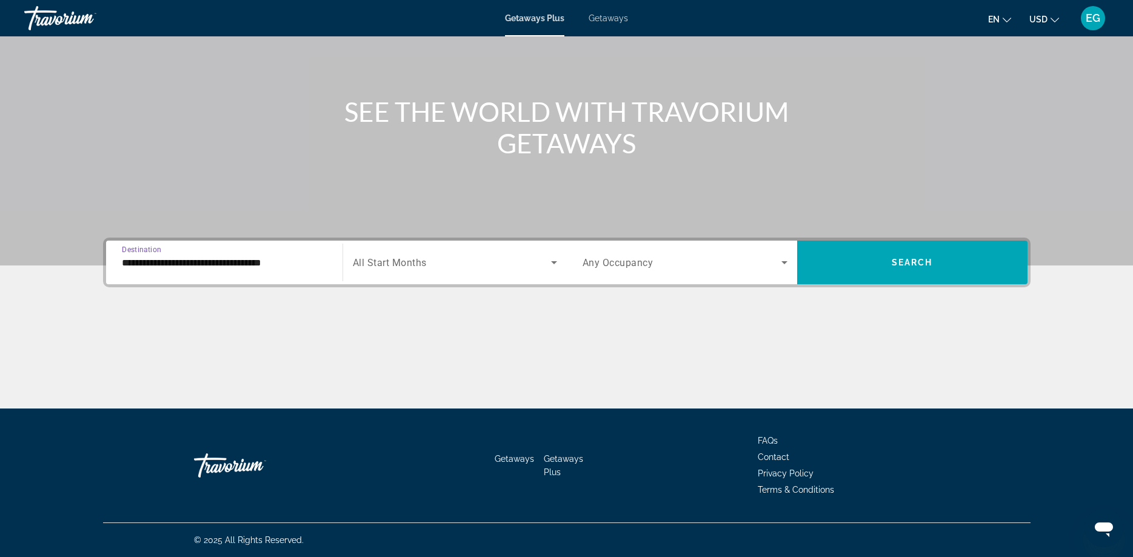
click at [169, 263] on input "**********" at bounding box center [224, 263] width 205 height 15
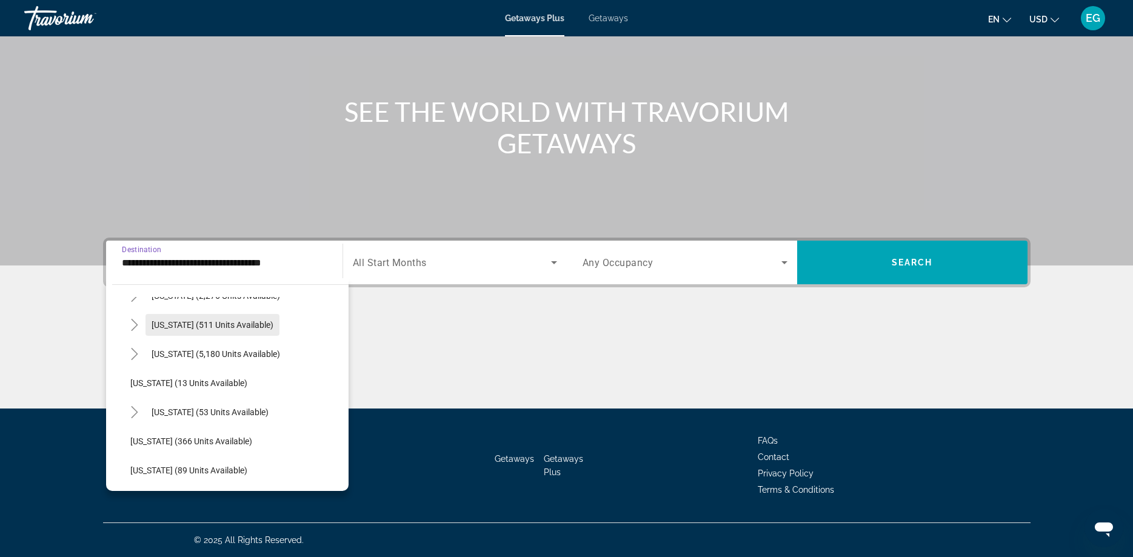
scroll to position [207, 0]
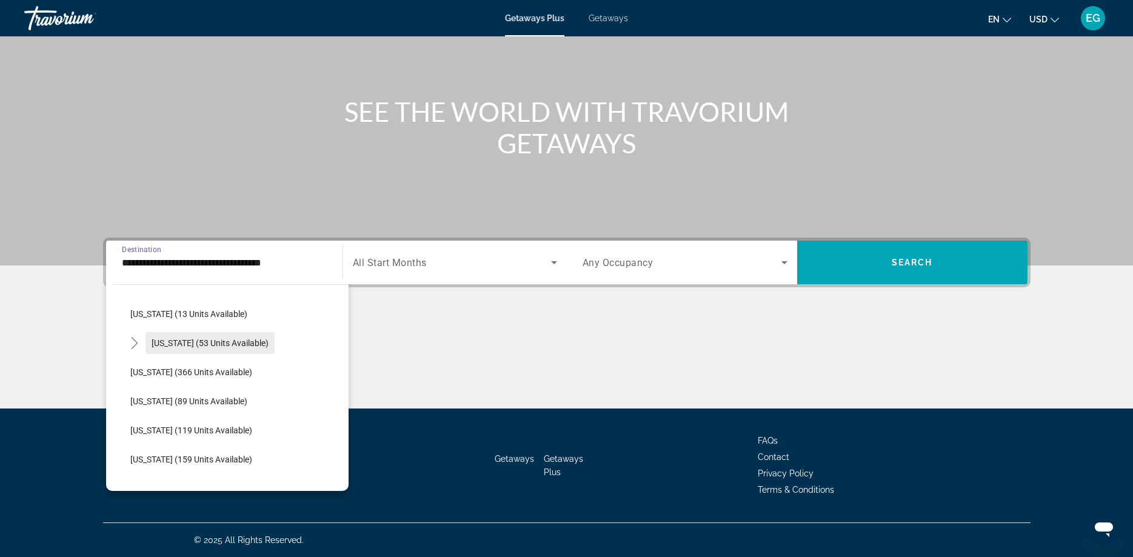
click at [182, 346] on span "[US_STATE] (53 units available)" at bounding box center [210, 343] width 117 height 10
type input "**********"
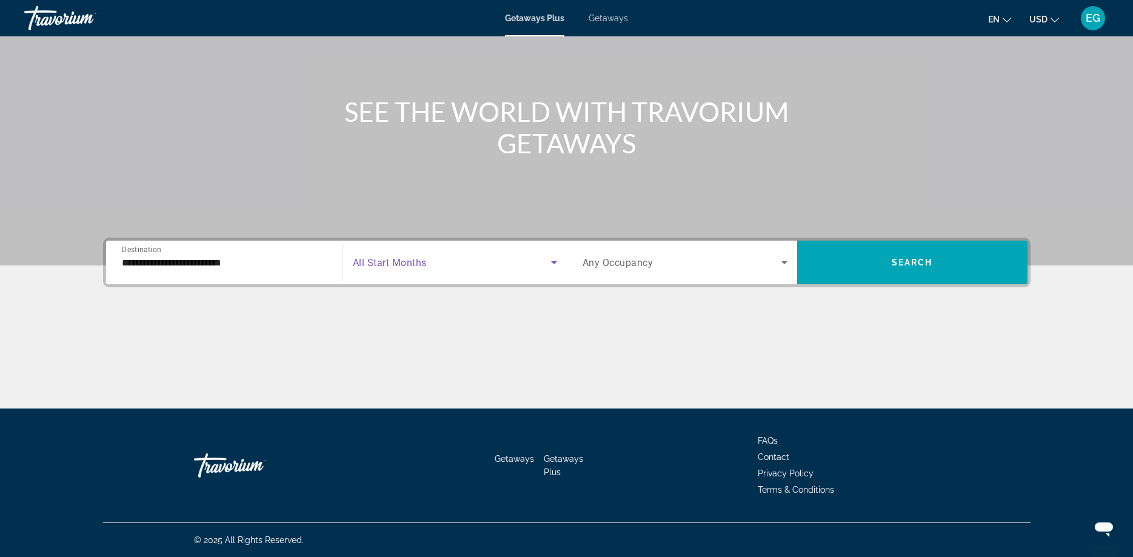
click at [555, 259] on icon "Search widget" at bounding box center [554, 262] width 15 height 15
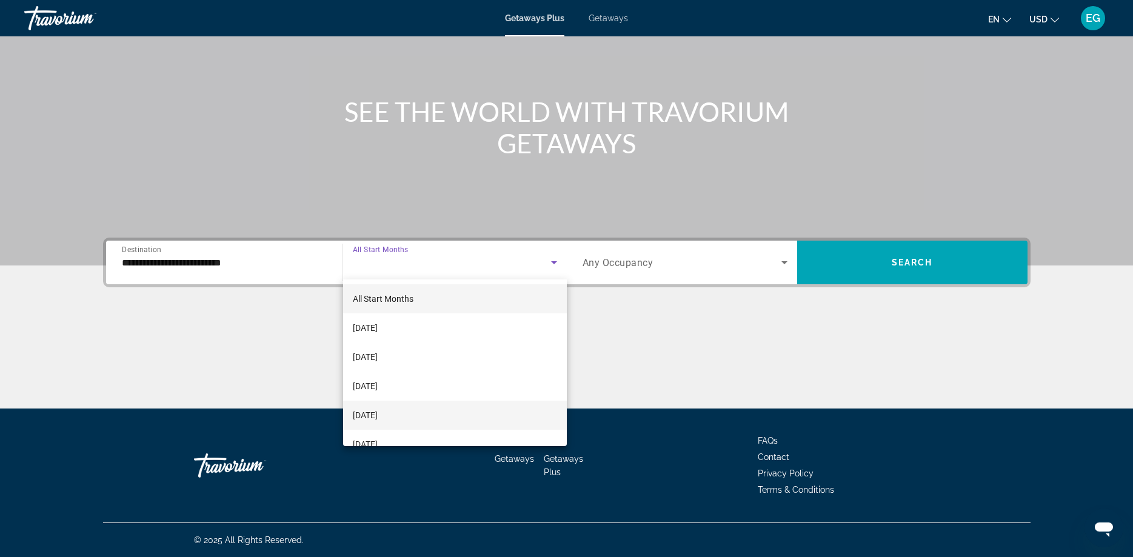
click at [423, 418] on mat-option "[DATE]" at bounding box center [455, 415] width 224 height 29
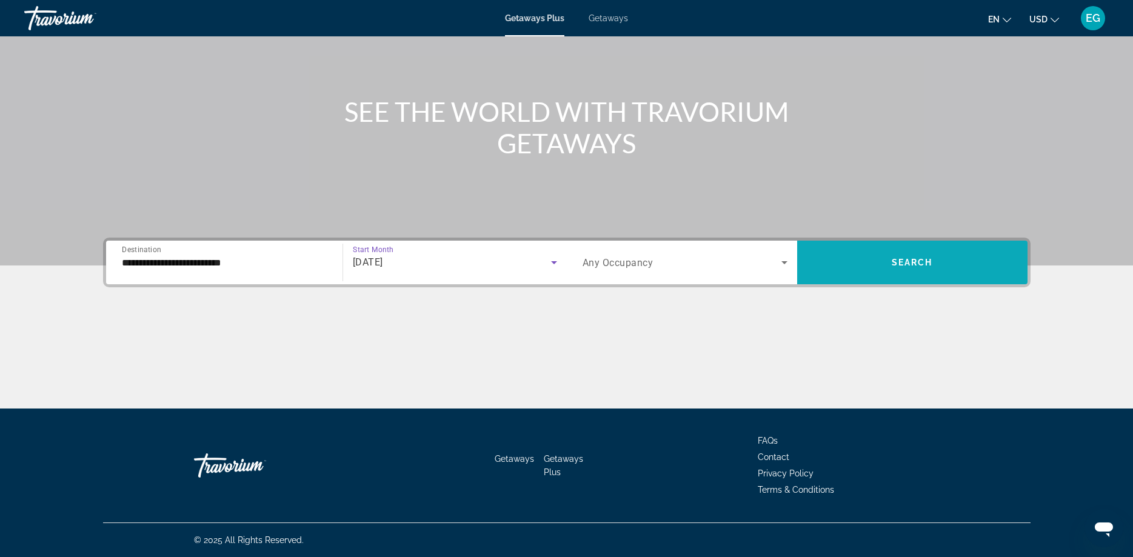
click at [931, 263] on span "Search" at bounding box center [912, 263] width 41 height 10
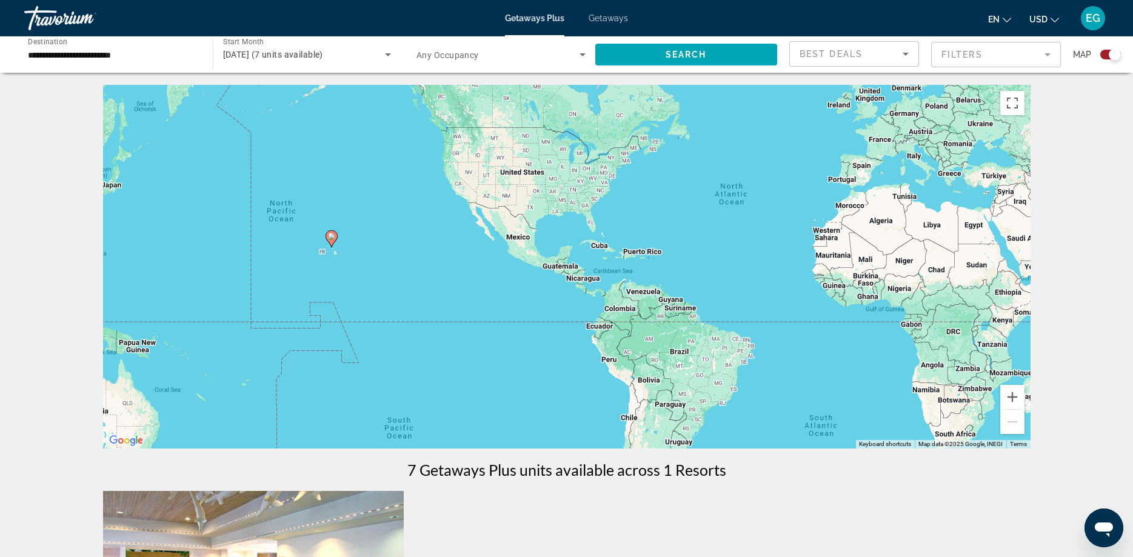
drag, startPoint x: 499, startPoint y: 304, endPoint x: 703, endPoint y: 250, distance: 210.7
click at [703, 250] on div "To activate drag with keyboard, press Alt + Enter. Once in keyboard drag state,…" at bounding box center [567, 267] width 928 height 364
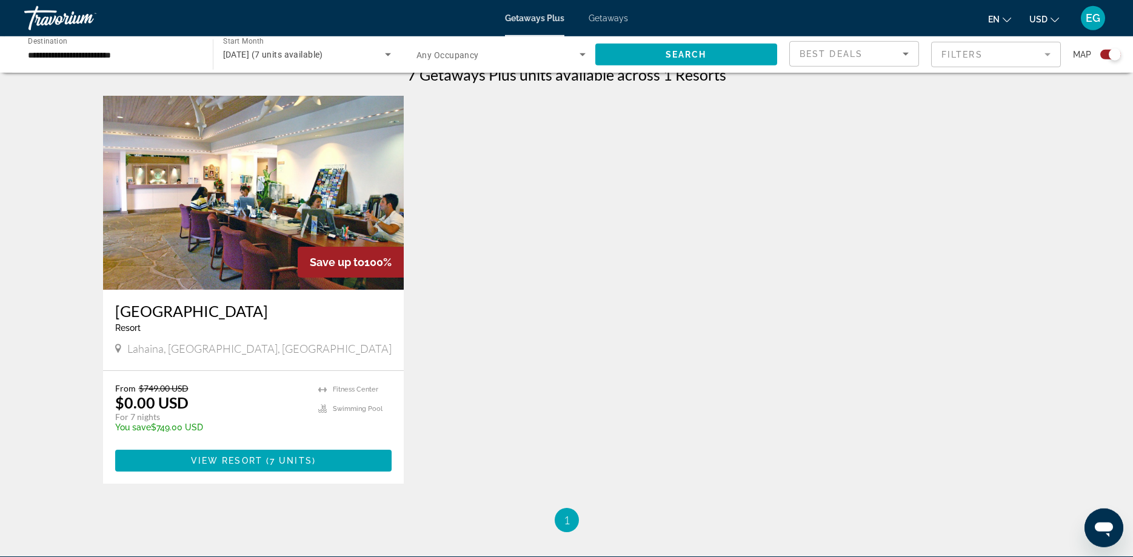
scroll to position [433, 0]
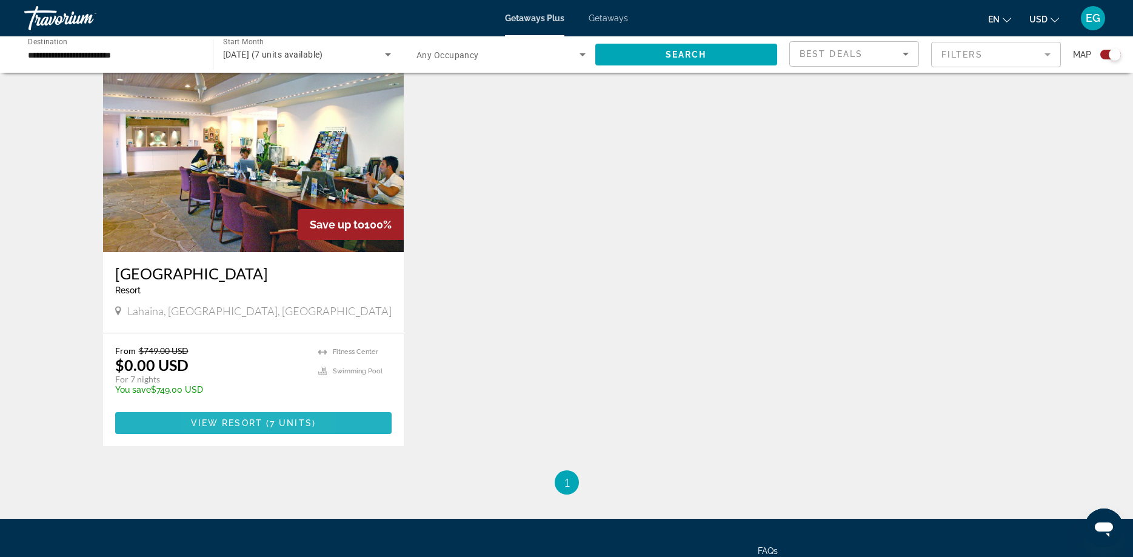
click at [210, 421] on span "View Resort" at bounding box center [227, 423] width 72 height 10
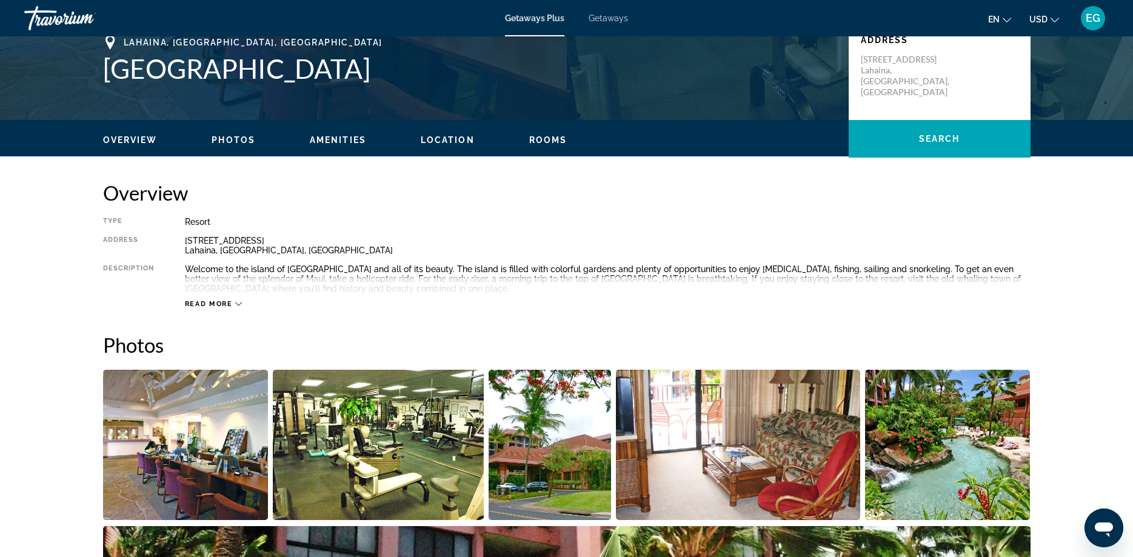
scroll to position [33, 0]
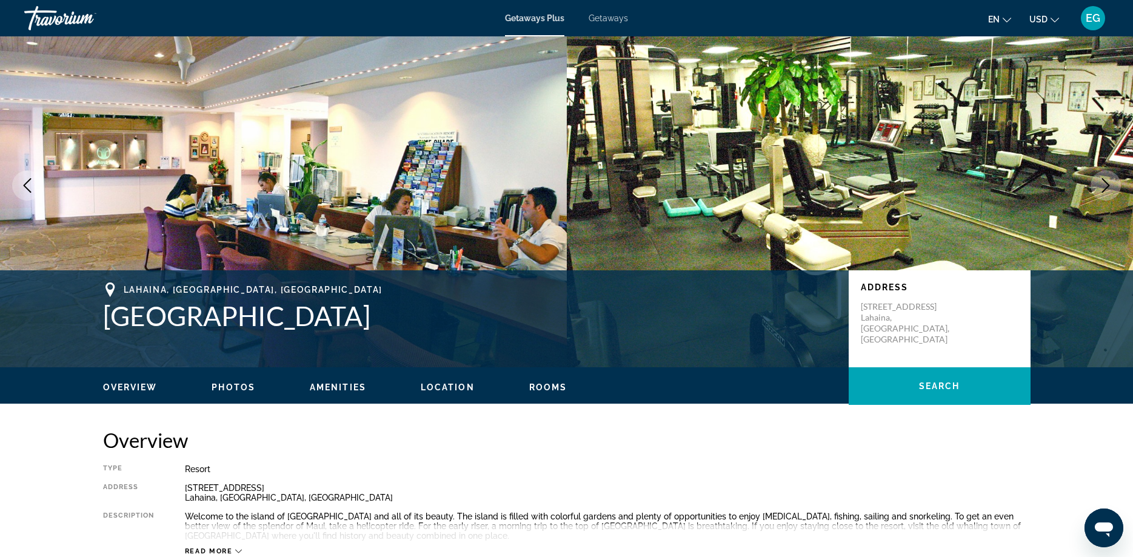
click at [611, 19] on span "Getaways" at bounding box center [608, 18] width 39 height 10
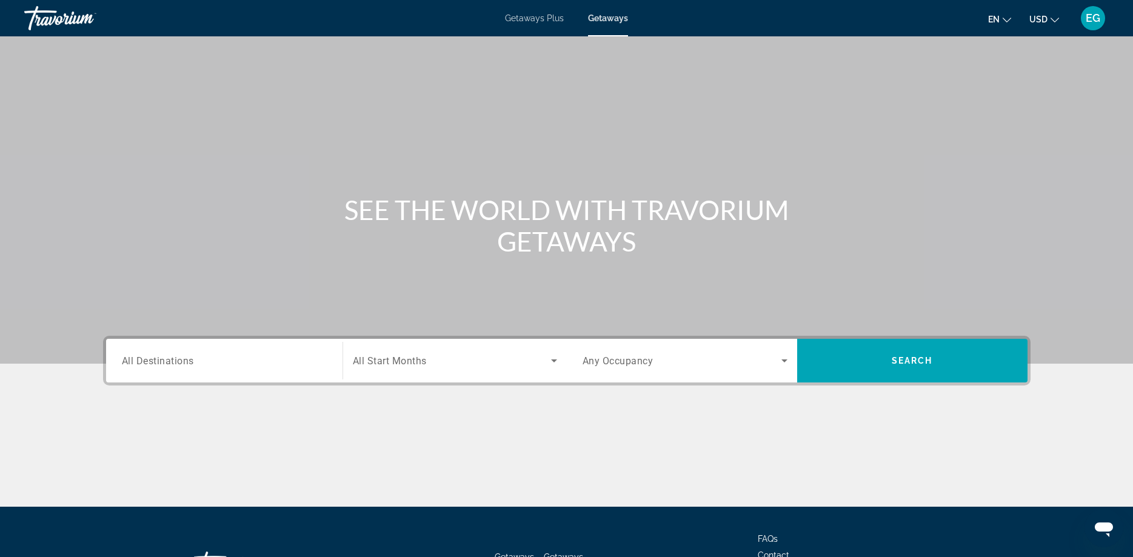
click at [545, 16] on span "Getaways Plus" at bounding box center [534, 18] width 59 height 10
click at [280, 358] on input "Destination All Destinations" at bounding box center [224, 361] width 205 height 15
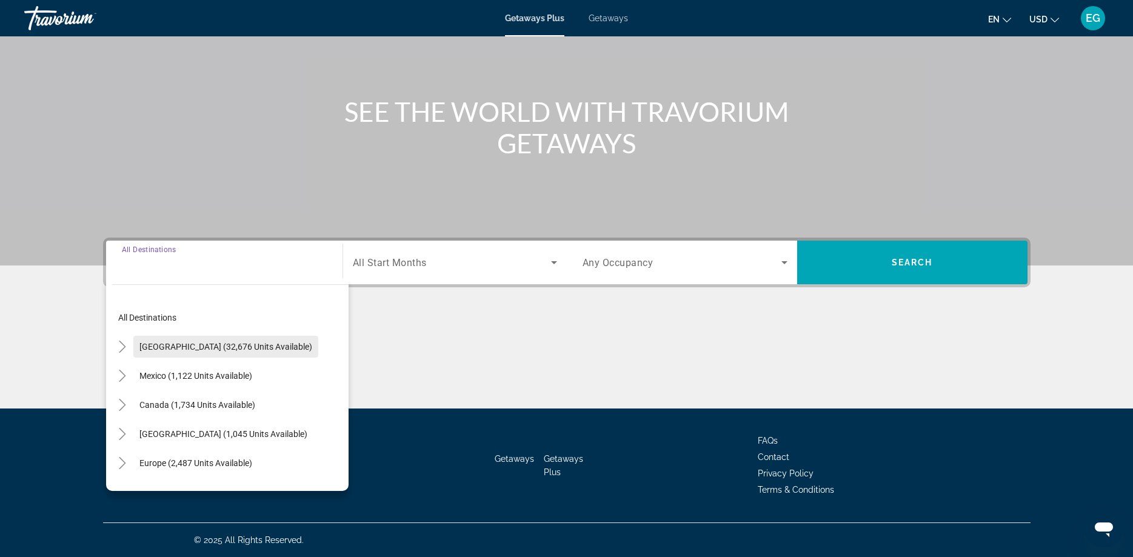
click at [220, 347] on span "[GEOGRAPHIC_DATA] (32,676 units available)" at bounding box center [225, 347] width 173 height 10
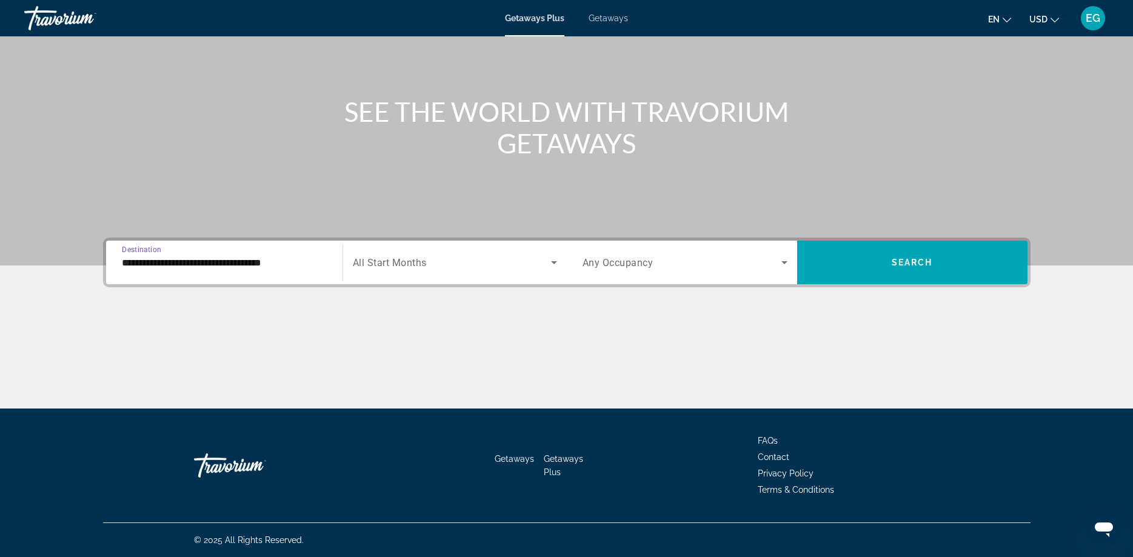
click at [275, 269] on input "**********" at bounding box center [224, 263] width 205 height 15
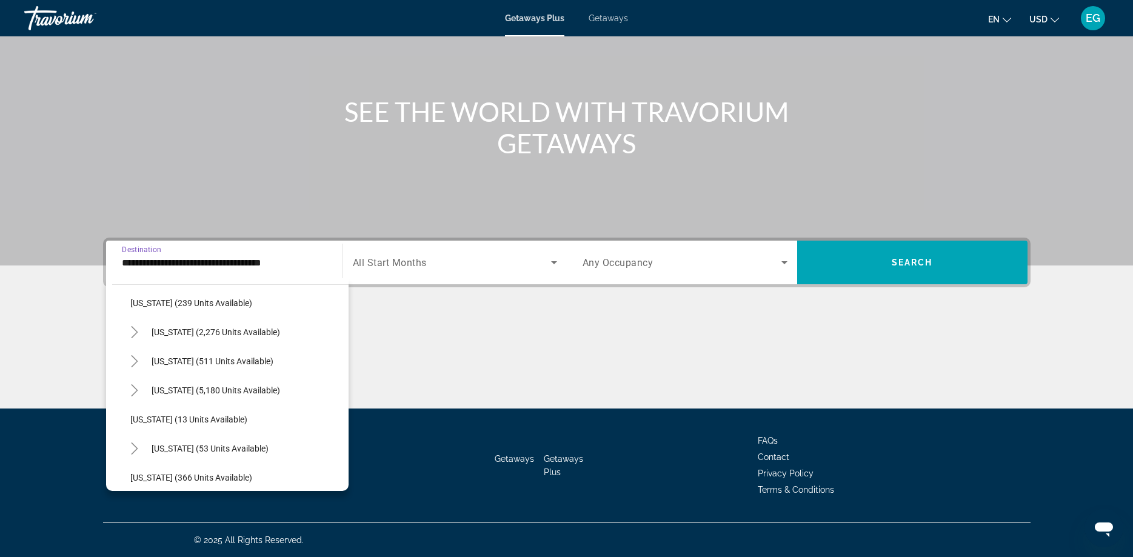
scroll to position [69, 0]
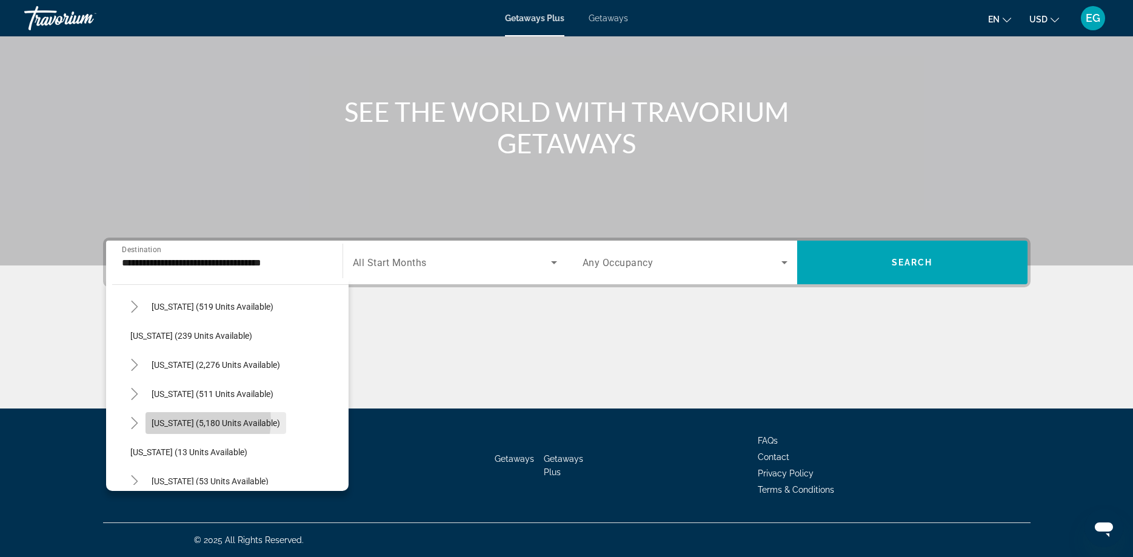
click at [195, 421] on span "[US_STATE] (5,180 units available)" at bounding box center [216, 423] width 129 height 10
type input "**********"
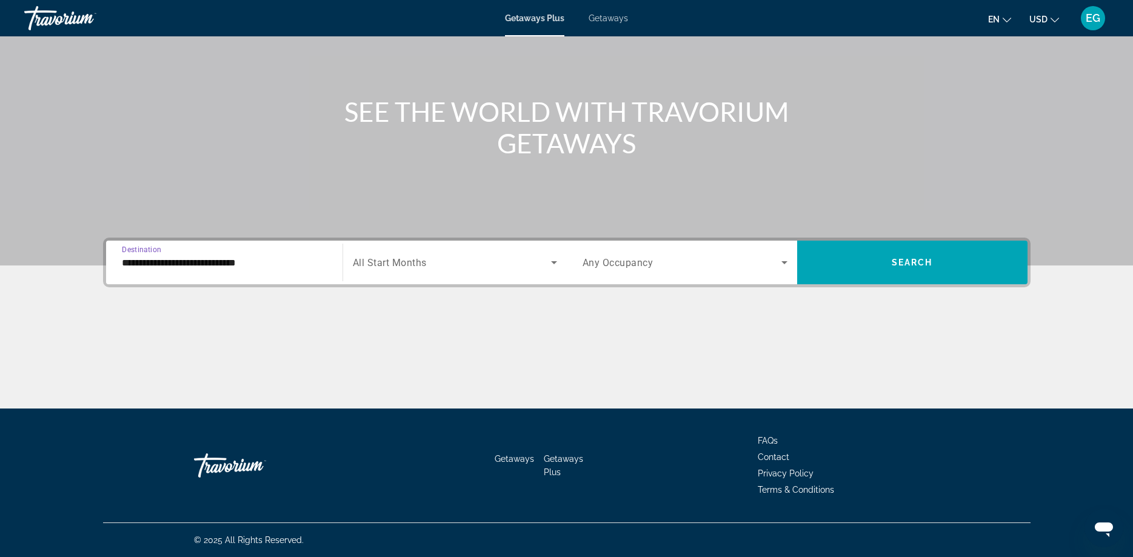
click at [509, 268] on span "Search widget" at bounding box center [452, 262] width 198 height 15
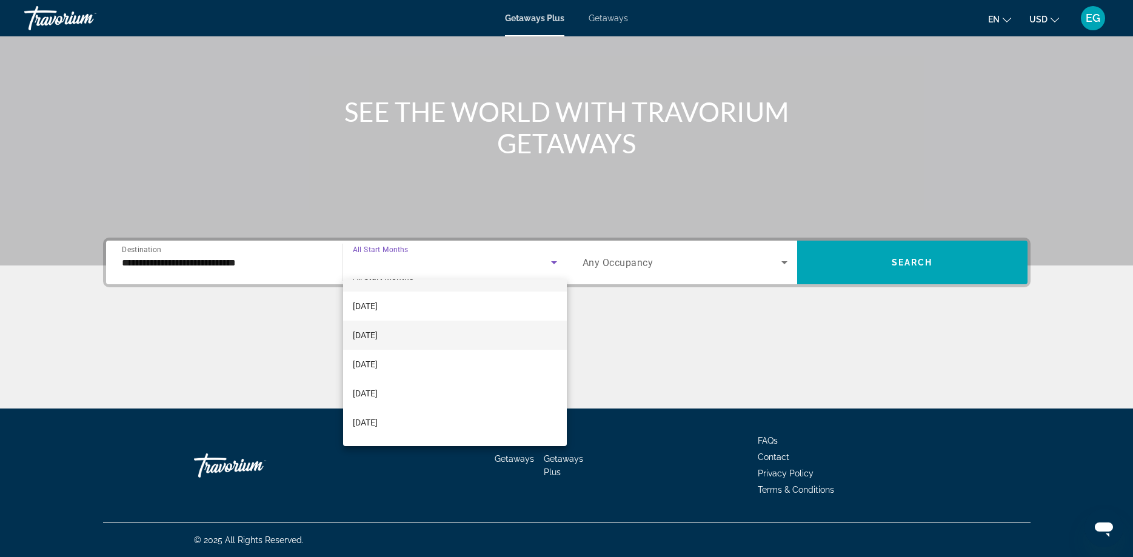
scroll to position [0, 0]
click at [438, 350] on mat-option "[DATE]" at bounding box center [455, 357] width 224 height 29
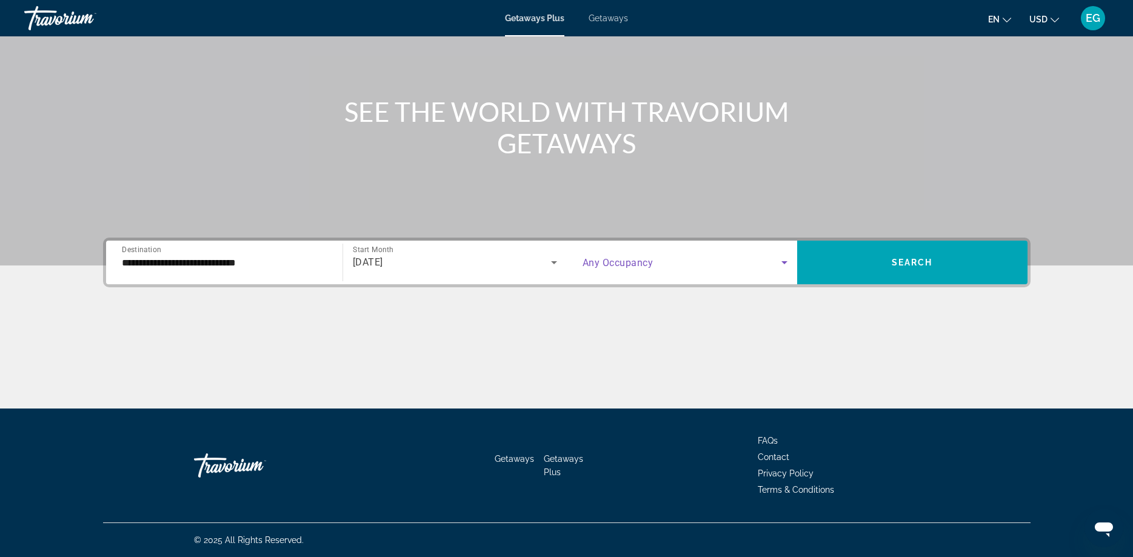
click at [783, 262] on icon "Search widget" at bounding box center [785, 262] width 6 height 3
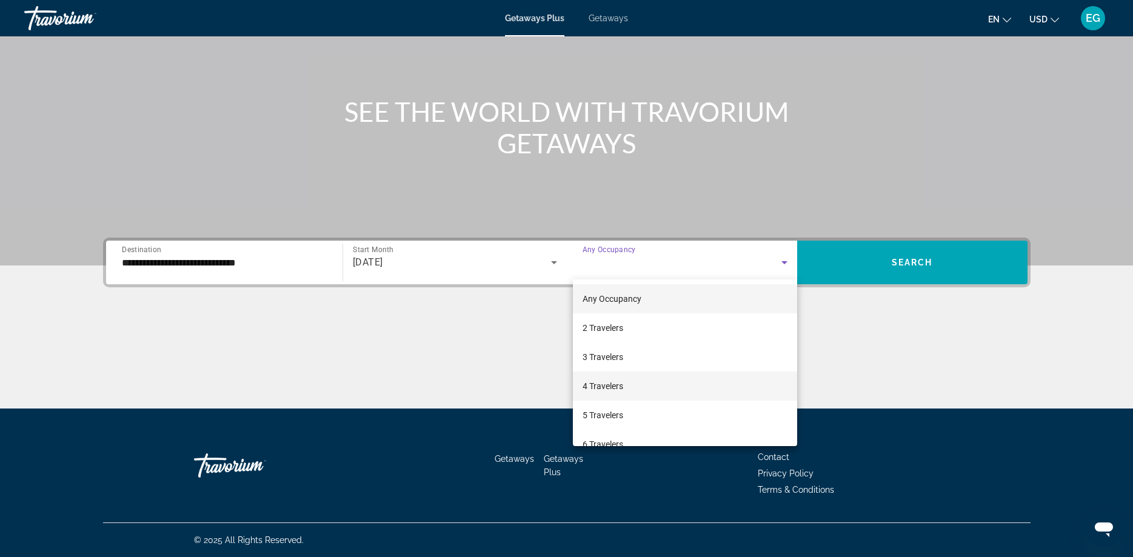
click at [663, 390] on mat-option "4 Travelers" at bounding box center [685, 386] width 224 height 29
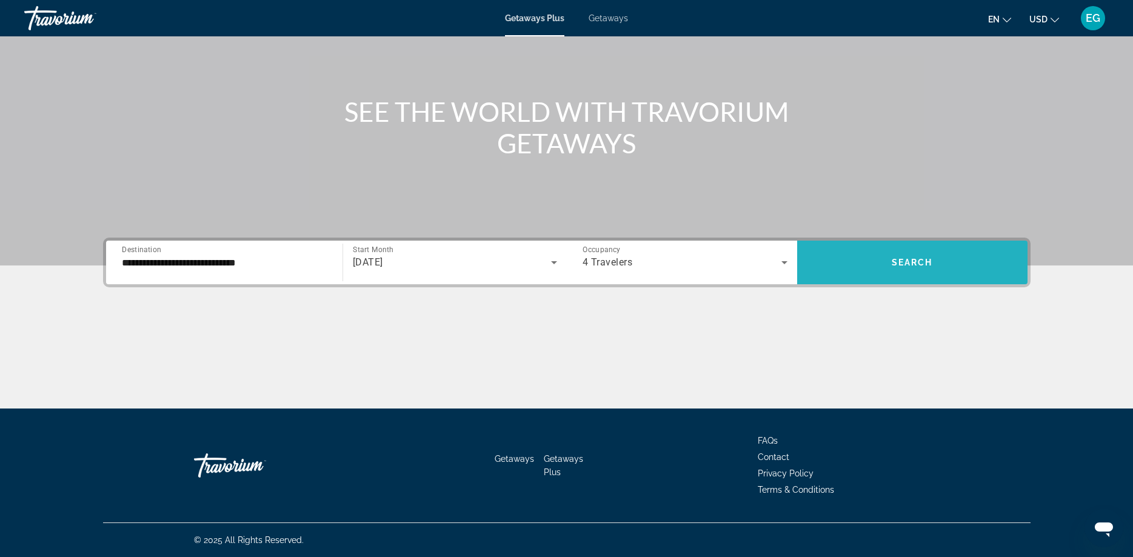
click at [947, 254] on span "Search widget" at bounding box center [912, 262] width 230 height 29
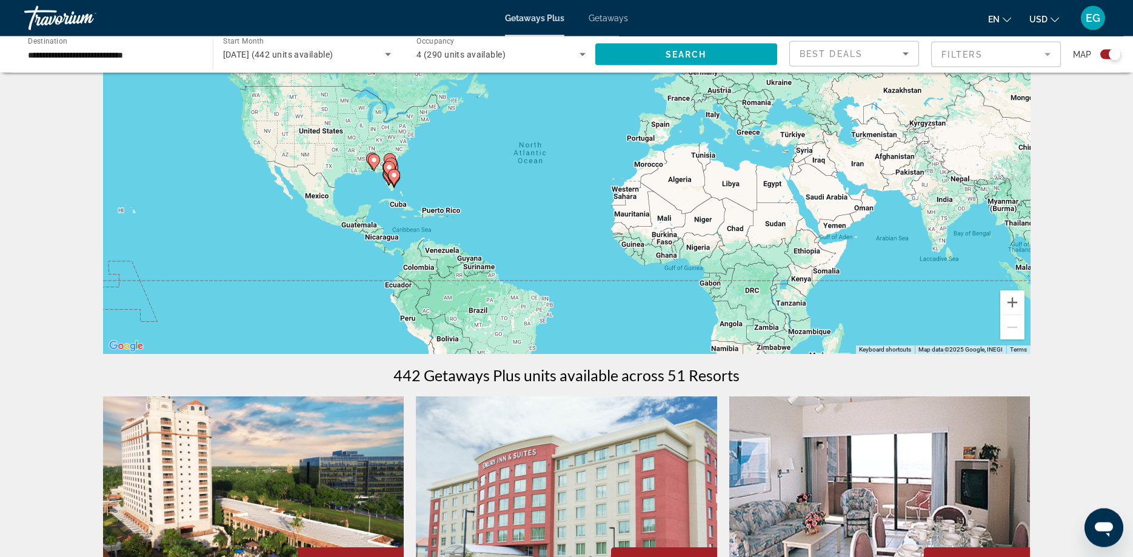
scroll to position [62, 0]
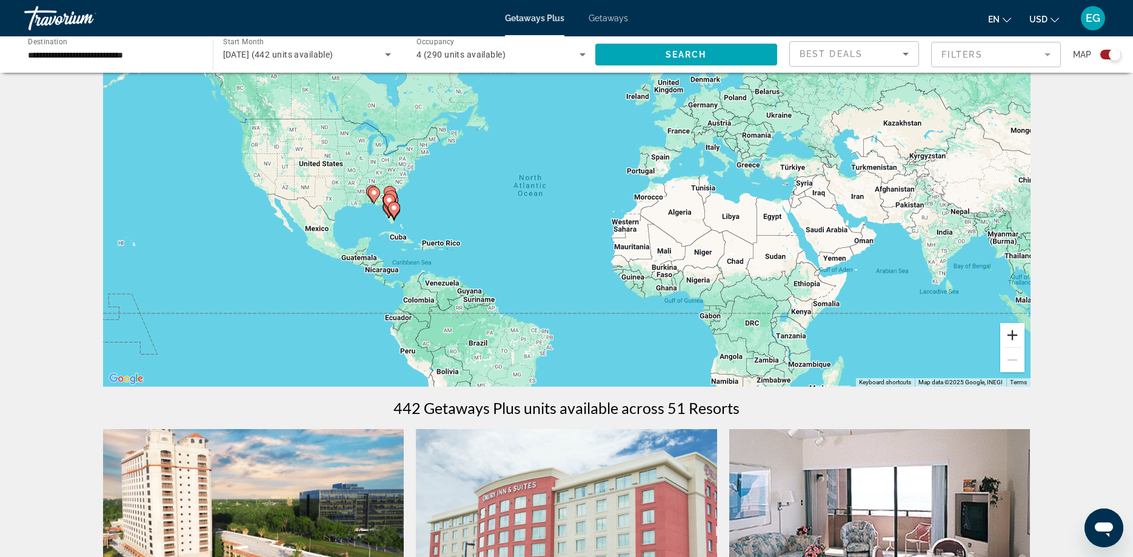
click at [1016, 341] on button "Zoom in" at bounding box center [1012, 335] width 24 height 24
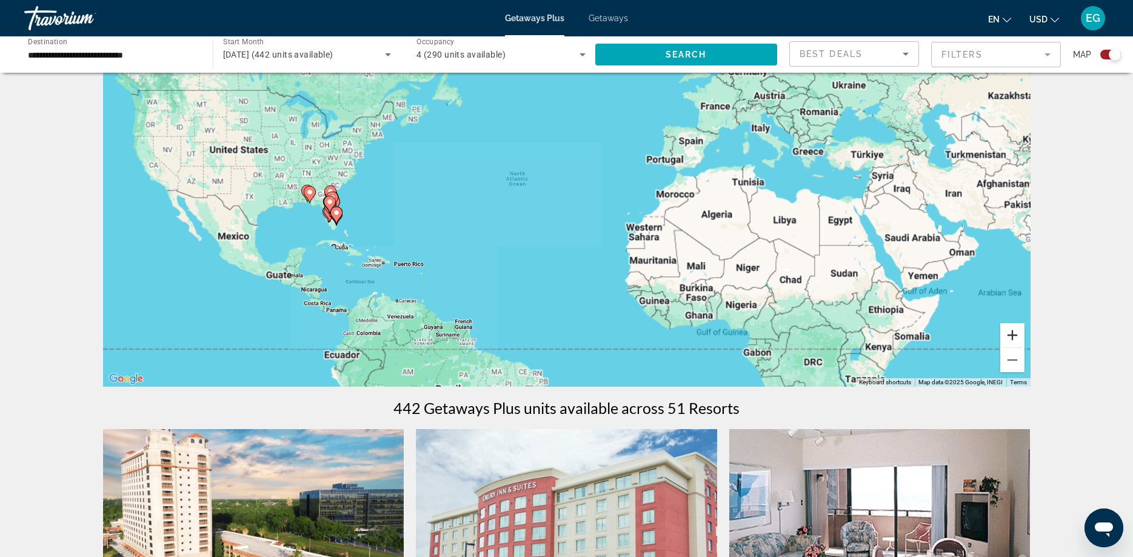
click at [1016, 341] on button "Zoom in" at bounding box center [1012, 335] width 24 height 24
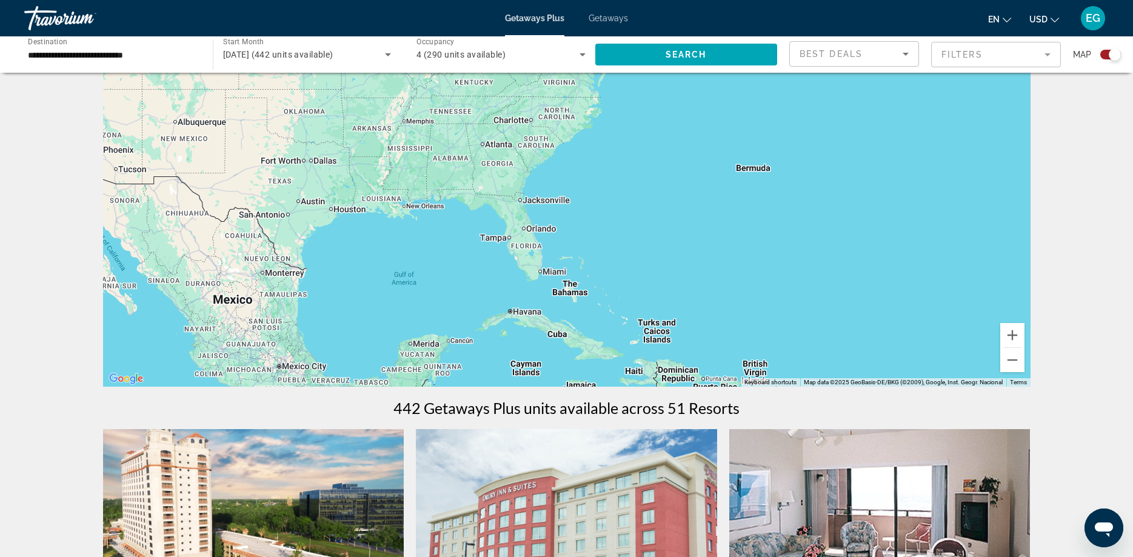
drag, startPoint x: 478, startPoint y: 253, endPoint x: 1133, endPoint y: 255, distance: 654.8
click at [1031, 255] on div "Main content" at bounding box center [567, 205] width 928 height 364
click at [1015, 339] on button "Zoom in" at bounding box center [1012, 335] width 24 height 24
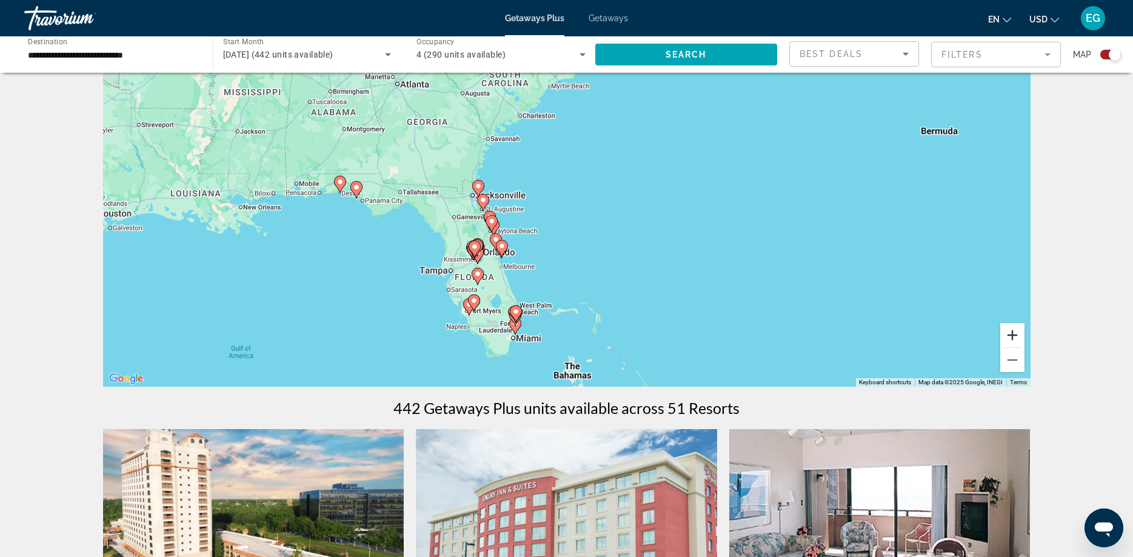
click at [1015, 339] on button "Zoom in" at bounding box center [1012, 335] width 24 height 24
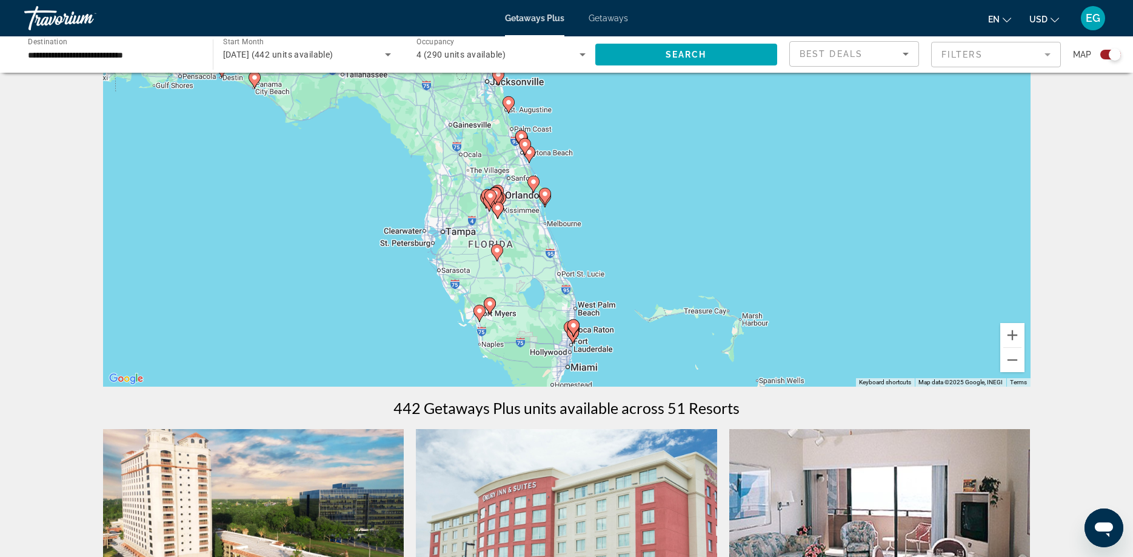
drag, startPoint x: 552, startPoint y: 316, endPoint x: 662, endPoint y: 210, distance: 153.1
click at [662, 210] on div "To activate drag with keyboard, press Alt + Enter. Once in keyboard drag state,…" at bounding box center [567, 205] width 928 height 364
click at [1014, 330] on button "Zoom in" at bounding box center [1012, 335] width 24 height 24
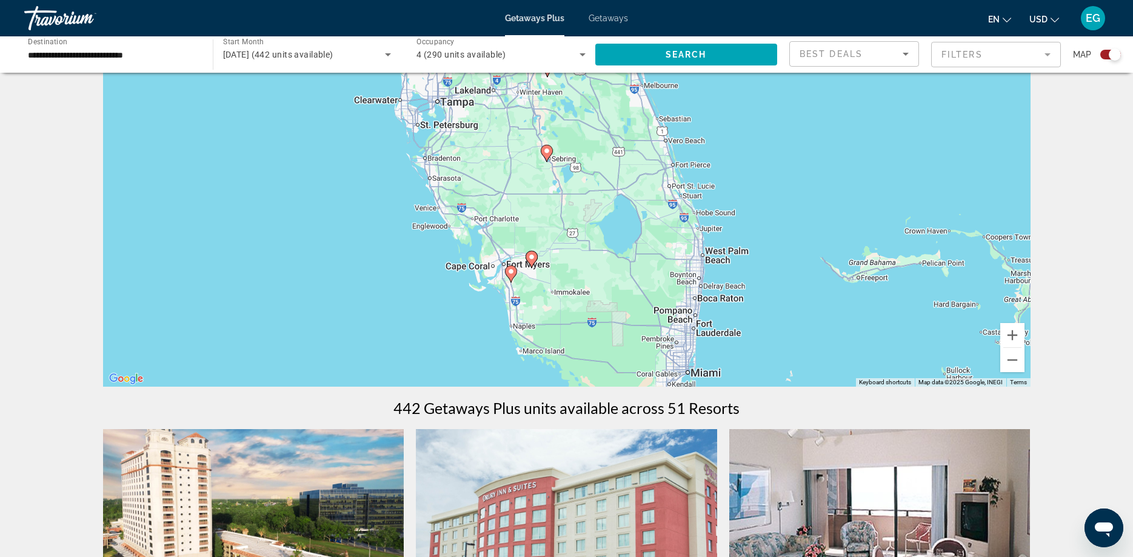
drag, startPoint x: 591, startPoint y: 293, endPoint x: 680, endPoint y: 167, distance: 154.8
click at [680, 167] on div "To activate drag with keyboard, press Alt + Enter. Once in keyboard drag state,…" at bounding box center [567, 205] width 928 height 364
click at [1011, 332] on button "Zoom in" at bounding box center [1012, 335] width 24 height 24
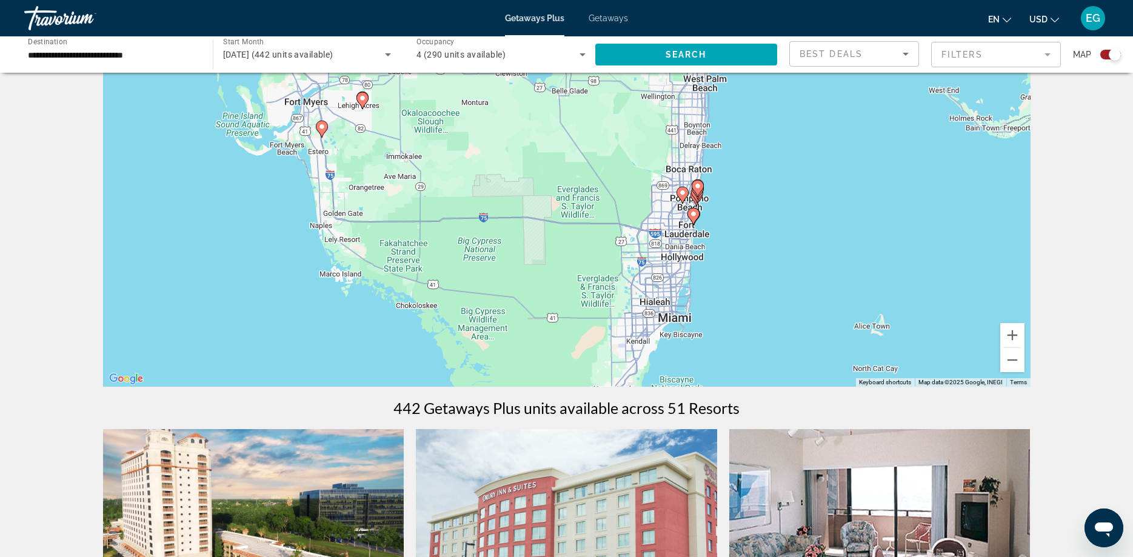
drag, startPoint x: 879, startPoint y: 310, endPoint x: 748, endPoint y: 95, distance: 252.5
click at [748, 95] on div "To activate drag with keyboard, press Alt + Enter. Once in keyboard drag state,…" at bounding box center [567, 205] width 928 height 364
click at [1013, 333] on button "Zoom in" at bounding box center [1012, 335] width 24 height 24
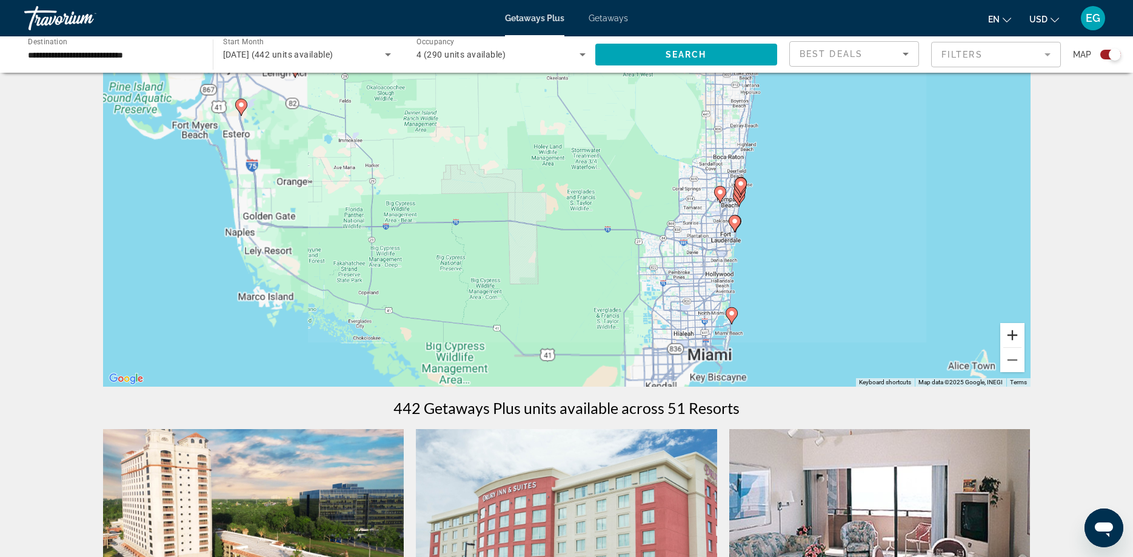
click at [1013, 333] on button "Zoom in" at bounding box center [1012, 335] width 24 height 24
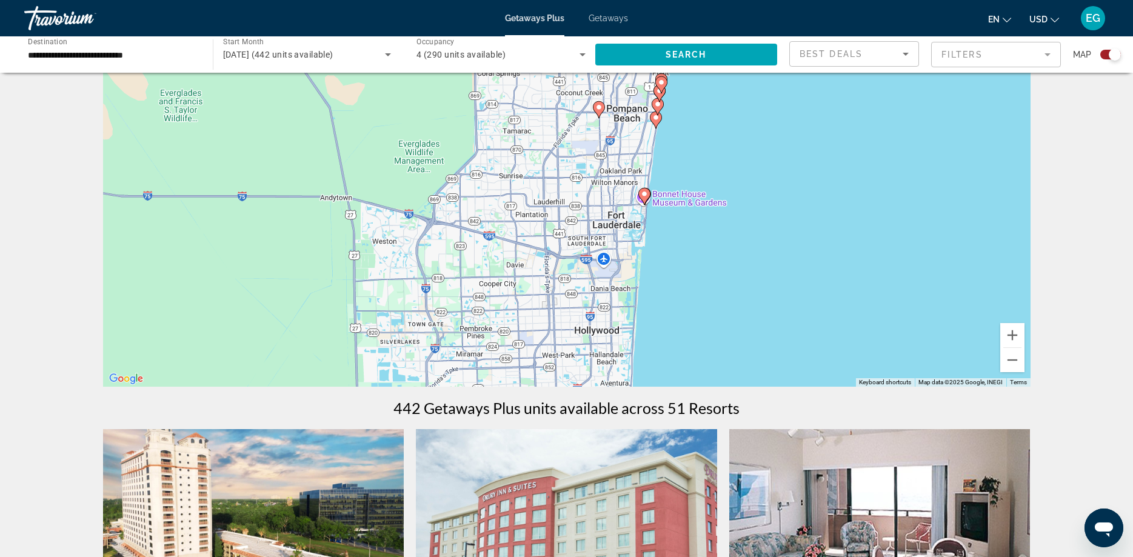
drag, startPoint x: 921, startPoint y: 289, endPoint x: 484, endPoint y: 203, distance: 445.5
click at [484, 203] on div "To activate drag with keyboard, press Alt + Enter. Once in keyboard drag state,…" at bounding box center [567, 205] width 928 height 364
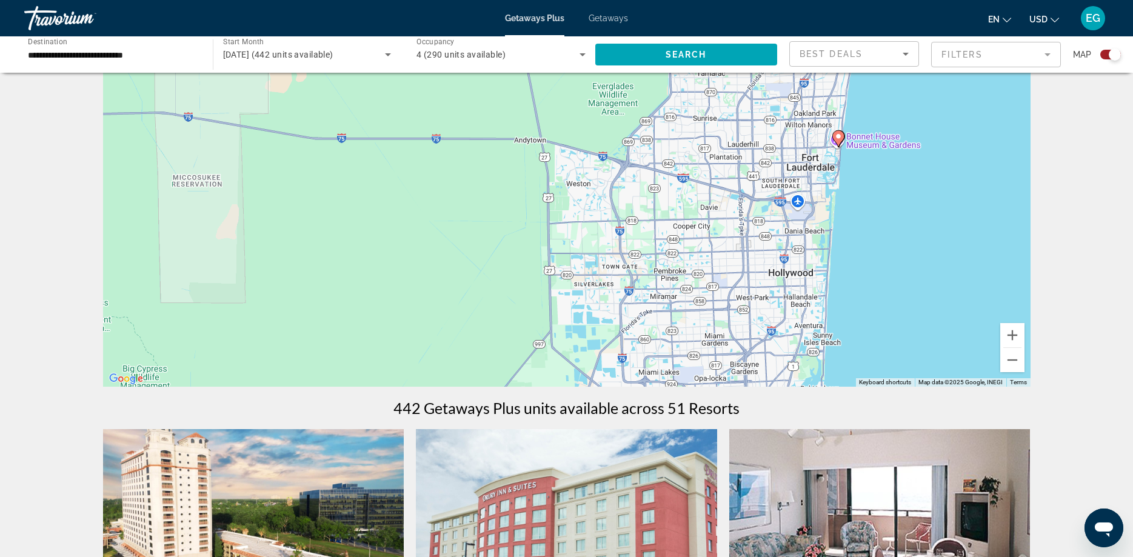
drag, startPoint x: 484, startPoint y: 203, endPoint x: 684, endPoint y: 146, distance: 208.2
click at [684, 146] on div "To activate drag with keyboard, press Alt + Enter. Once in keyboard drag state,…" at bounding box center [567, 205] width 928 height 364
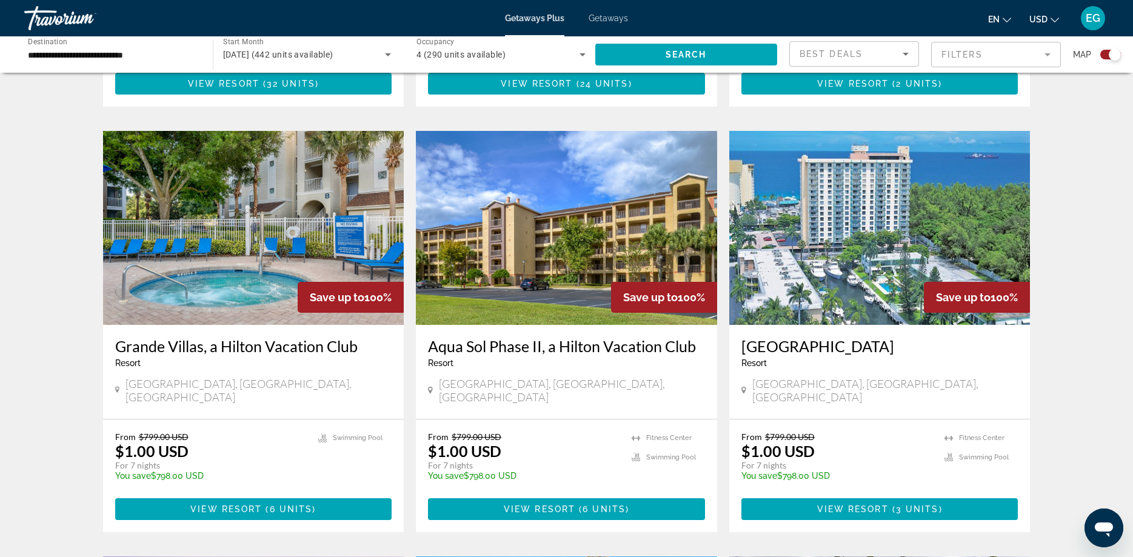
scroll to position [742, 0]
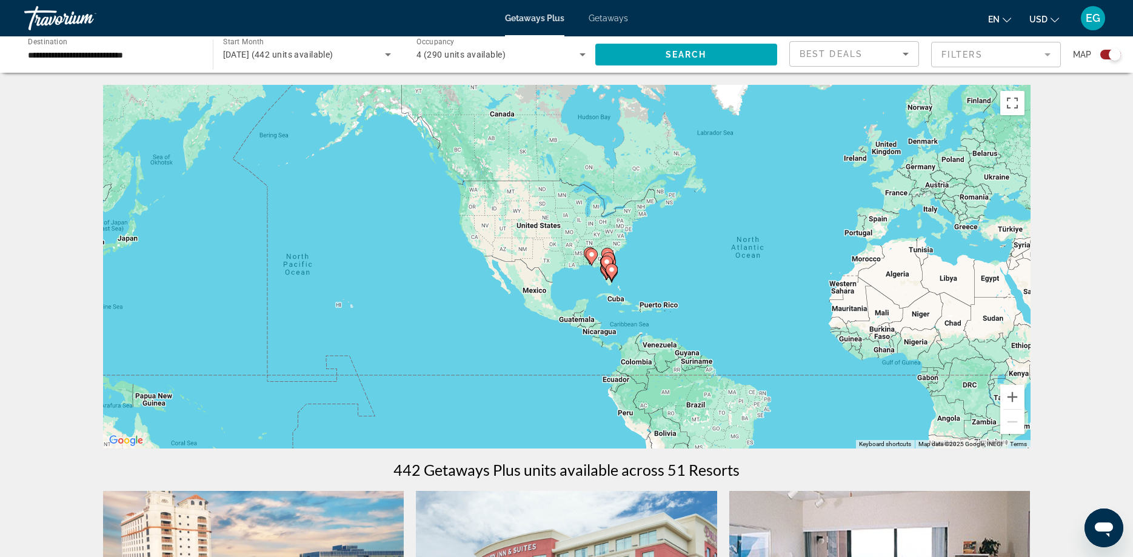
drag, startPoint x: 458, startPoint y: 297, endPoint x: 680, endPoint y: 297, distance: 221.9
click at [680, 297] on div "To activate drag with keyboard, press Alt + Enter. Once in keyboard drag state,…" at bounding box center [567, 267] width 928 height 364
click at [1010, 399] on button "Zoom in" at bounding box center [1012, 397] width 24 height 24
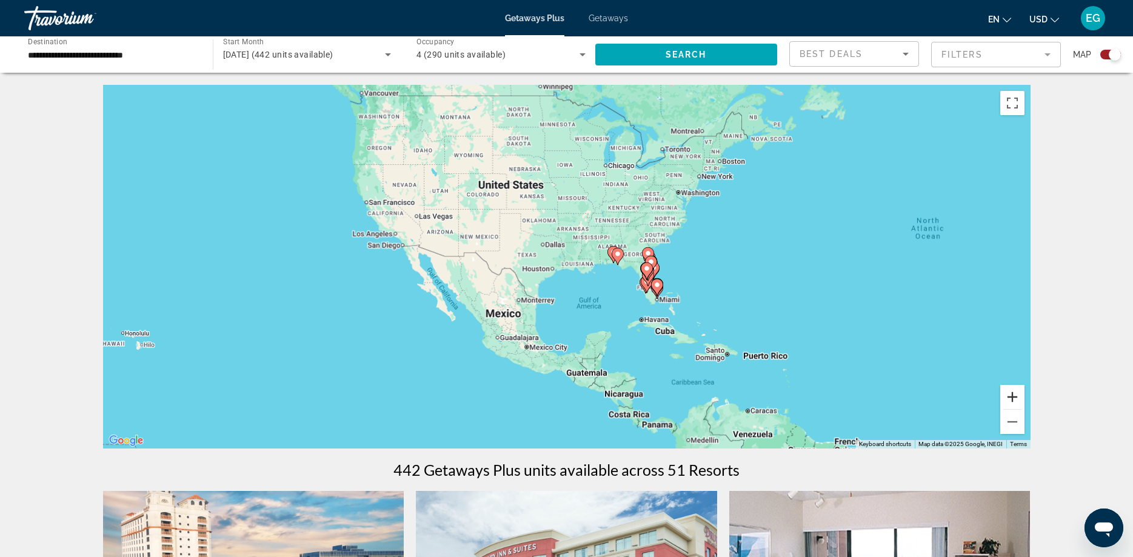
click at [1010, 399] on button "Zoom in" at bounding box center [1012, 397] width 24 height 24
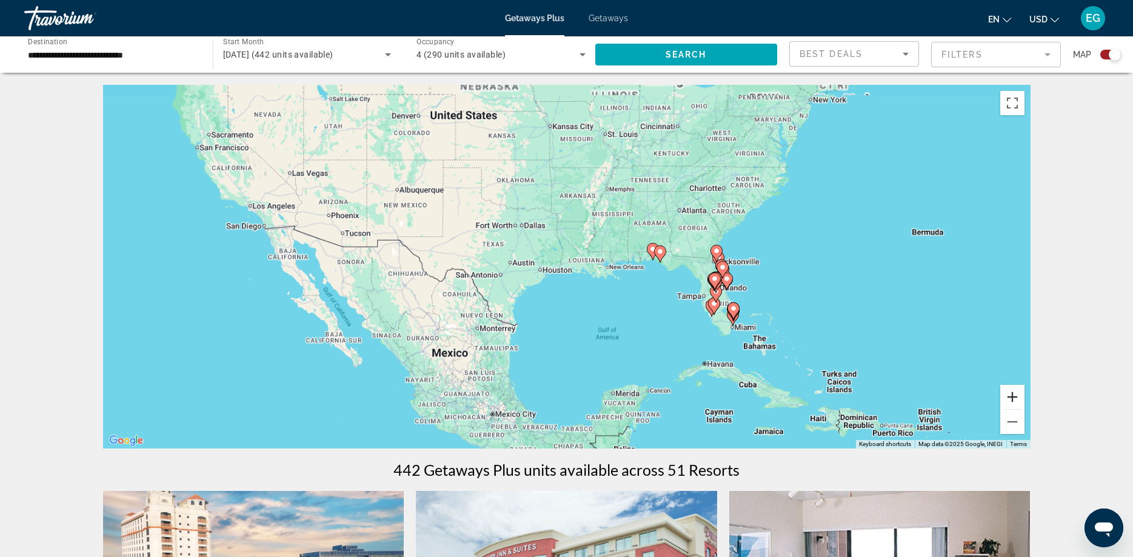
click at [1010, 399] on button "Zoom in" at bounding box center [1012, 397] width 24 height 24
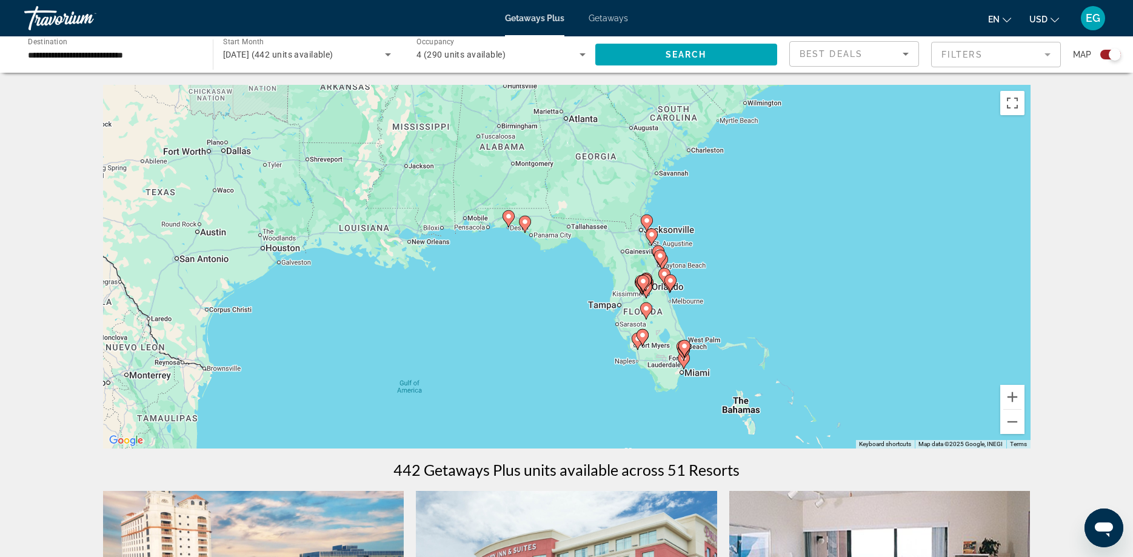
drag, startPoint x: 937, startPoint y: 378, endPoint x: 628, endPoint y: 351, distance: 309.8
click at [628, 351] on div "To activate drag with keyboard, press Alt + Enter. Once in keyboard drag state,…" at bounding box center [567, 267] width 928 height 364
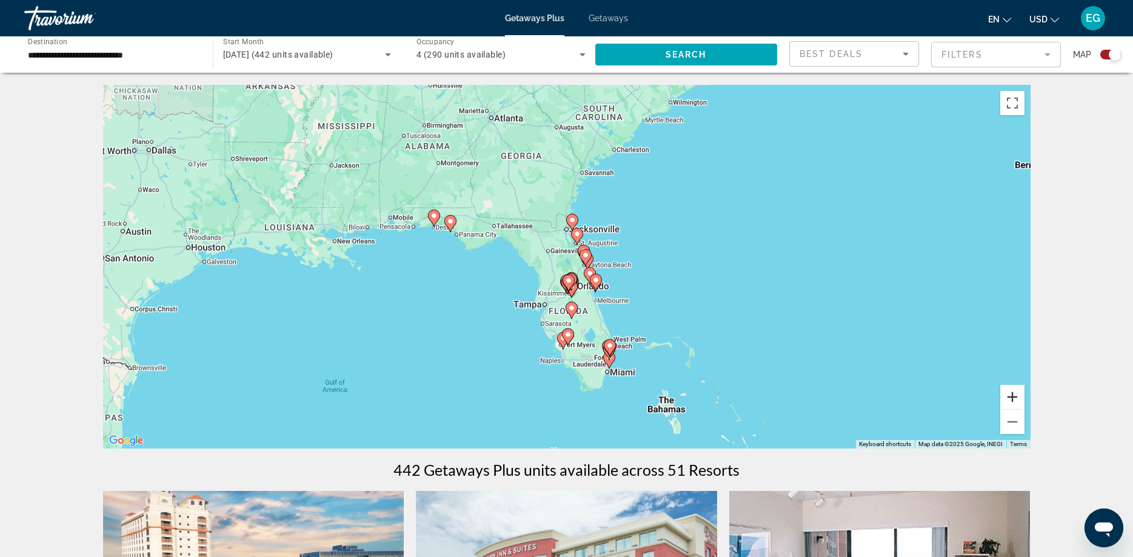
click at [1014, 395] on button "Zoom in" at bounding box center [1012, 397] width 24 height 24
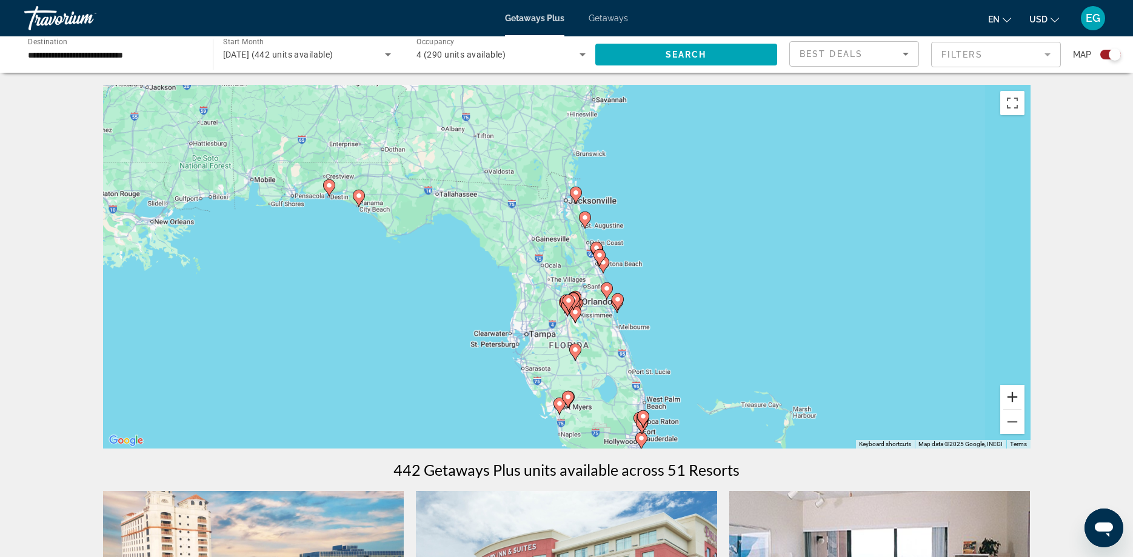
click at [1014, 395] on button "Zoom in" at bounding box center [1012, 397] width 24 height 24
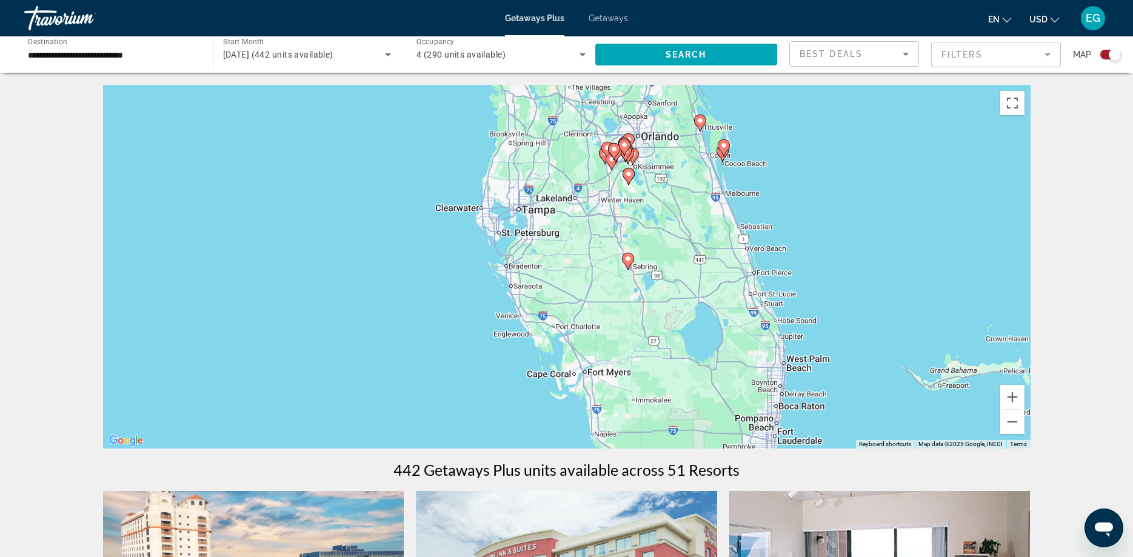
drag, startPoint x: 725, startPoint y: 396, endPoint x: 766, endPoint y: 186, distance: 213.9
click at [766, 186] on div "To activate drag with keyboard, press Alt + Enter. Once in keyboard drag state,…" at bounding box center [567, 267] width 928 height 364
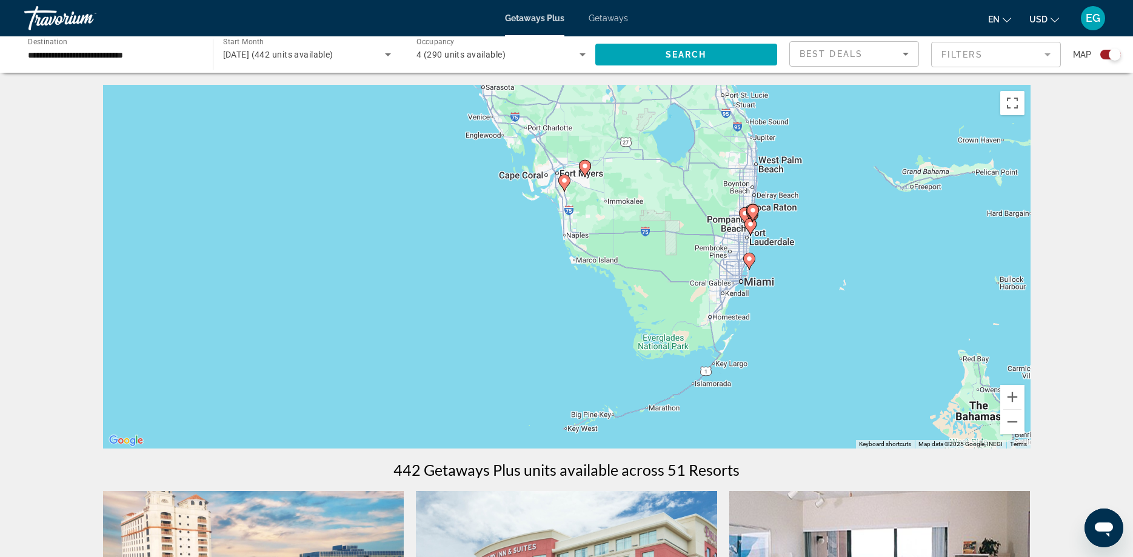
drag, startPoint x: 816, startPoint y: 338, endPoint x: 788, endPoint y: 135, distance: 204.4
click at [788, 135] on div "To activate drag with keyboard, press Alt + Enter. Once in keyboard drag state,…" at bounding box center [567, 267] width 928 height 364
click at [1014, 400] on button "Zoom in" at bounding box center [1012, 397] width 24 height 24
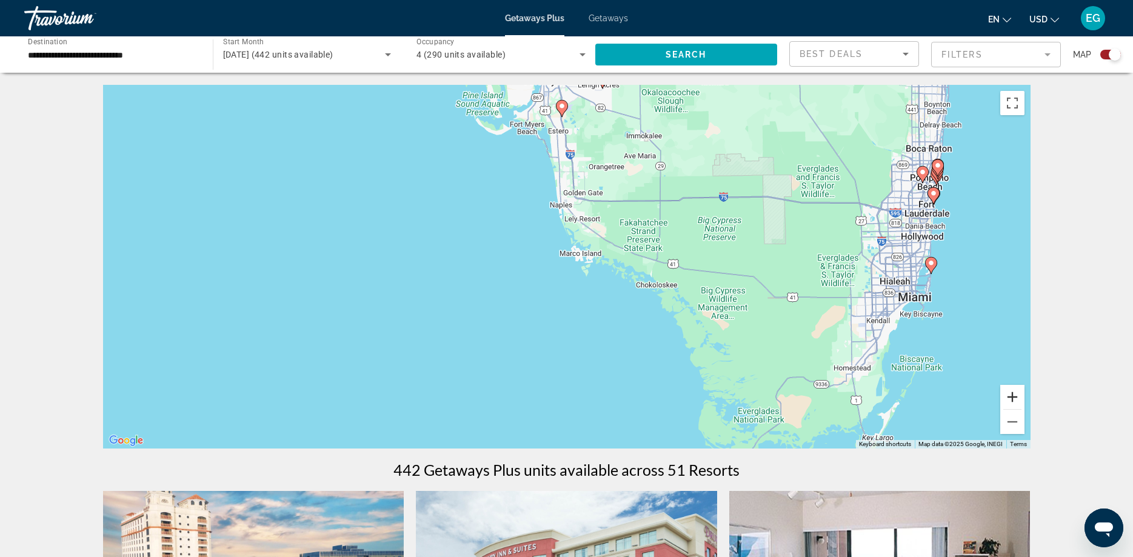
click at [1014, 400] on button "Zoom in" at bounding box center [1012, 397] width 24 height 24
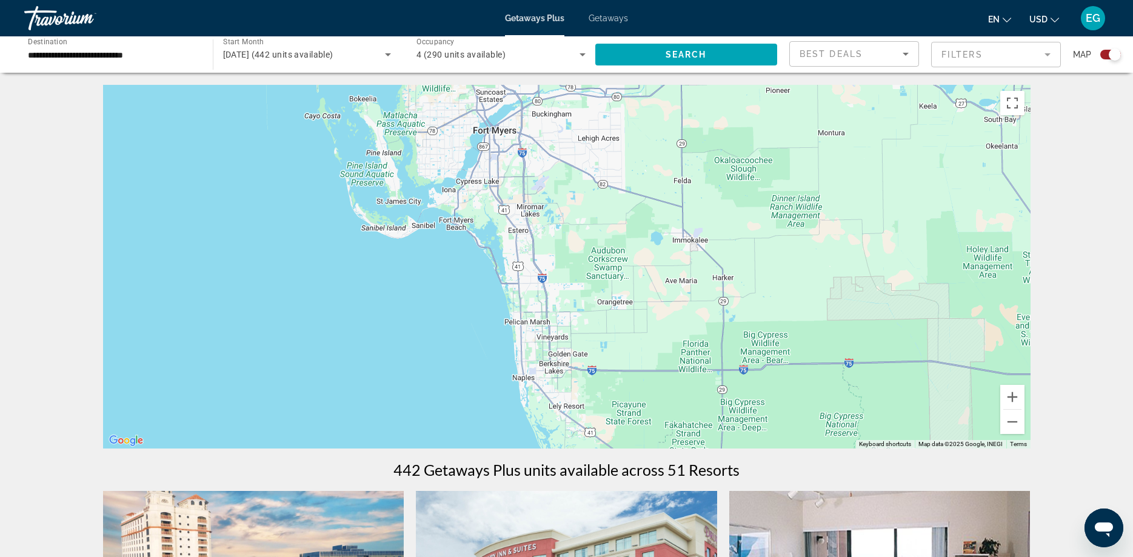
drag, startPoint x: 743, startPoint y: 172, endPoint x: 711, endPoint y: 412, distance: 242.2
click at [711, 412] on div "To activate drag with keyboard, press Alt + Enter. Once in keyboard drag state,…" at bounding box center [567, 267] width 928 height 364
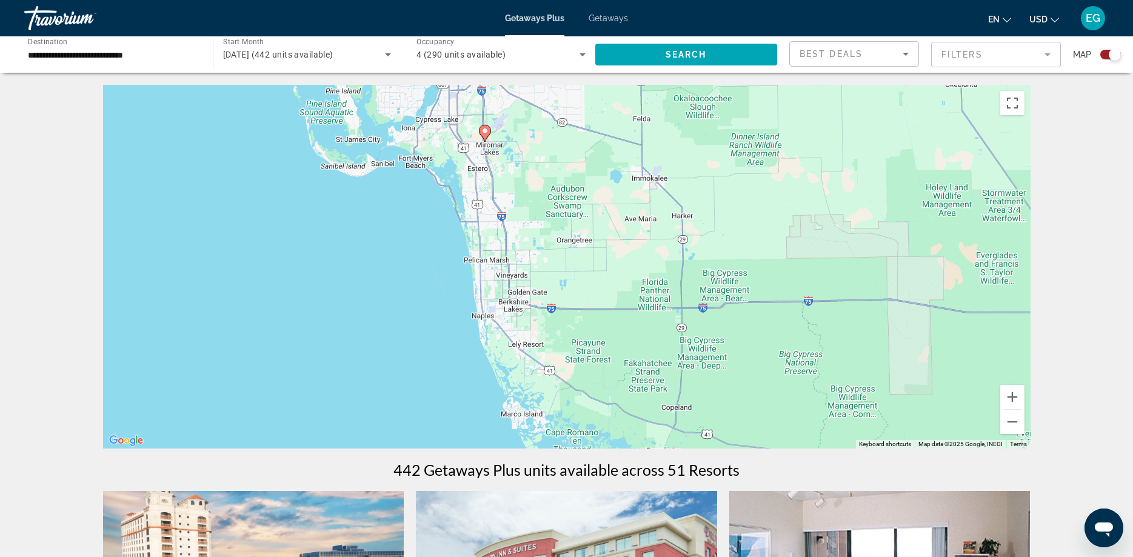
drag, startPoint x: 678, startPoint y: 352, endPoint x: 643, endPoint y: 277, distance: 82.5
click at [643, 277] on div "To activate drag with keyboard, press Alt + Enter. Once in keyboard drag state,…" at bounding box center [567, 267] width 928 height 364
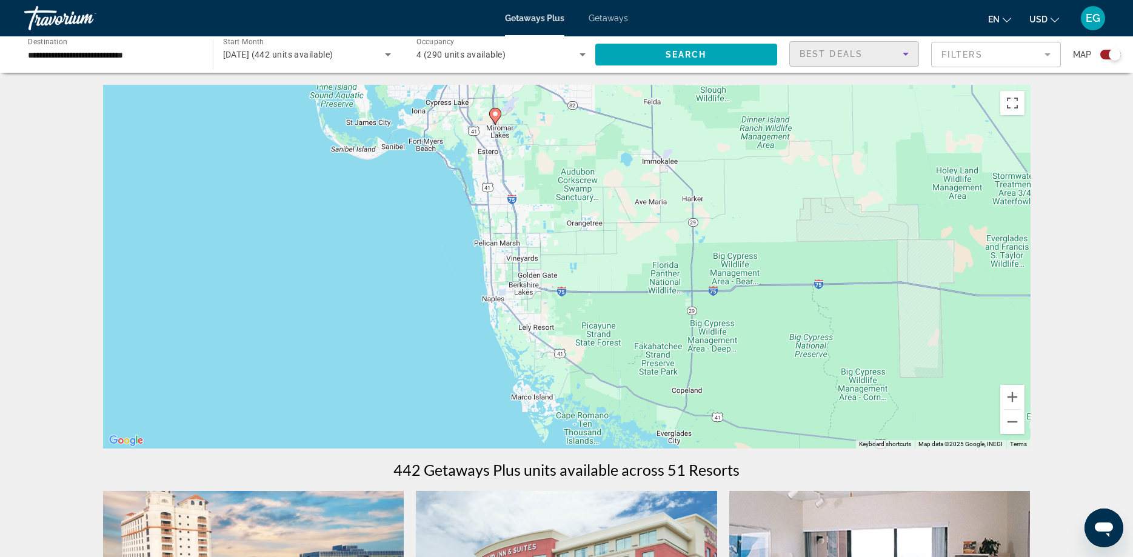
click at [909, 53] on icon "Sort by" at bounding box center [906, 54] width 15 height 15
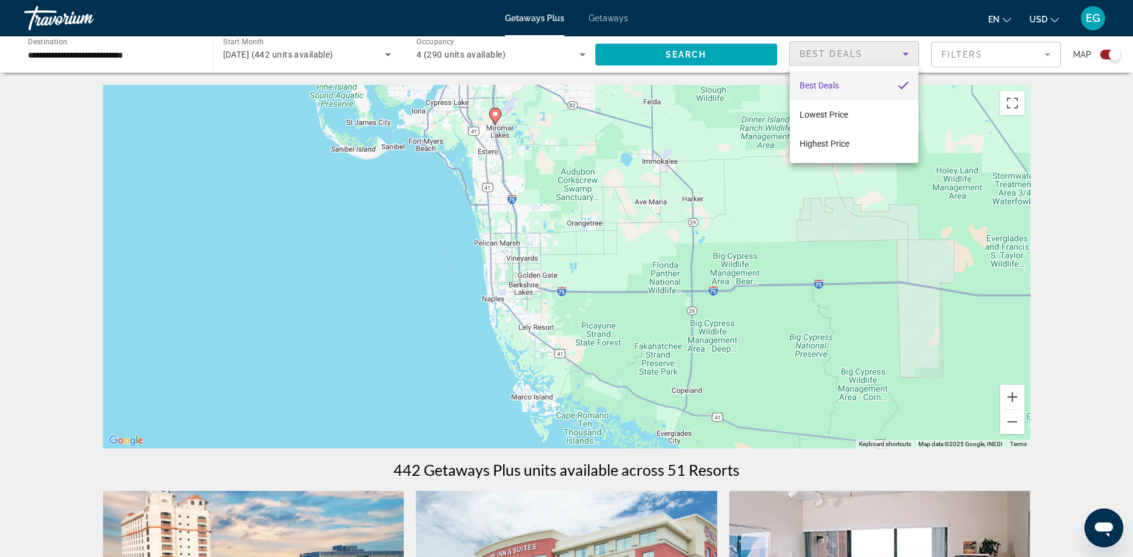
click at [909, 53] on div at bounding box center [566, 278] width 1133 height 557
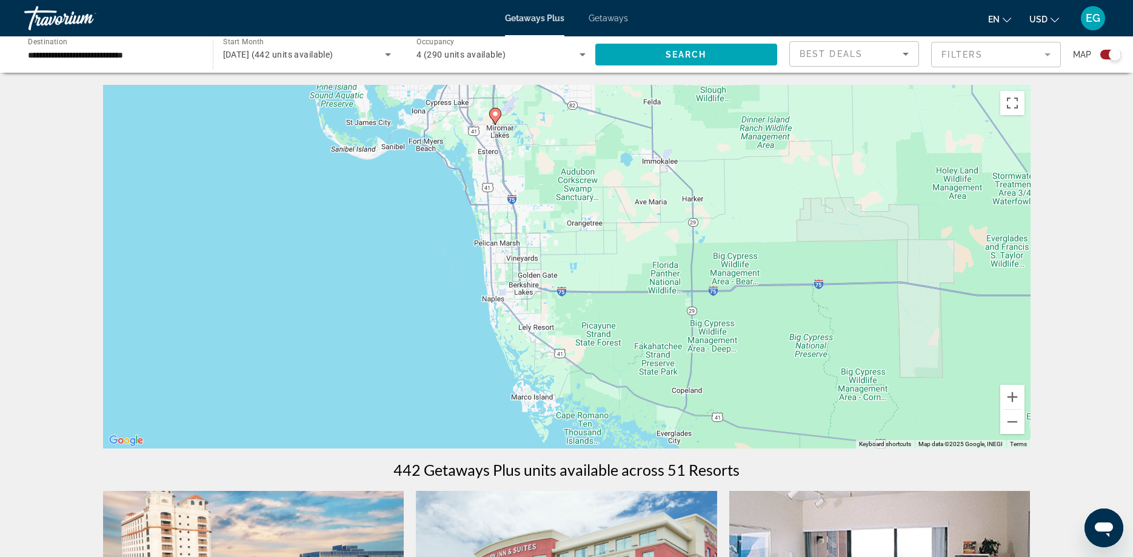
click at [1047, 55] on mat-form-field "Filters" at bounding box center [996, 54] width 130 height 25
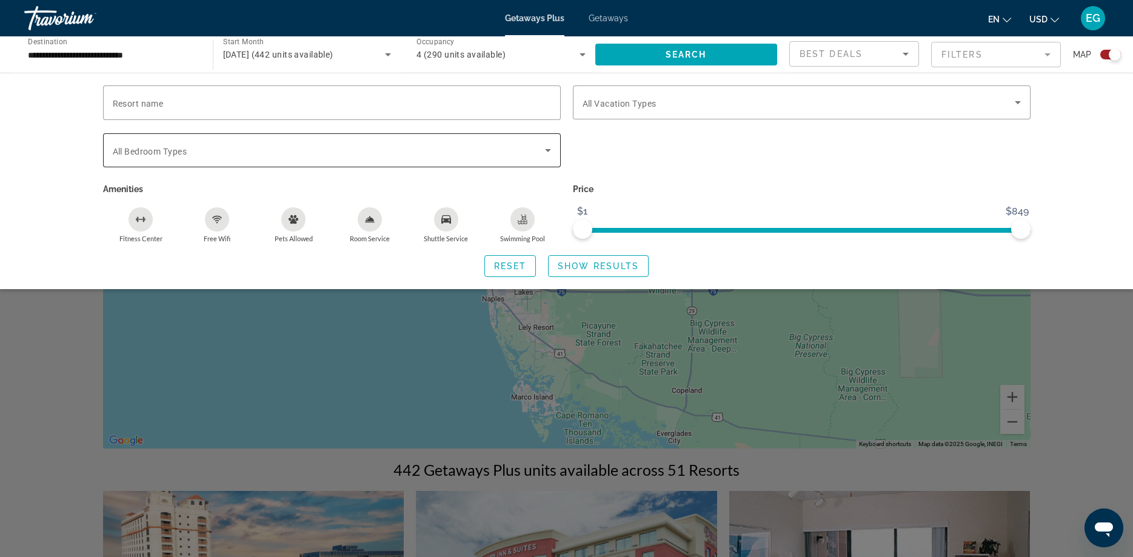
click at [552, 147] on icon "Search widget" at bounding box center [548, 150] width 15 height 15
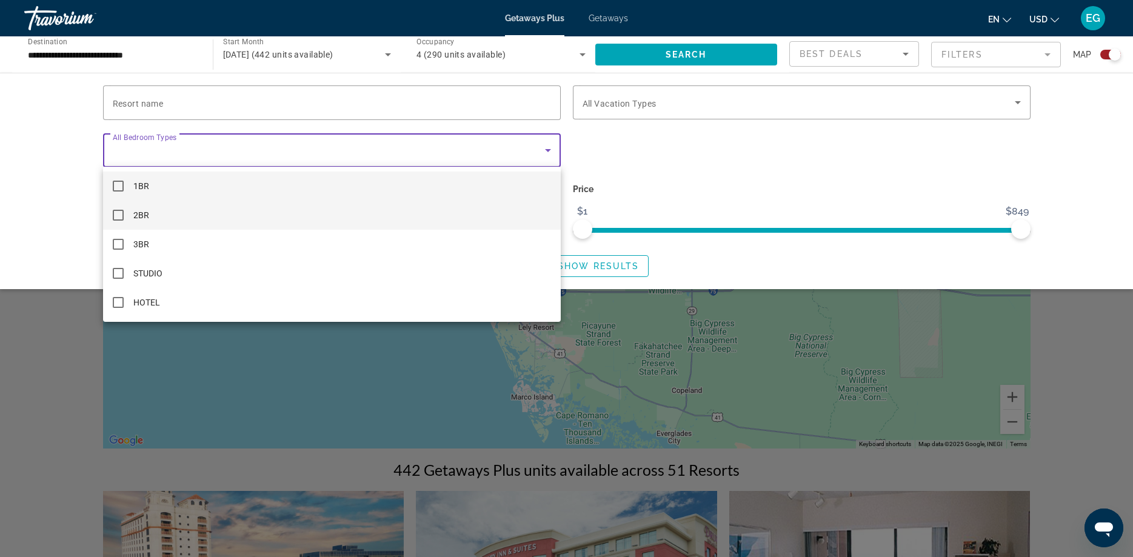
click at [264, 218] on mat-option "2BR" at bounding box center [332, 215] width 458 height 29
click at [681, 169] on div at bounding box center [566, 278] width 1133 height 557
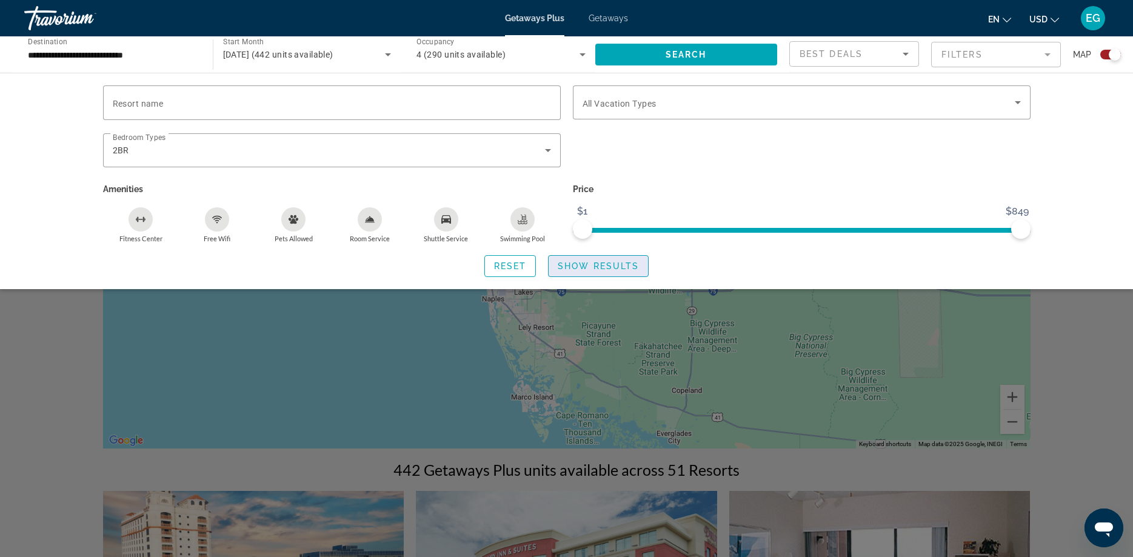
click at [581, 267] on span "Show Results" at bounding box center [598, 266] width 81 height 10
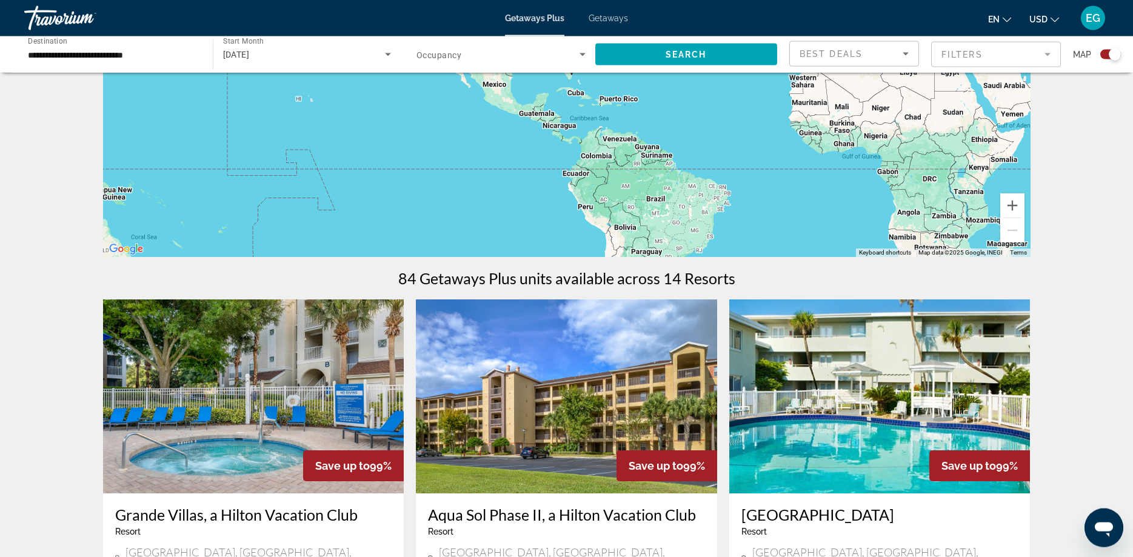
scroll to position [62, 0]
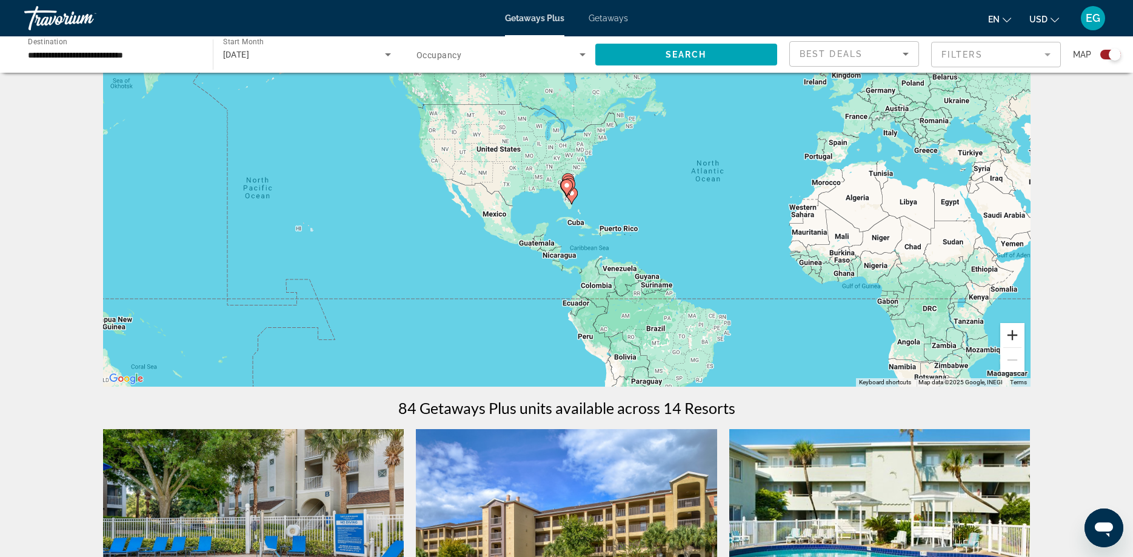
click at [1011, 334] on button "Zoom in" at bounding box center [1012, 335] width 24 height 24
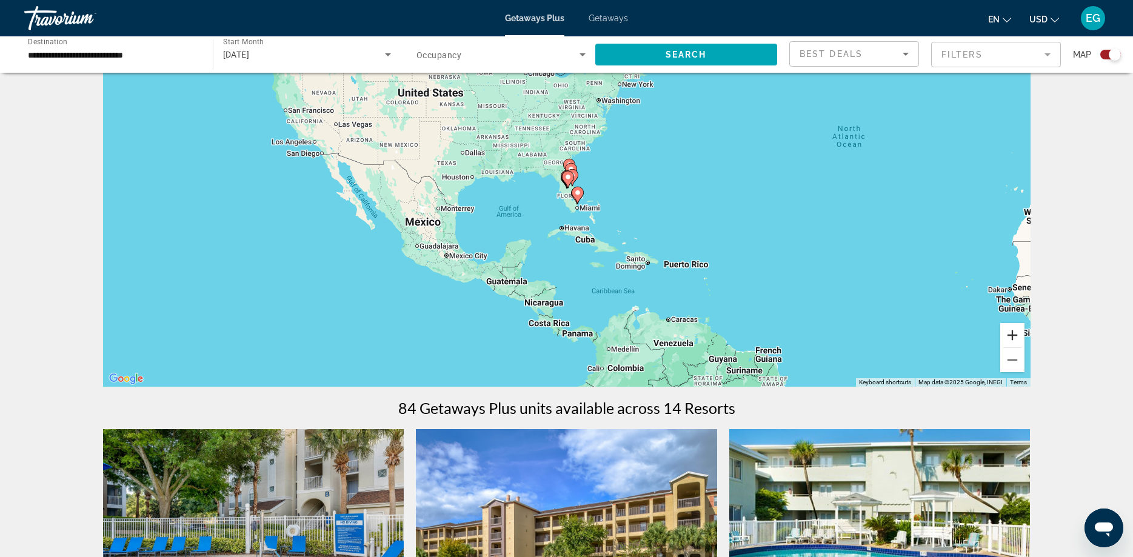
click at [1011, 334] on button "Zoom in" at bounding box center [1012, 335] width 24 height 24
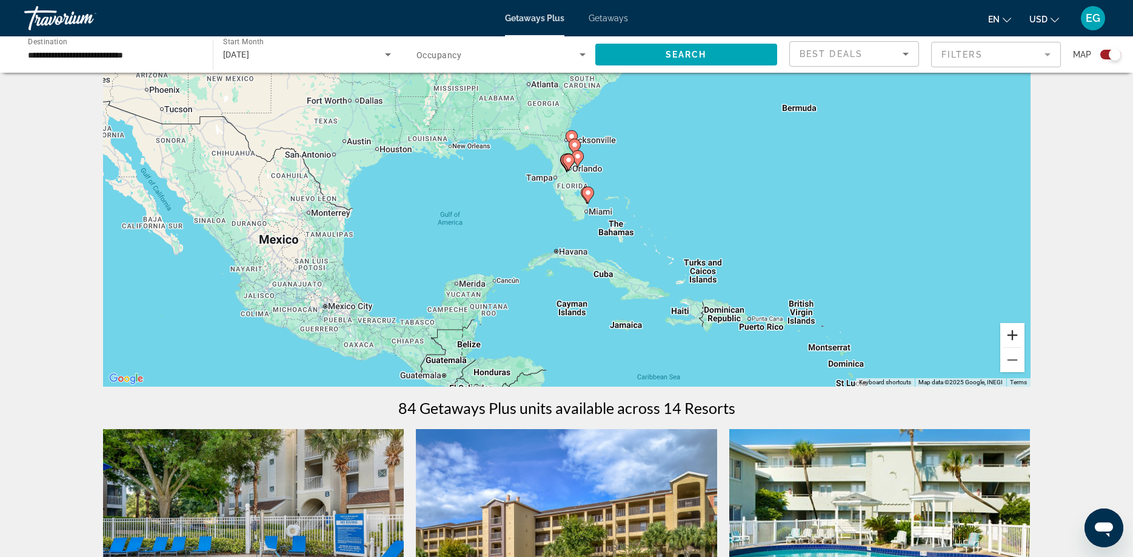
click at [1011, 334] on button "Zoom in" at bounding box center [1012, 335] width 24 height 24
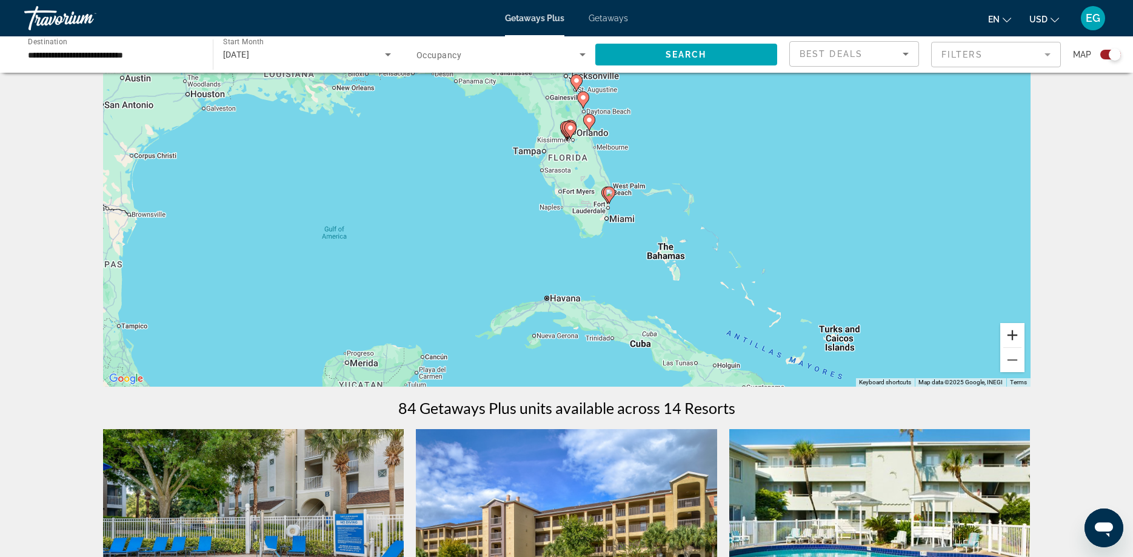
click at [1011, 334] on button "Zoom in" at bounding box center [1012, 335] width 24 height 24
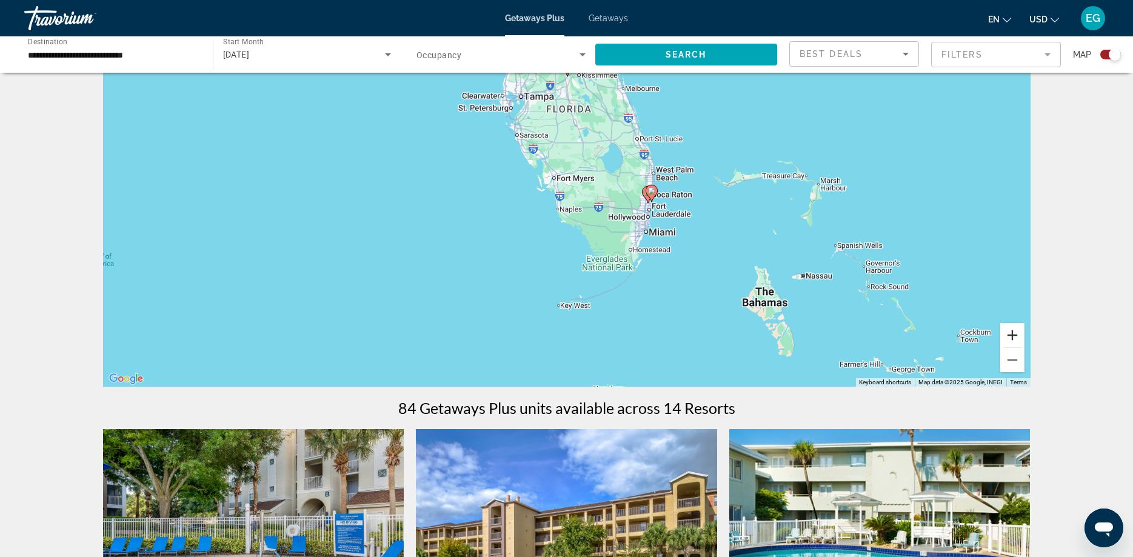
click at [1011, 334] on button "Zoom in" at bounding box center [1012, 335] width 24 height 24
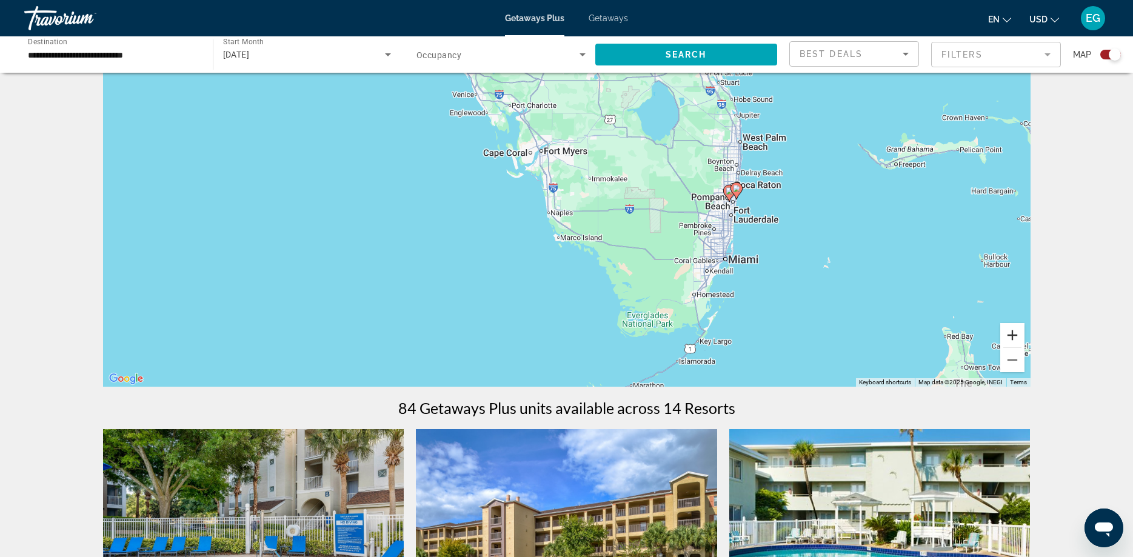
click at [1011, 334] on button "Zoom in" at bounding box center [1012, 335] width 24 height 24
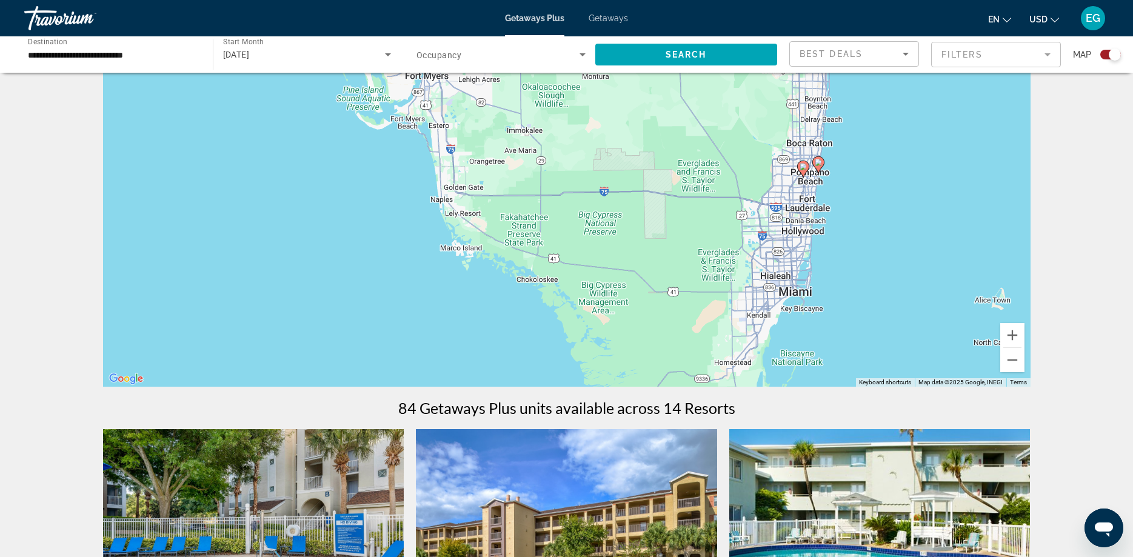
drag, startPoint x: 845, startPoint y: 252, endPoint x: 716, endPoint y: 222, distance: 132.5
click at [716, 222] on div "To activate drag with keyboard, press Alt + Enter. Once in keyboard drag state,…" at bounding box center [567, 205] width 928 height 364
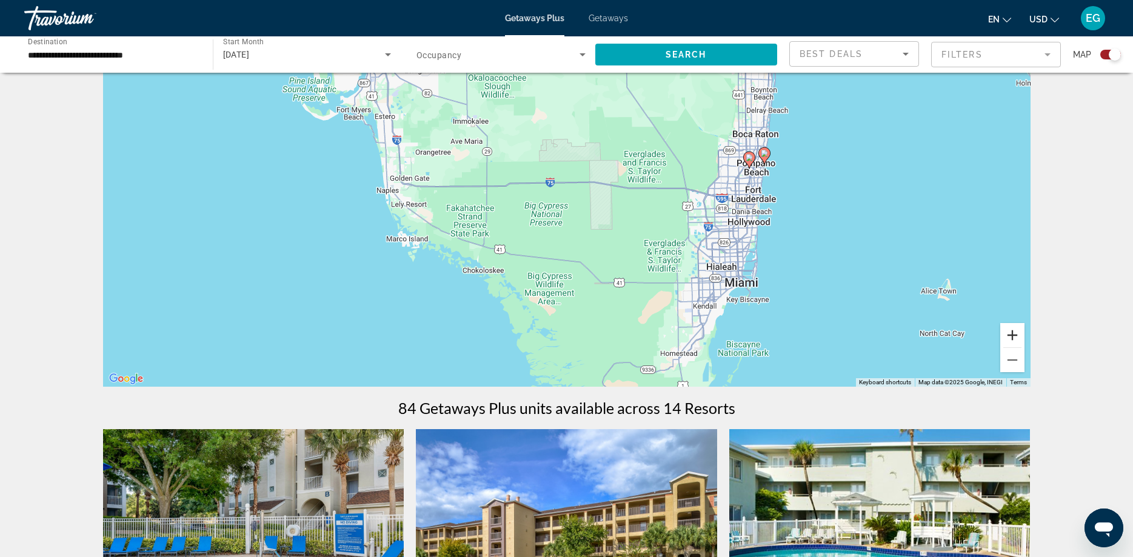
click at [1011, 333] on button "Zoom in" at bounding box center [1012, 335] width 24 height 24
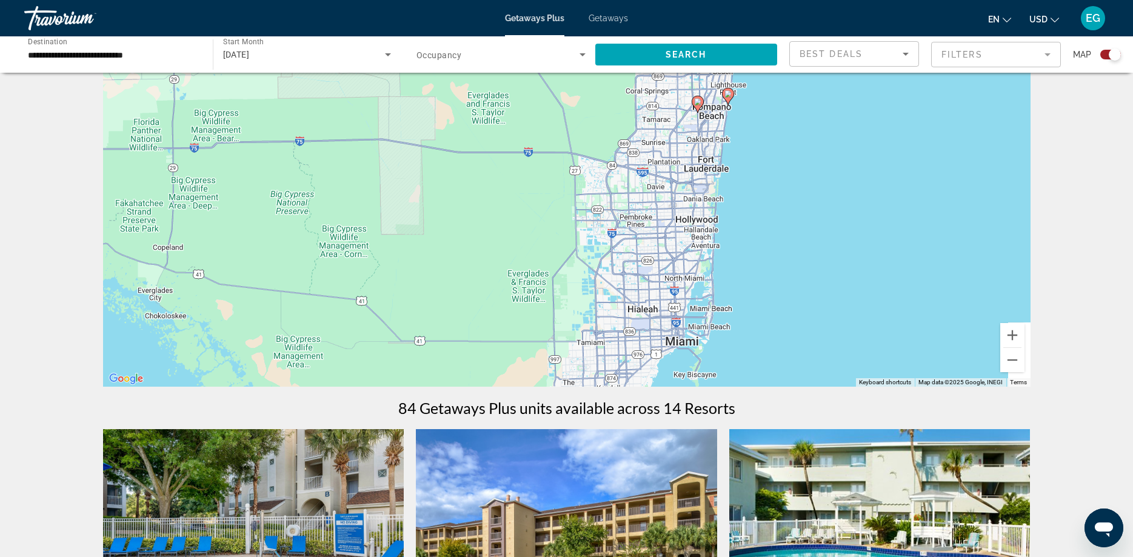
drag, startPoint x: 888, startPoint y: 250, endPoint x: 652, endPoint y: 230, distance: 236.0
click at [652, 230] on div "To activate drag with keyboard, press Alt + Enter. Once in keyboard drag state,…" at bounding box center [567, 205] width 928 height 364
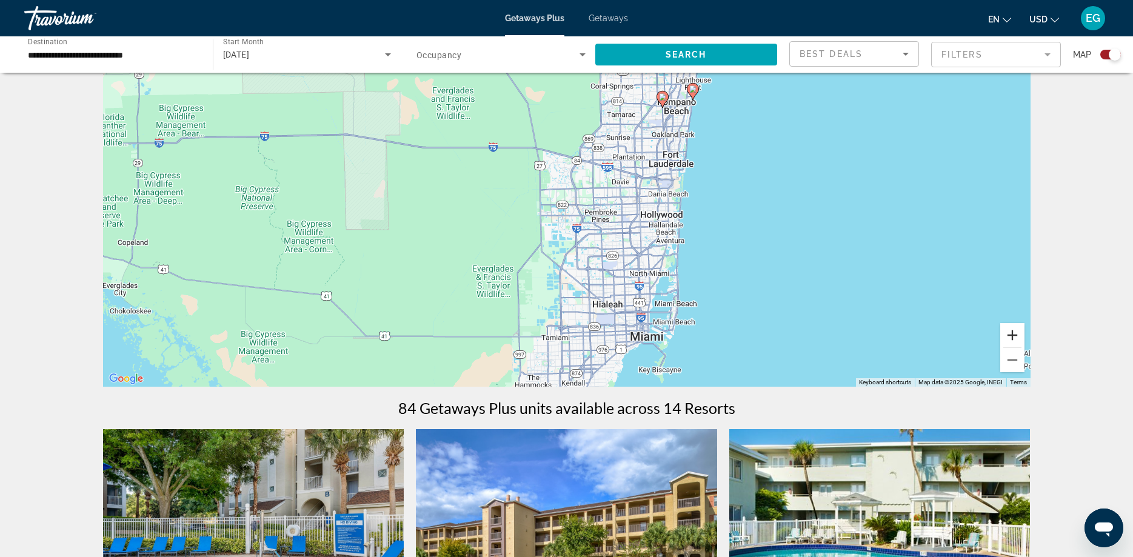
click at [1016, 333] on button "Zoom in" at bounding box center [1012, 335] width 24 height 24
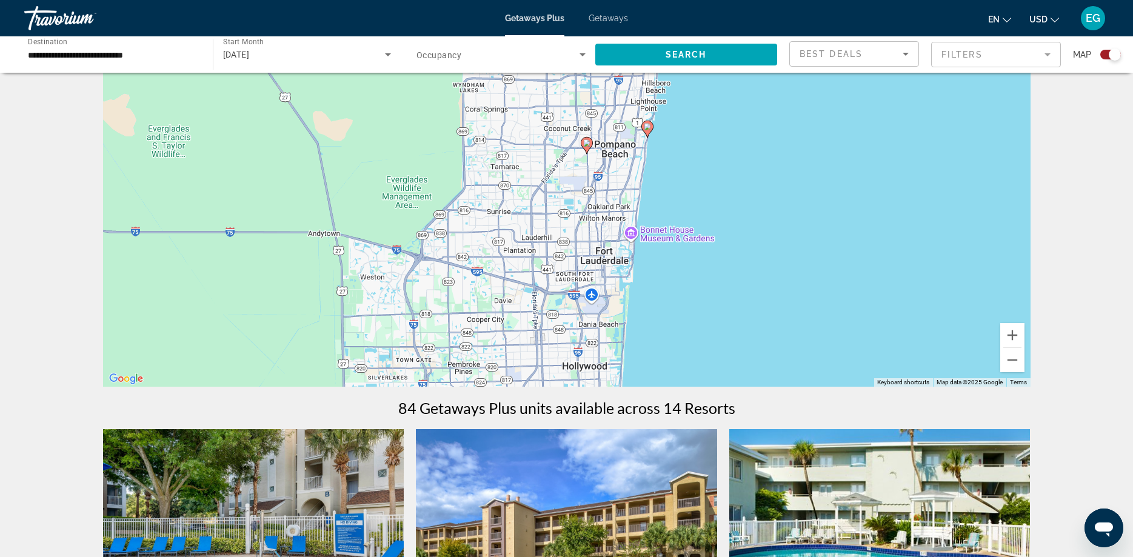
drag, startPoint x: 802, startPoint y: 189, endPoint x: 629, endPoint y: 330, distance: 223.1
click at [629, 330] on div "To activate drag with keyboard, press Alt + Enter. Once in keyboard drag state,…" at bounding box center [567, 205] width 928 height 364
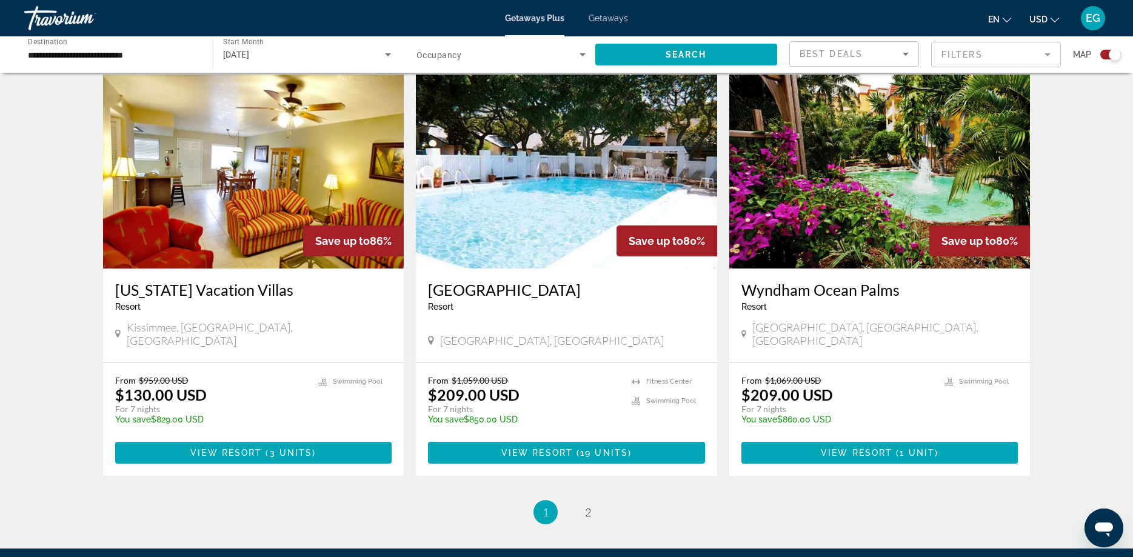
scroll to position [1798, 0]
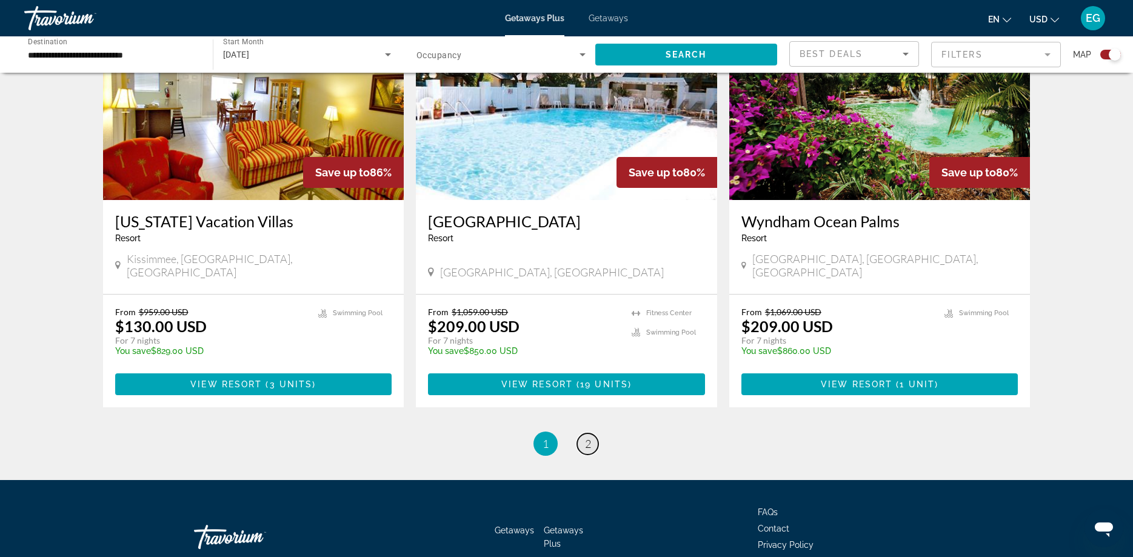
click at [584, 434] on link "page 2" at bounding box center [587, 444] width 21 height 21
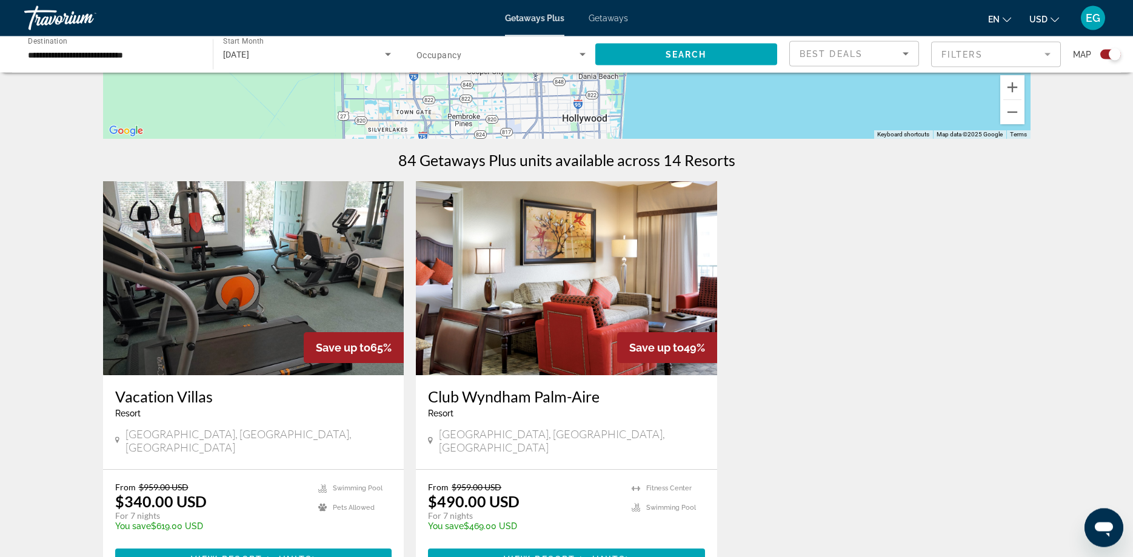
scroll to position [358, 0]
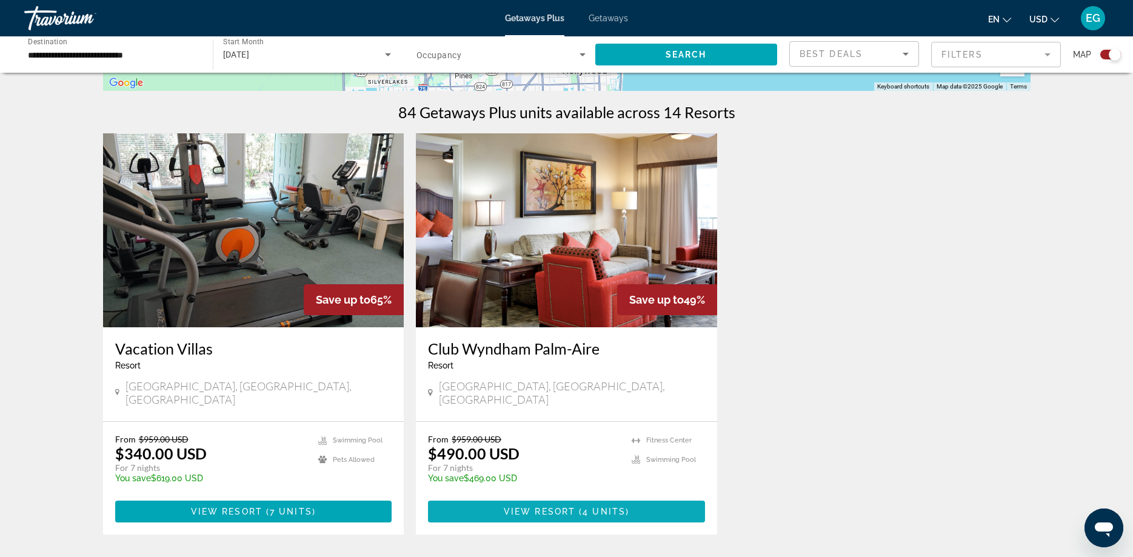
click at [558, 507] on span "View Resort" at bounding box center [540, 512] width 72 height 10
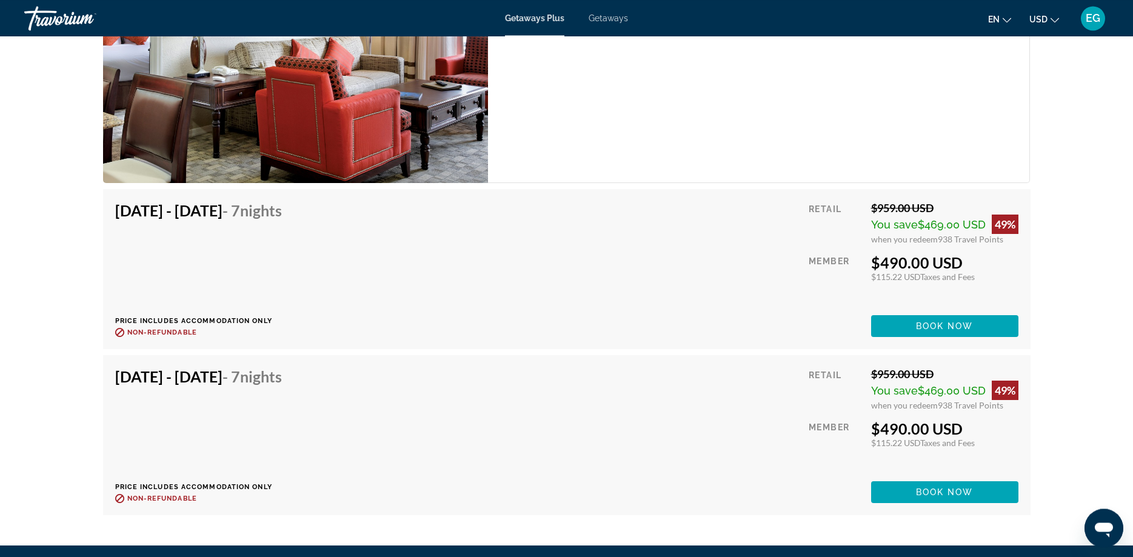
scroll to position [2362, 0]
